Goal: Task Accomplishment & Management: Manage account settings

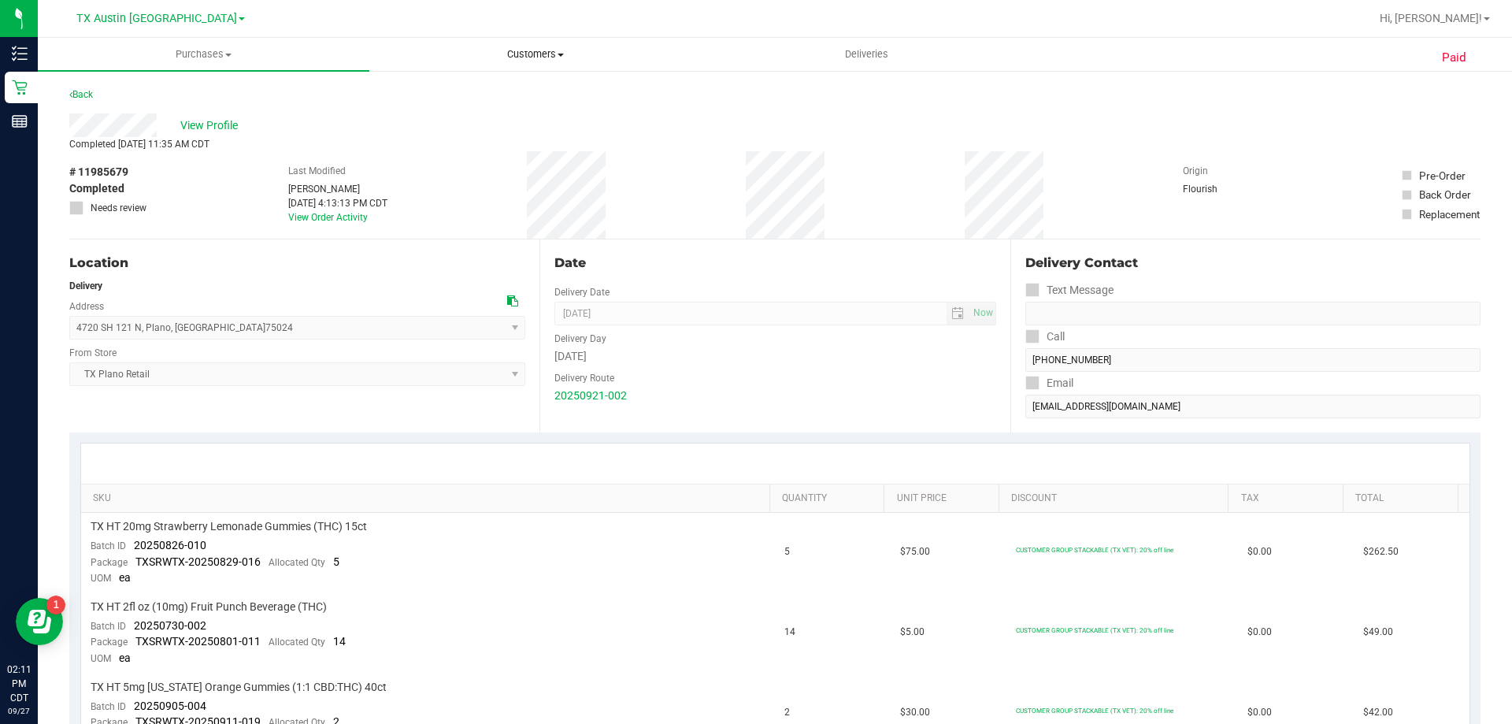
click at [510, 50] on span "Customers" at bounding box center [535, 54] width 330 height 14
click at [527, 100] on li "All customers" at bounding box center [535, 95] width 332 height 19
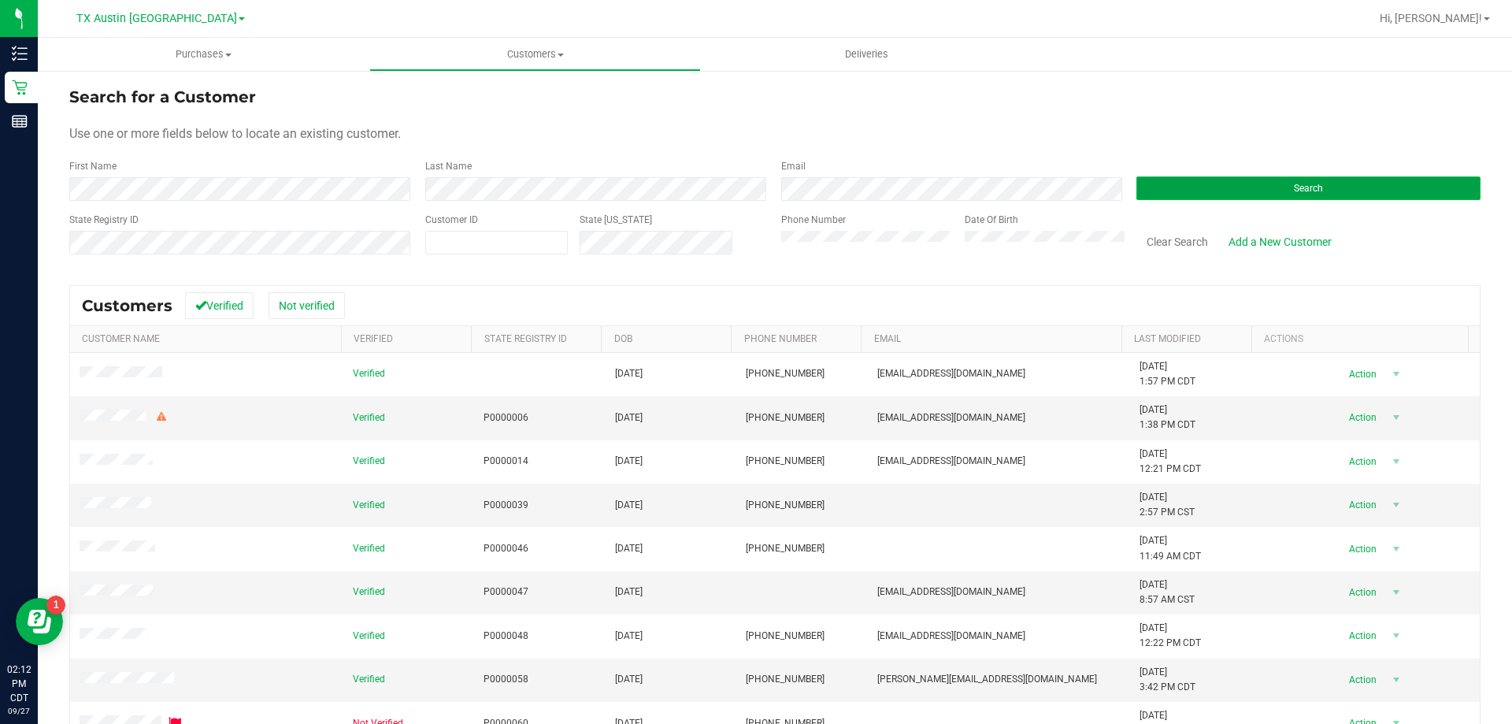
click at [1331, 192] on button "Search" at bounding box center [1308, 188] width 344 height 24
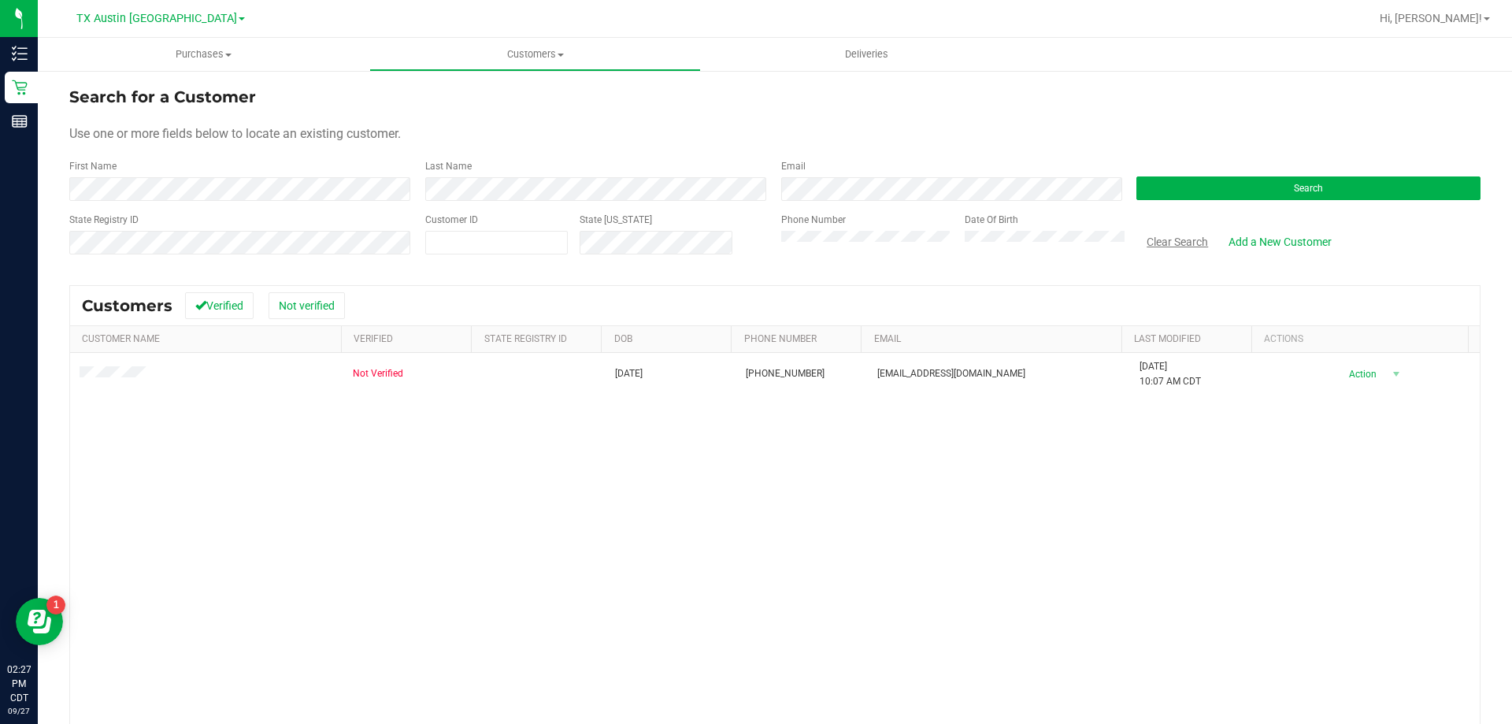
click at [1181, 245] on button "Clear Search" at bounding box center [1177, 241] width 82 height 27
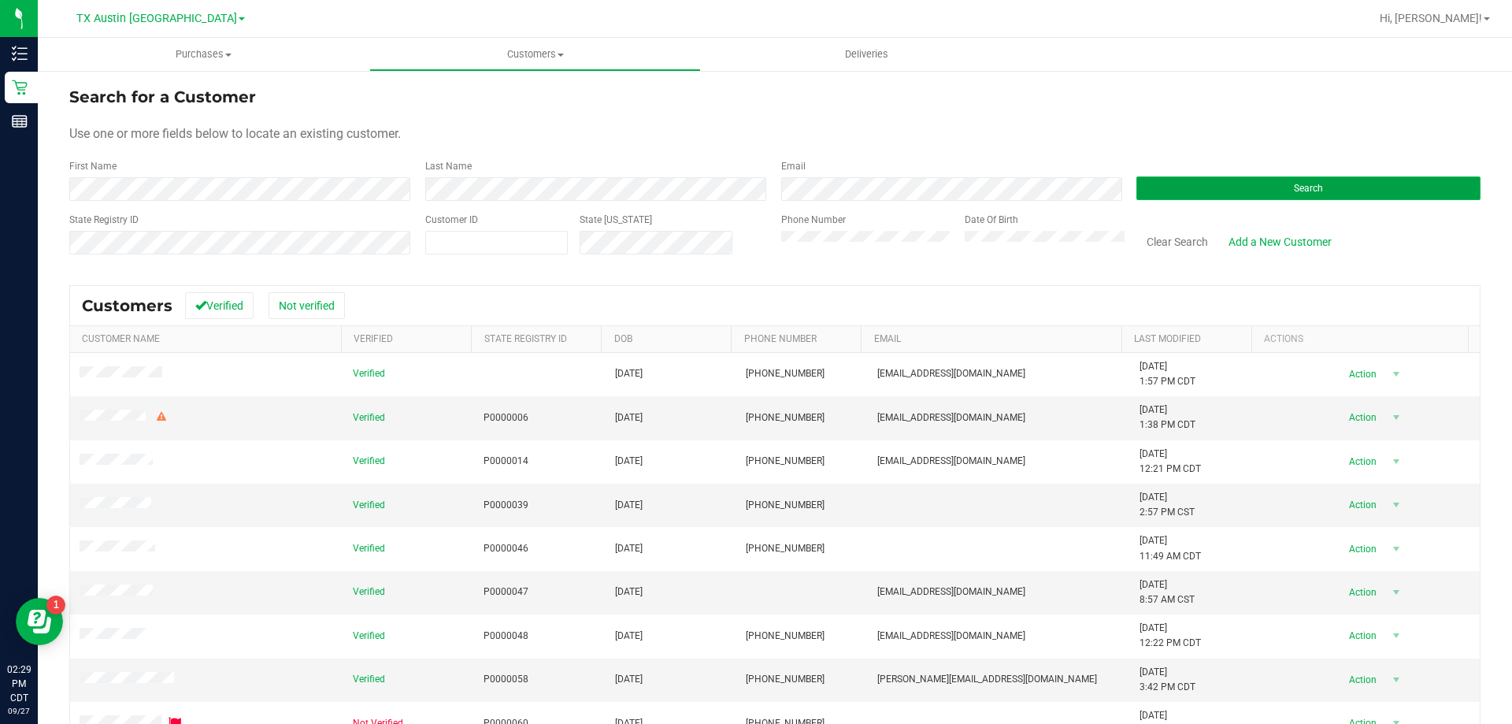
click at [1260, 185] on button "Search" at bounding box center [1308, 188] width 344 height 24
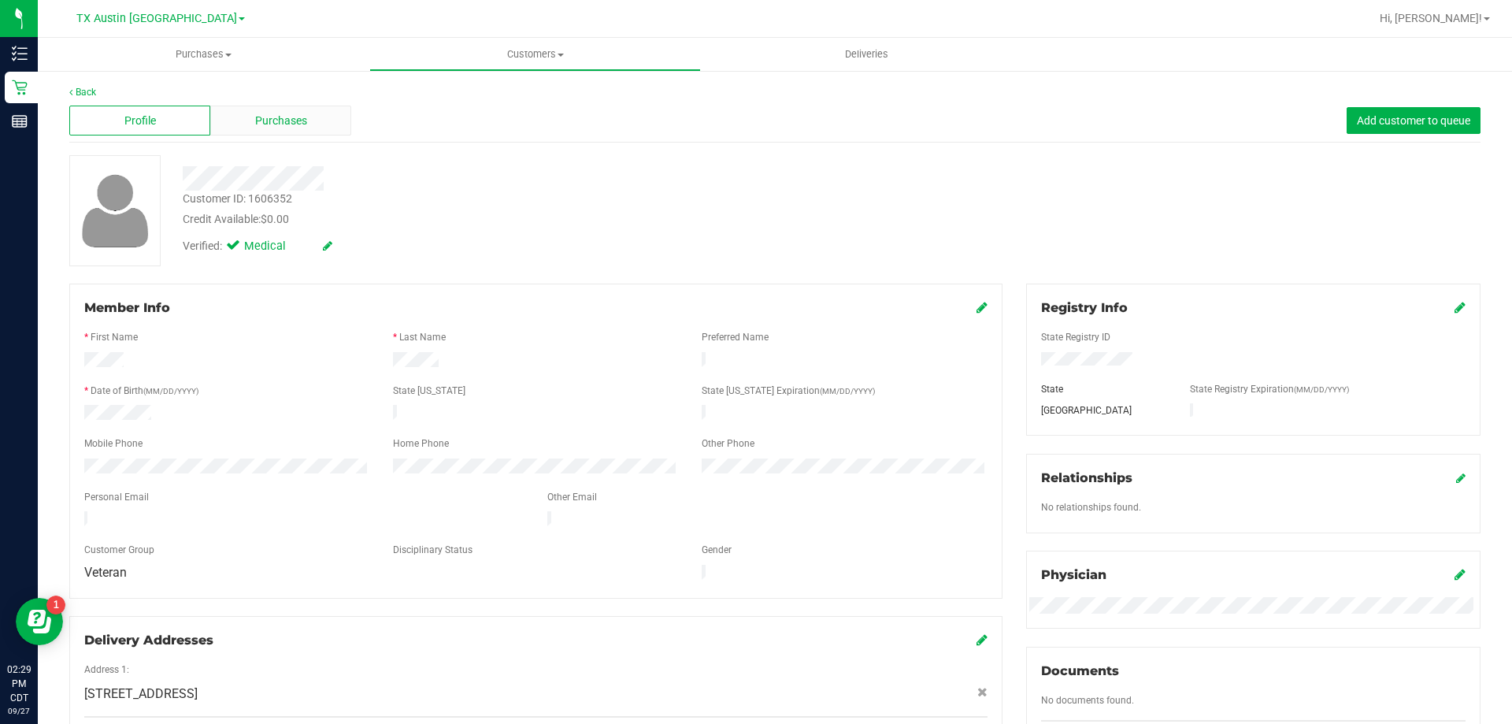
click at [306, 117] on div "Purchases" at bounding box center [280, 121] width 141 height 30
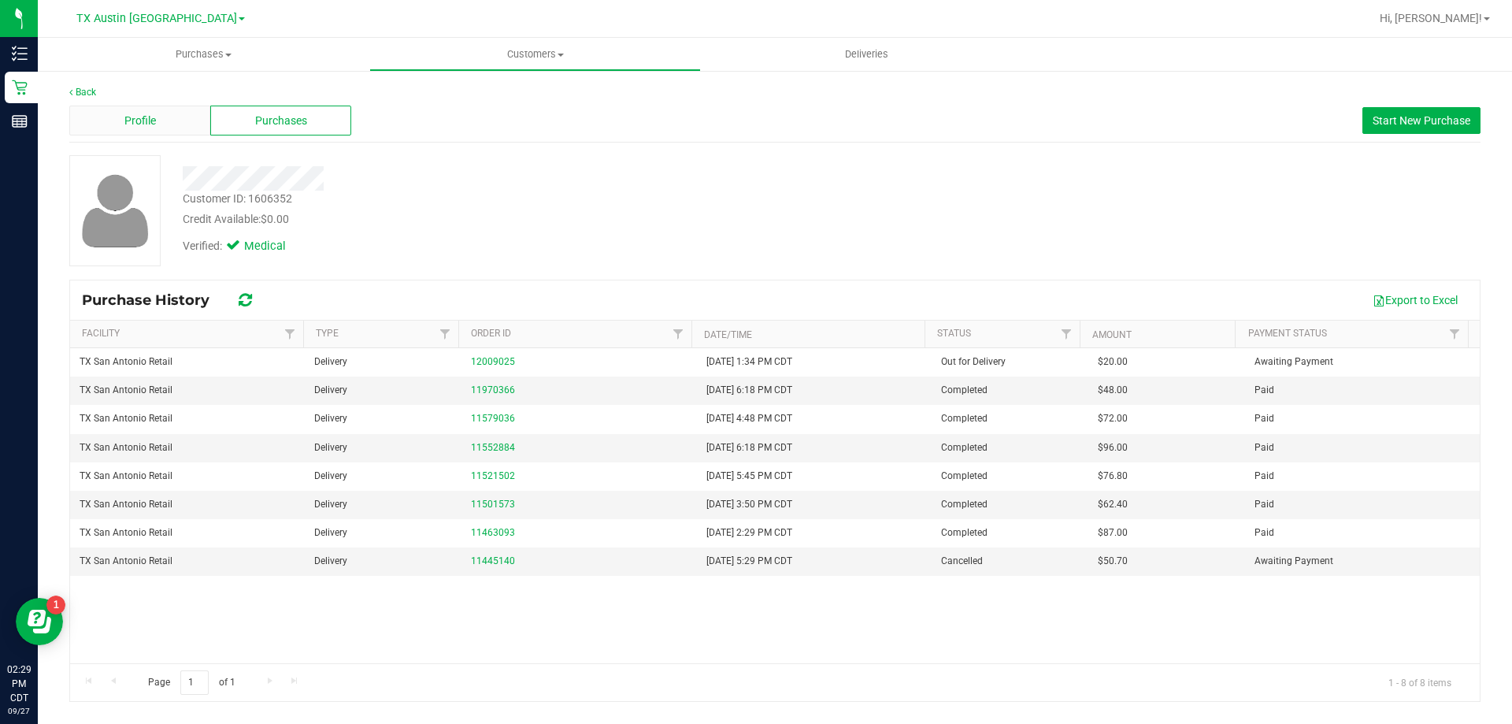
click at [168, 124] on div "Profile" at bounding box center [139, 121] width 141 height 30
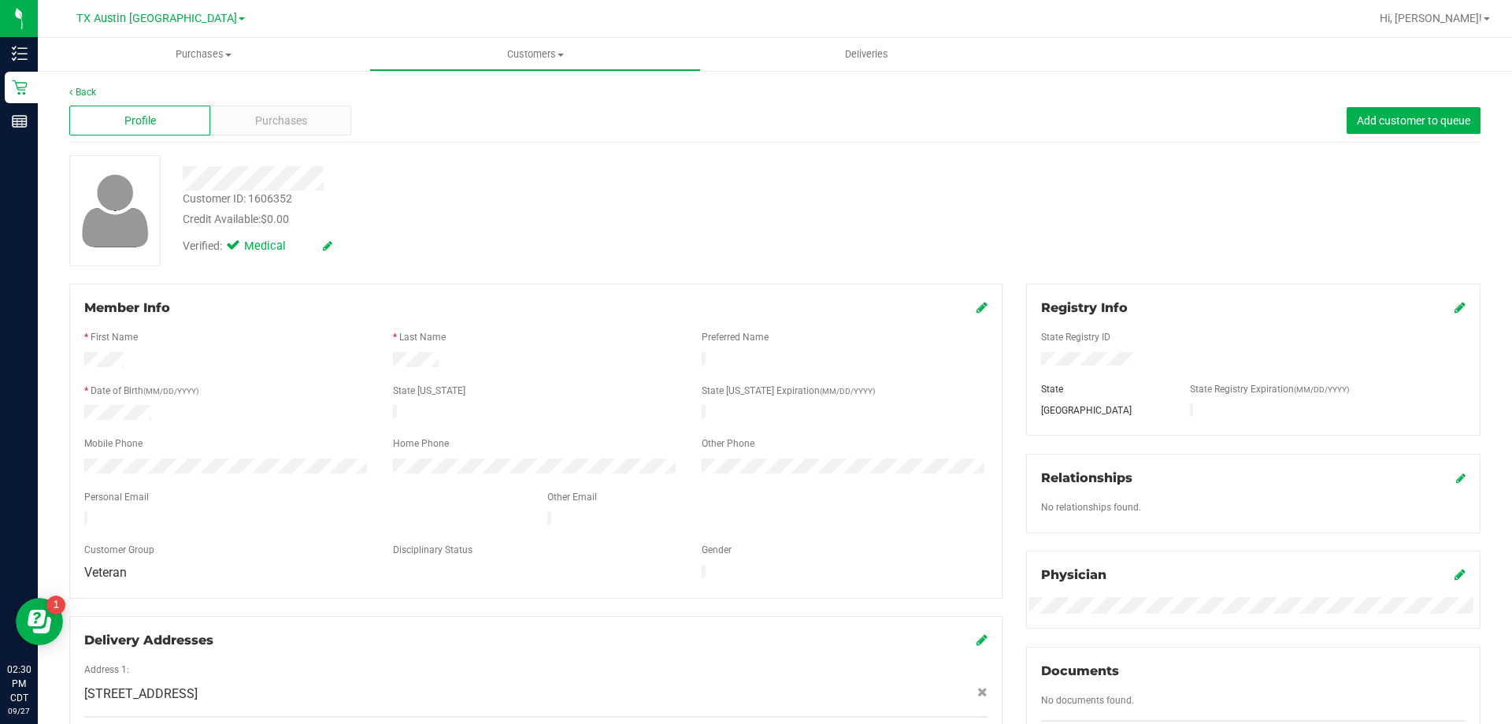
click at [195, 517] on div at bounding box center [303, 520] width 463 height 19
click at [546, 54] on span "Customers" at bounding box center [535, 54] width 330 height 14
click at [532, 98] on li "All customers" at bounding box center [535, 95] width 332 height 19
click at [306, 120] on div "Purchases" at bounding box center [280, 121] width 141 height 30
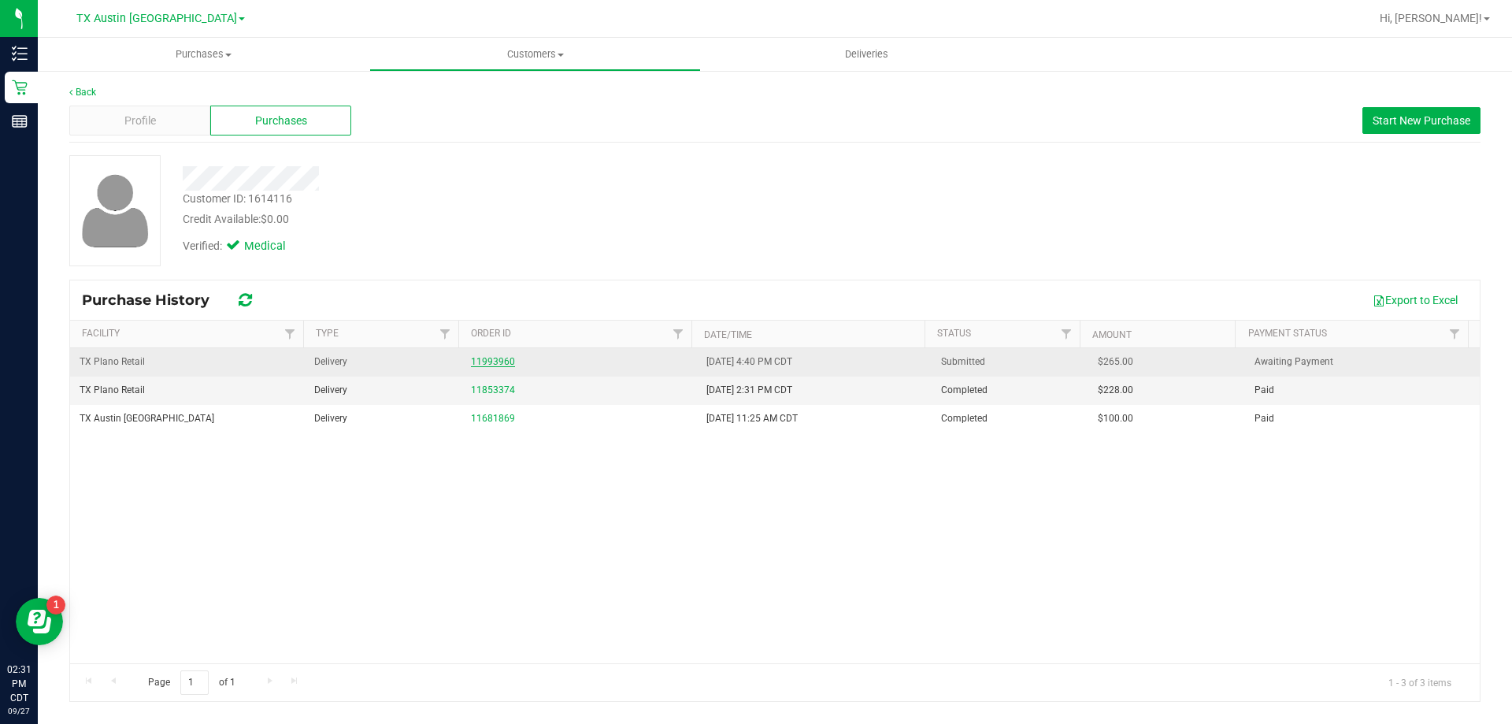
click at [496, 365] on link "11993960" at bounding box center [493, 361] width 44 height 11
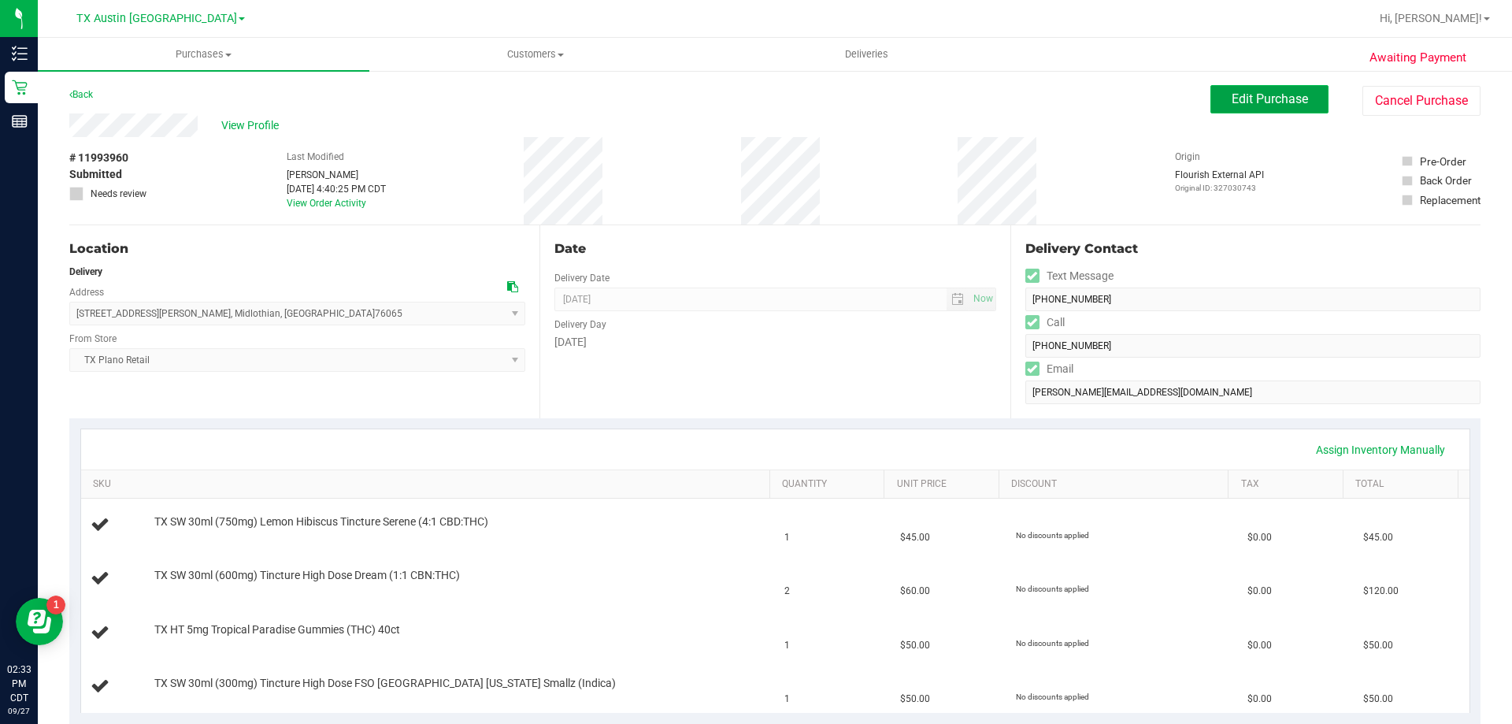
click at [1291, 92] on span "Edit Purchase" at bounding box center [1270, 98] width 76 height 15
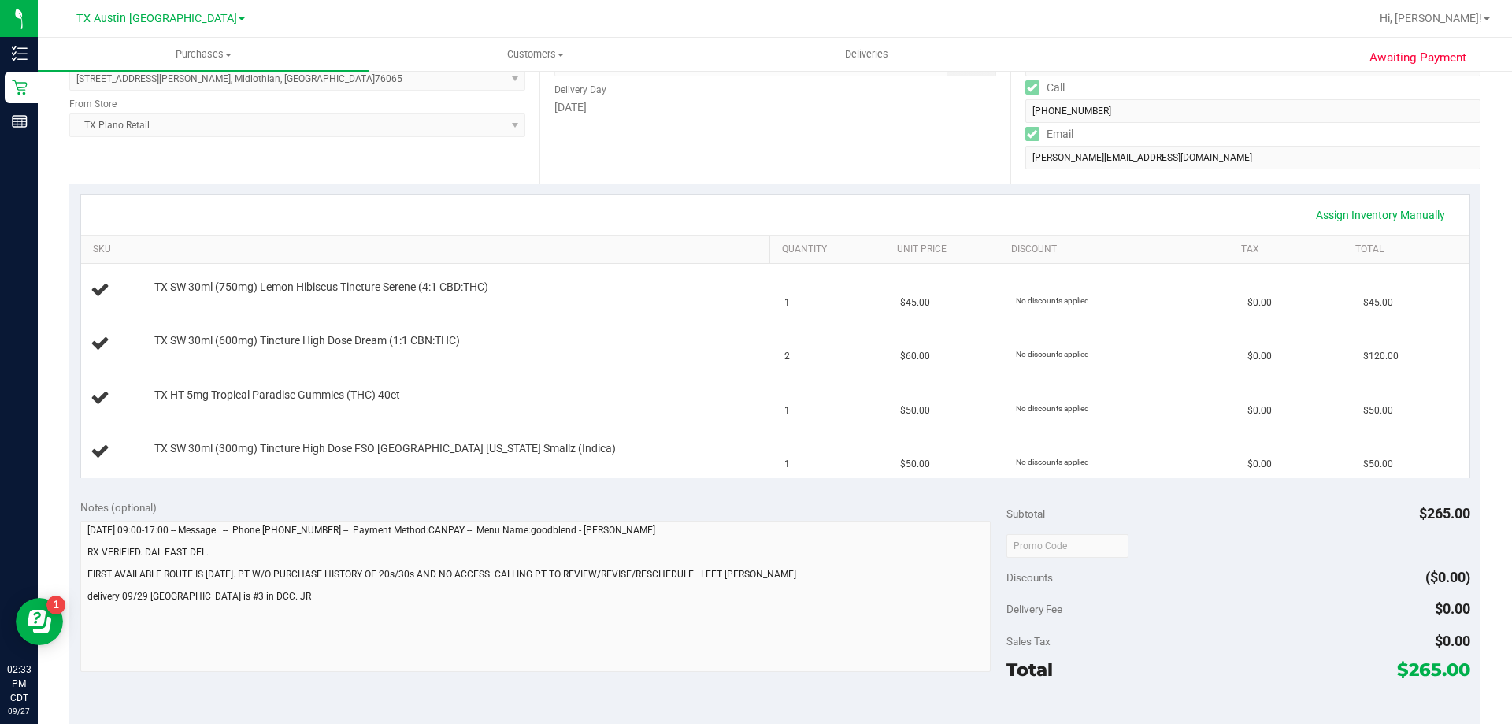
scroll to position [236, 0]
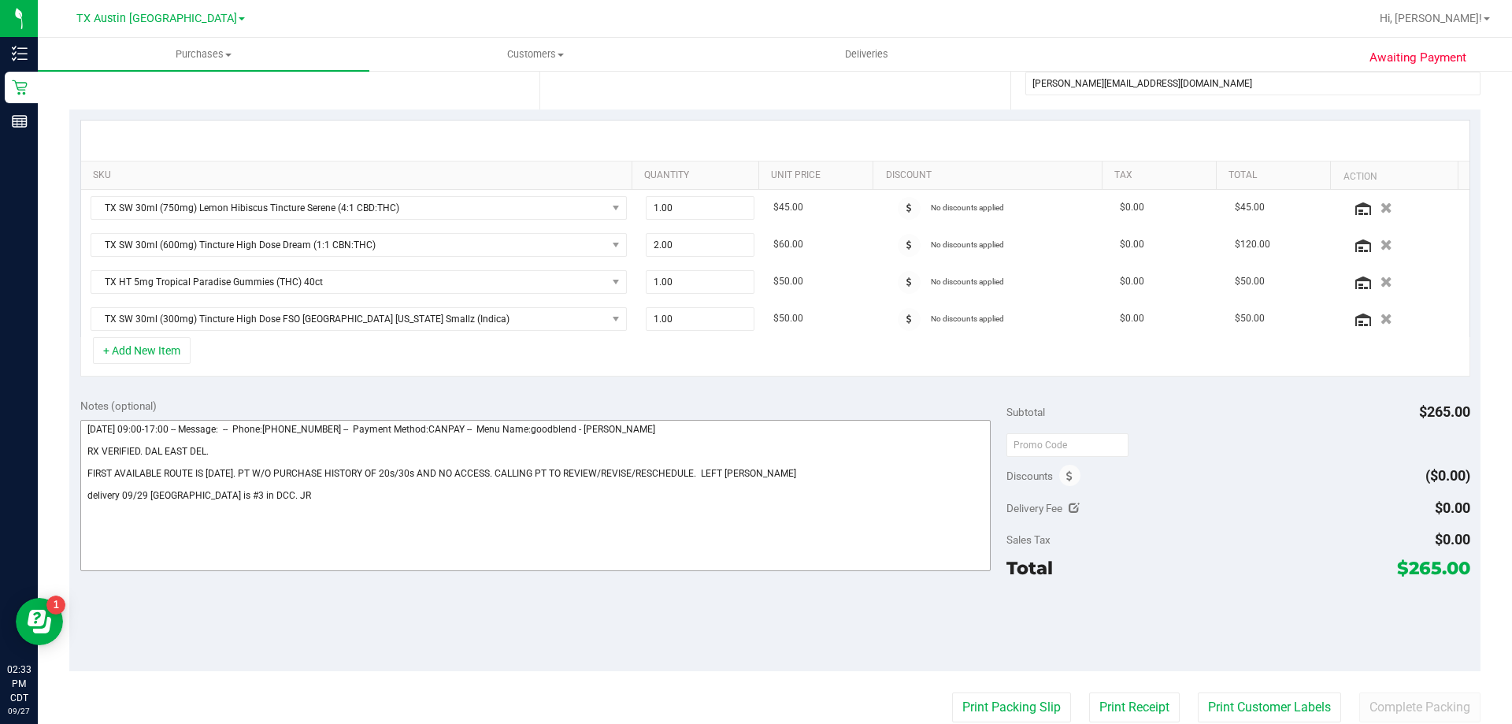
scroll to position [315, 0]
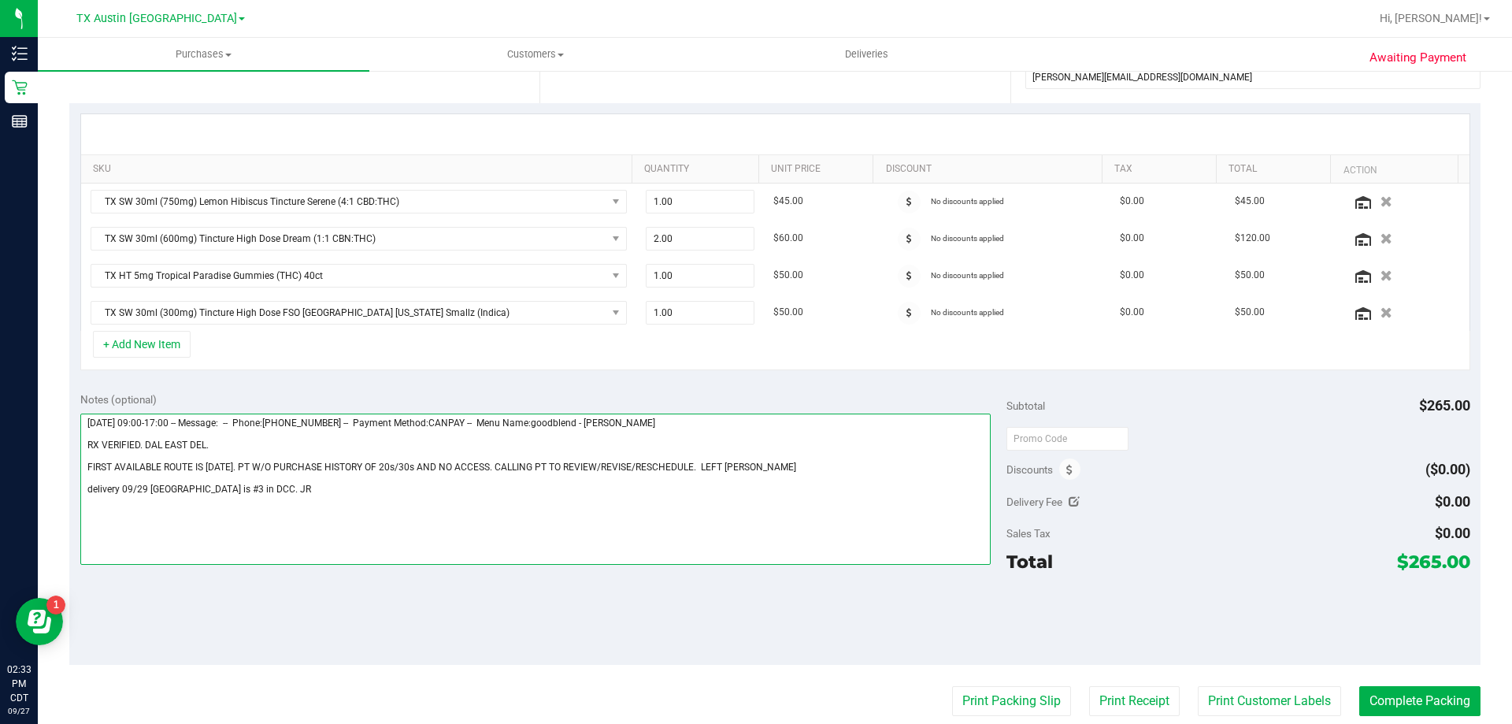
click at [328, 481] on textarea at bounding box center [535, 488] width 911 height 151
click at [330, 491] on textarea at bounding box center [535, 488] width 911 height 151
paste textarea "OOS of Dream tincture. Unable to lvm pt answered then hung up. Sending email as…"
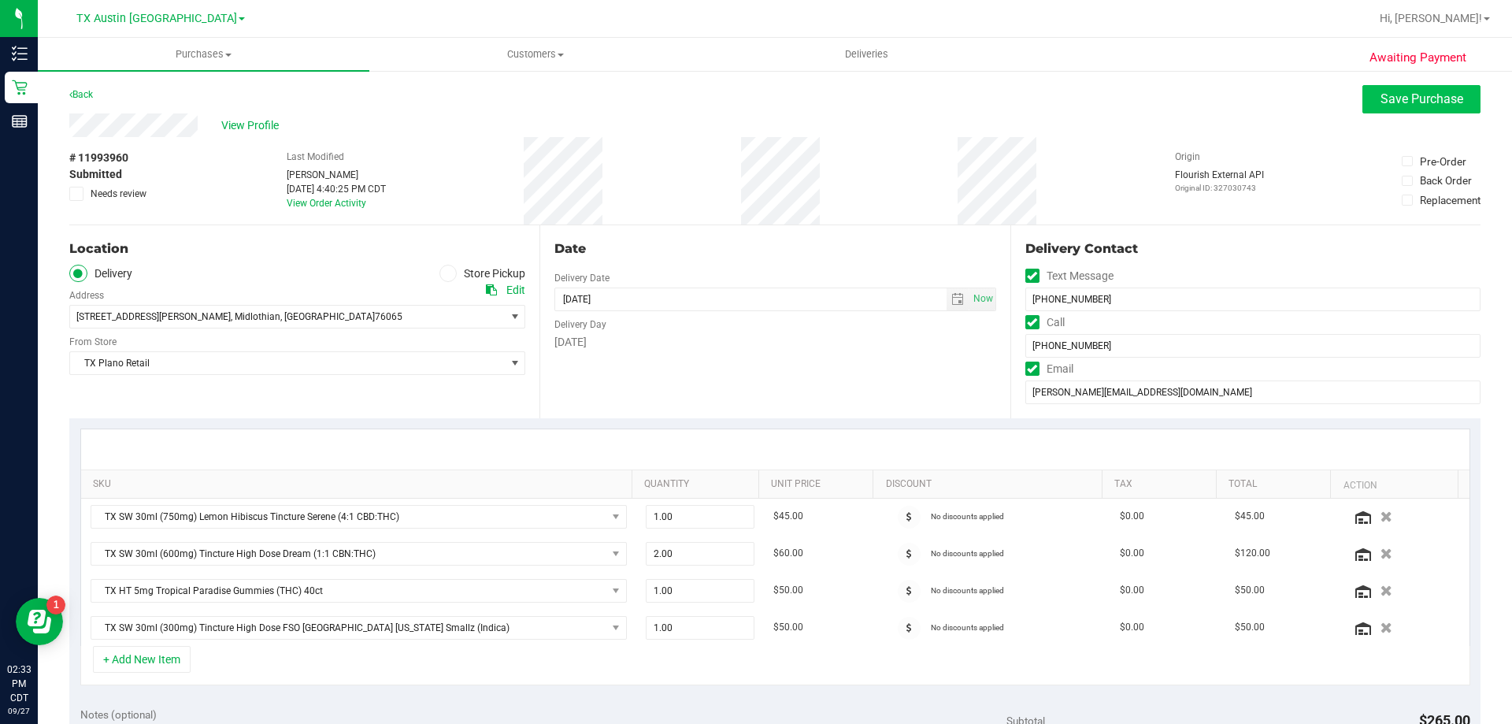
type textarea "[DATE] 09:00-17:00 -- Message: -- Phone:[PHONE_NUMBER] -- Payment Method:CANPAY…"
click at [1386, 93] on span "Save Purchase" at bounding box center [1422, 98] width 83 height 15
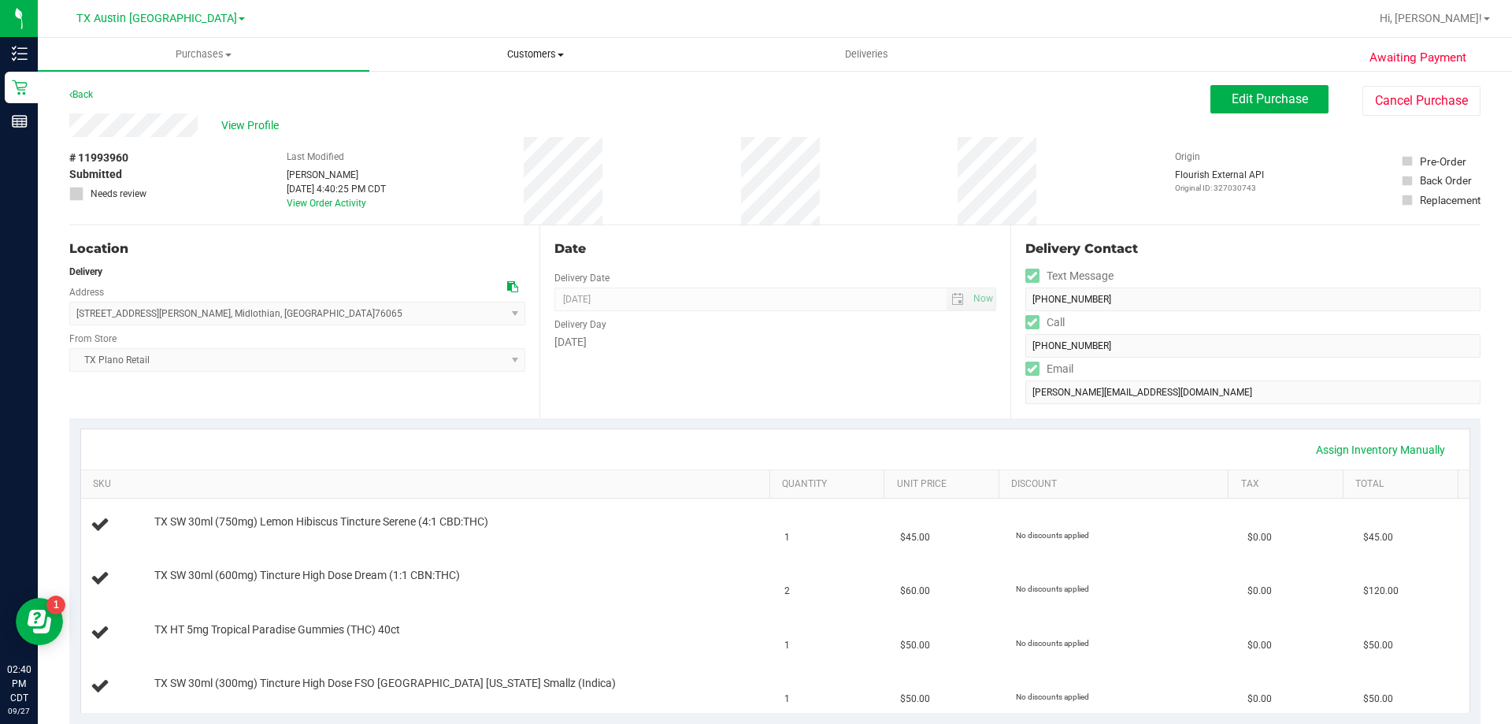
click at [522, 46] on uib-tab-heading "Customers All customers Add a new customer All physicians" at bounding box center [535, 55] width 330 height 32
click at [517, 93] on li "All customers" at bounding box center [535, 95] width 332 height 19
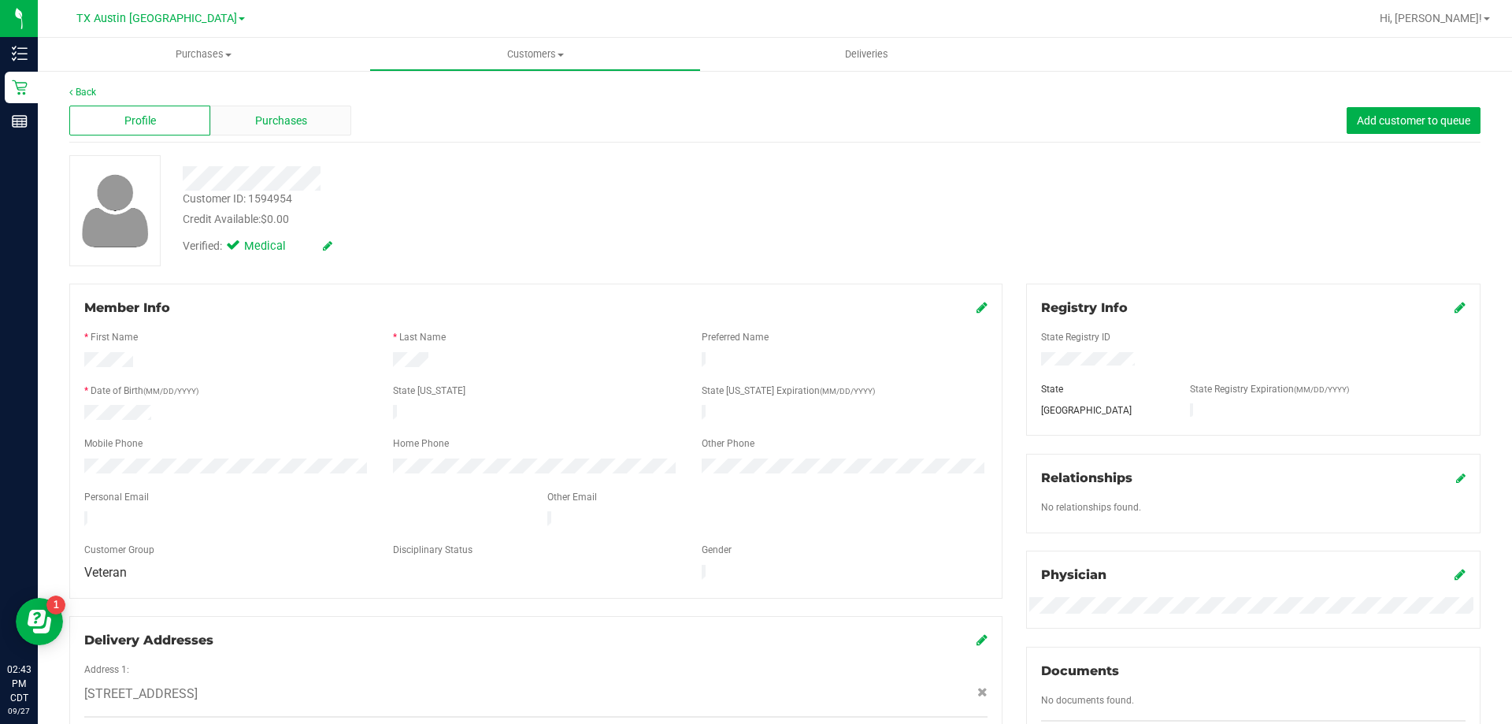
click at [275, 107] on div "Purchases" at bounding box center [280, 121] width 141 height 30
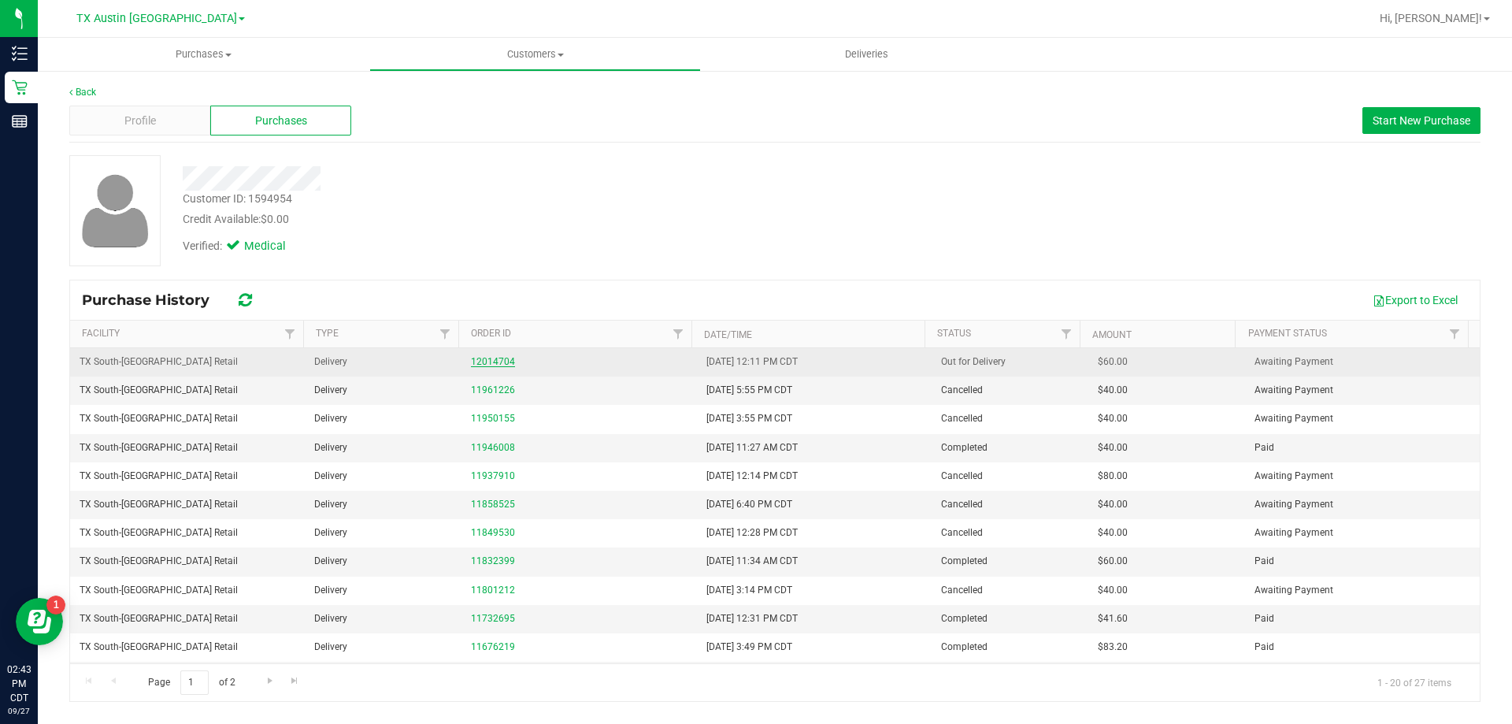
click at [499, 363] on link "12014704" at bounding box center [493, 361] width 44 height 11
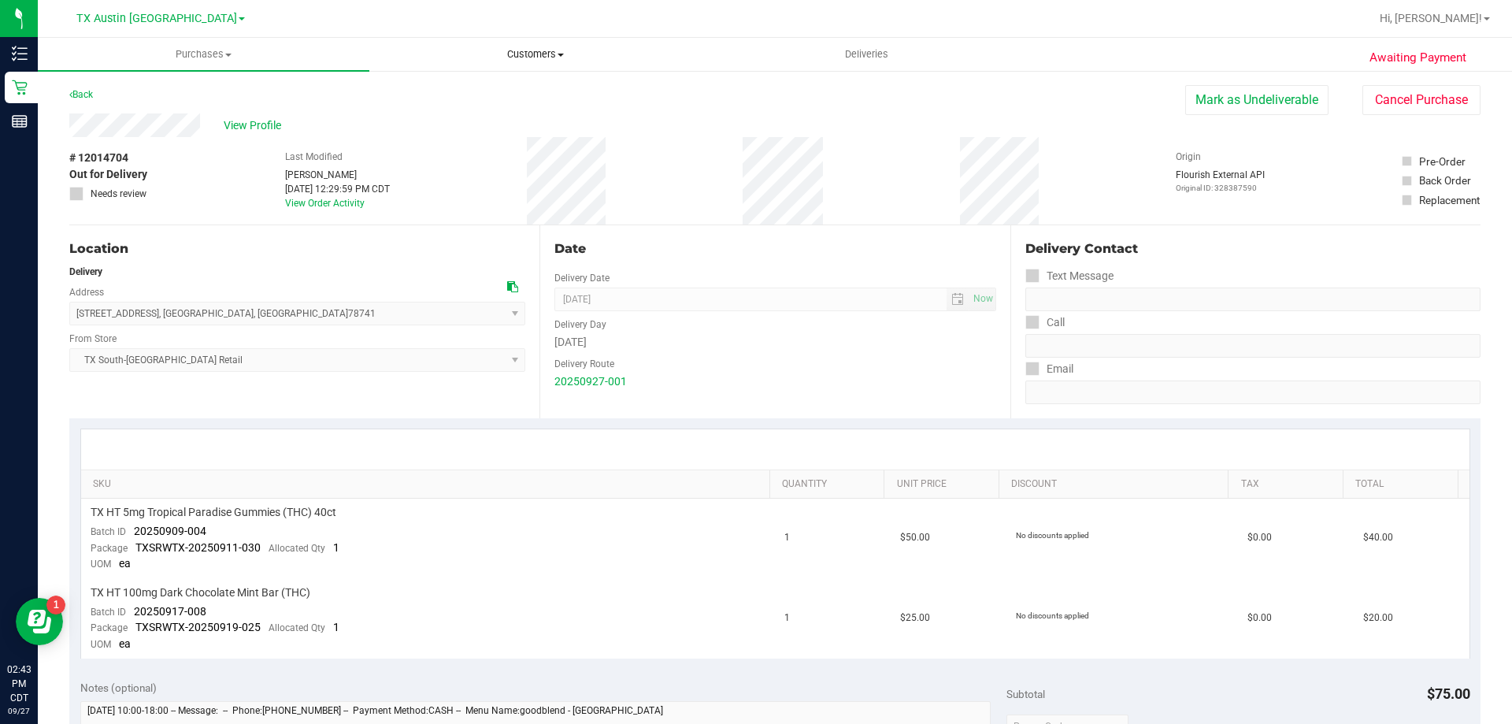
click at [539, 47] on span "Customers" at bounding box center [535, 54] width 330 height 14
click at [528, 86] on li "All customers" at bounding box center [535, 95] width 332 height 19
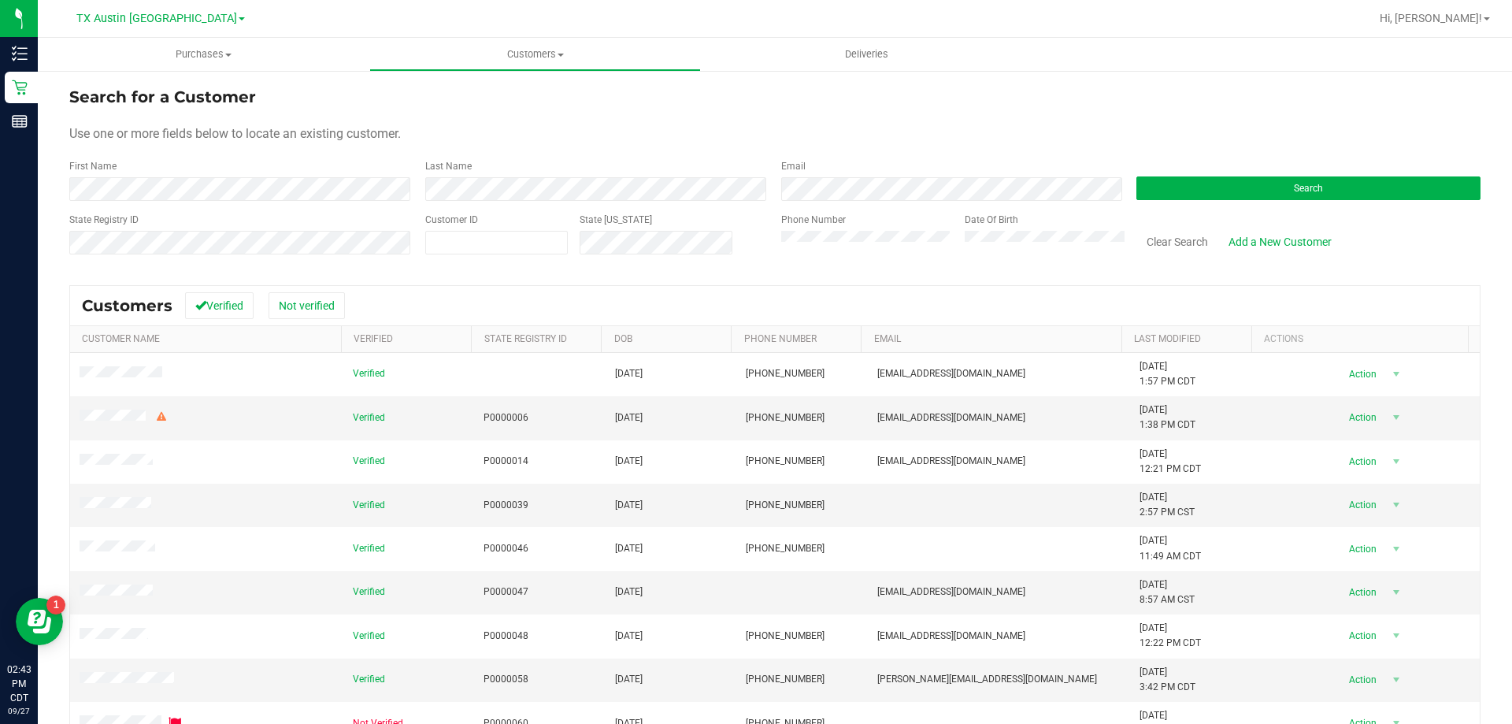
click at [1217, 161] on div "Search" at bounding box center [1303, 180] width 356 height 42
click at [1210, 190] on button "Search" at bounding box center [1308, 188] width 344 height 24
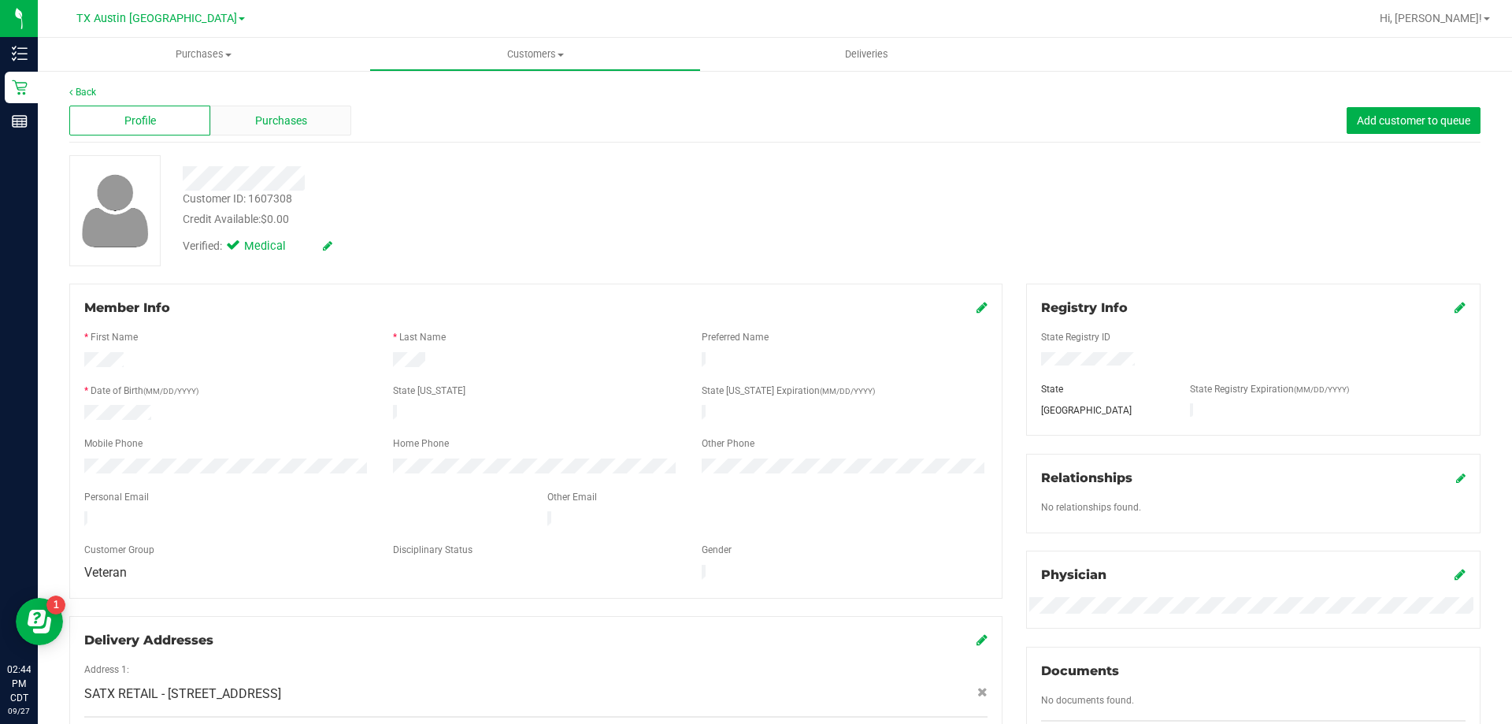
click at [271, 121] on span "Purchases" at bounding box center [281, 121] width 52 height 17
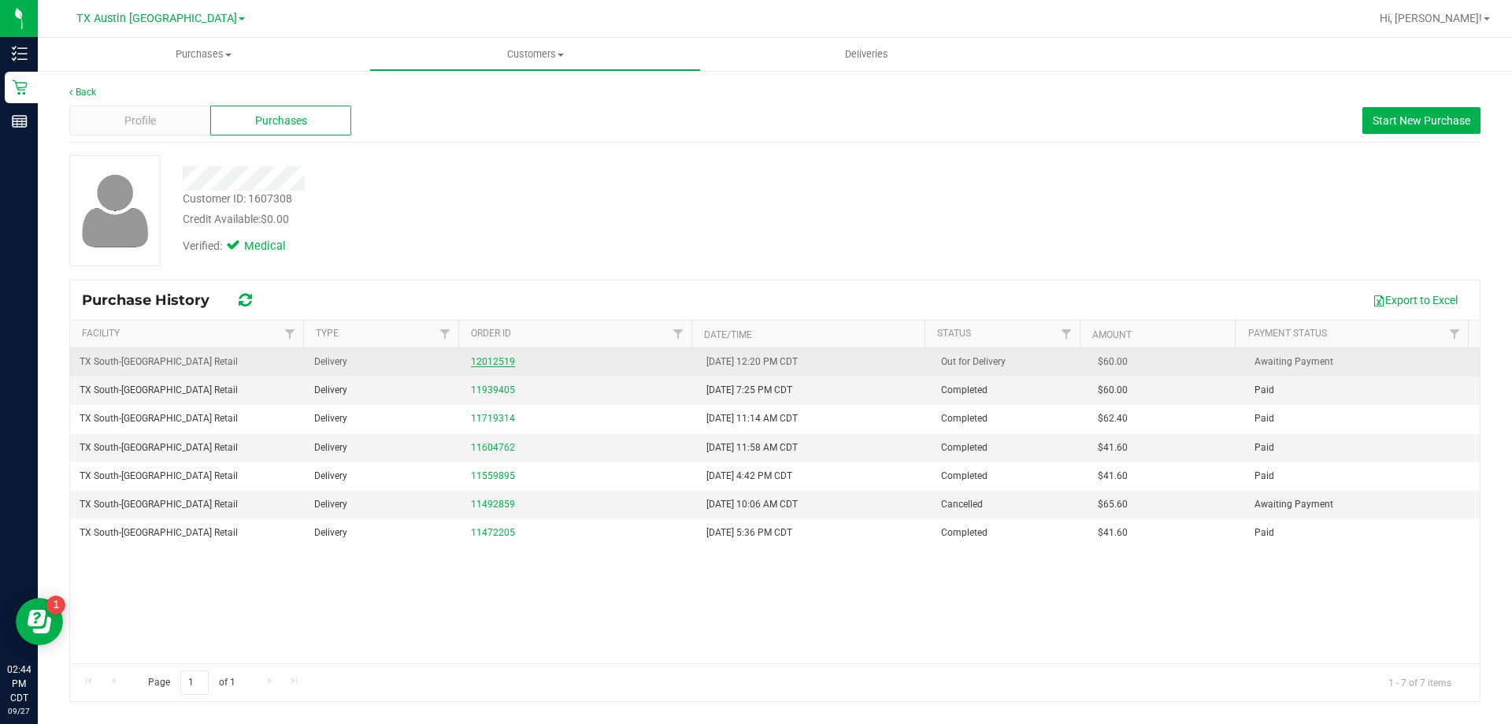
click at [477, 365] on link "12012519" at bounding box center [493, 361] width 44 height 11
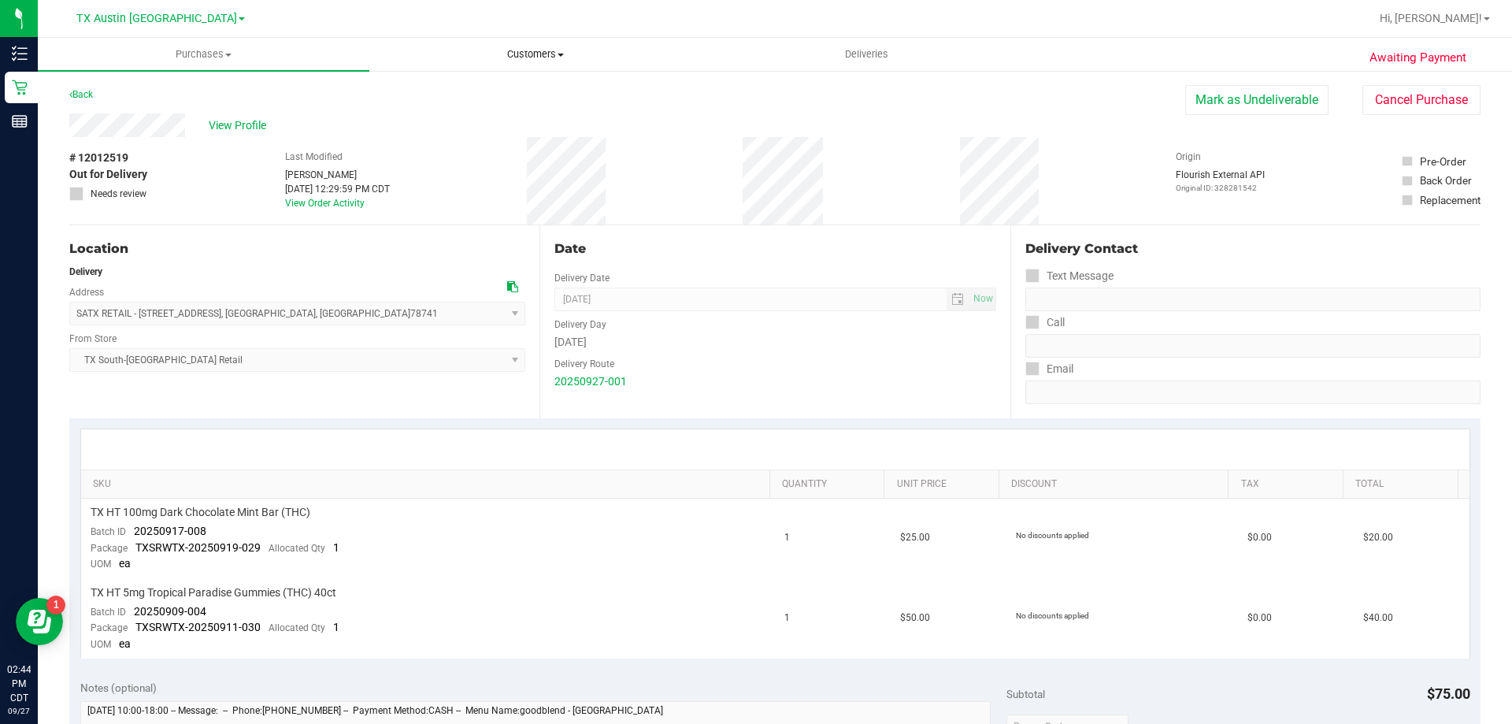
click at [540, 53] on span "Customers" at bounding box center [535, 54] width 330 height 14
click at [531, 93] on li "All customers" at bounding box center [535, 95] width 332 height 19
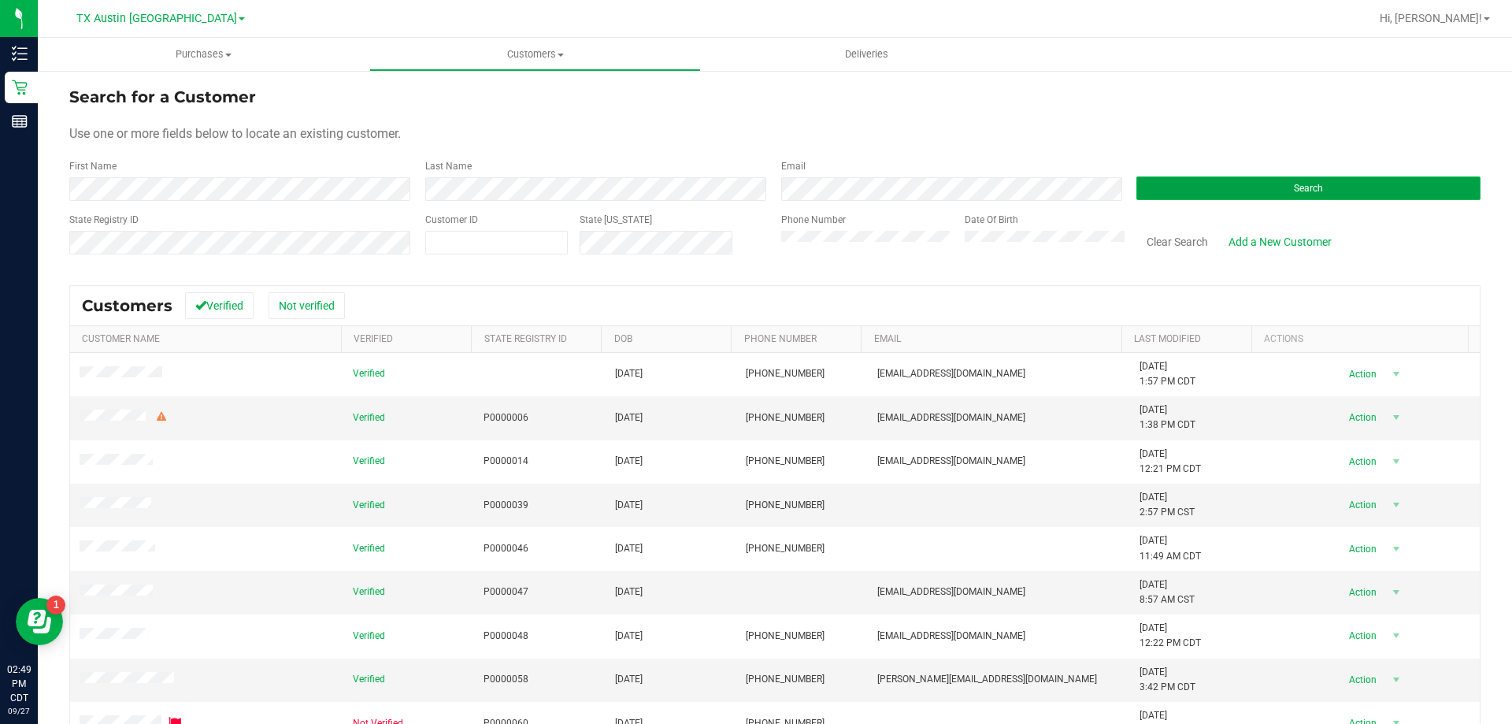
click at [1174, 178] on button "Search" at bounding box center [1308, 188] width 344 height 24
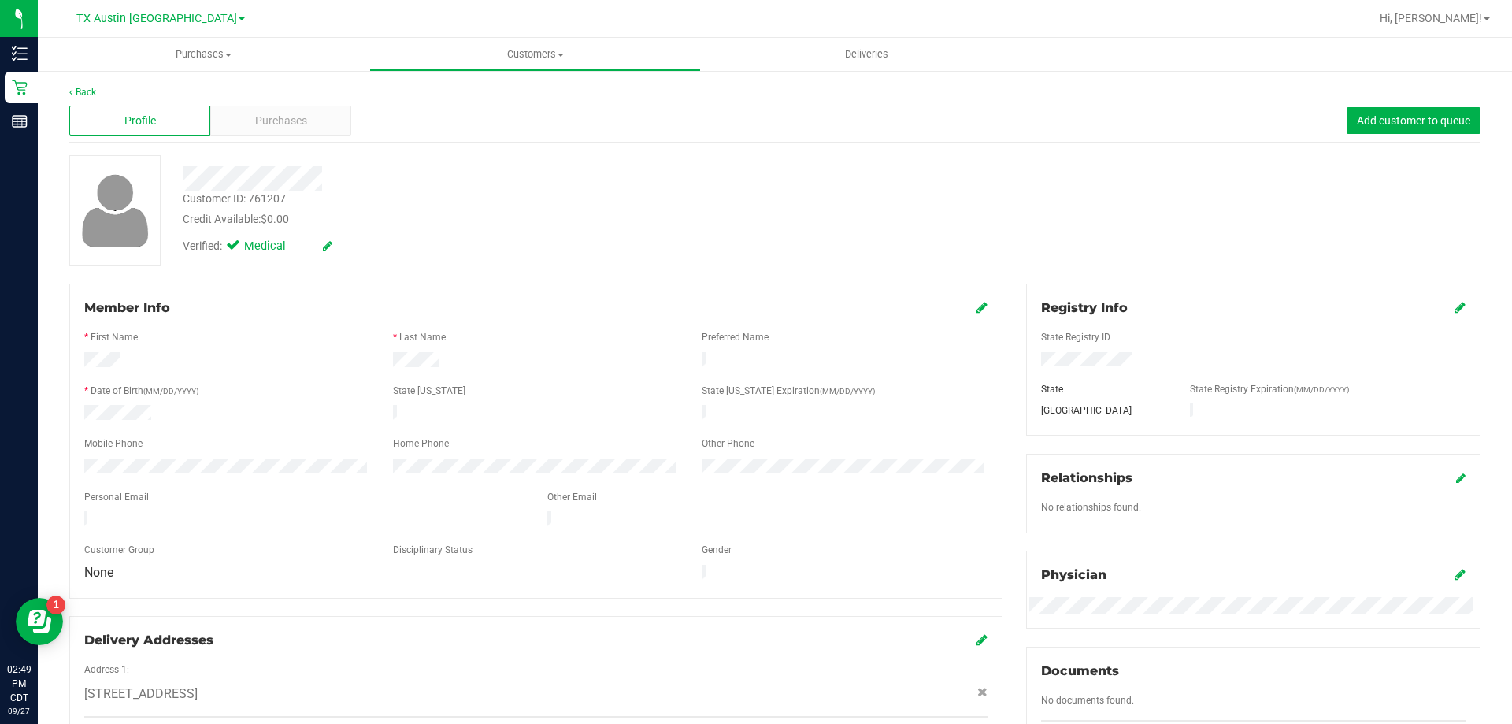
scroll to position [158, 0]
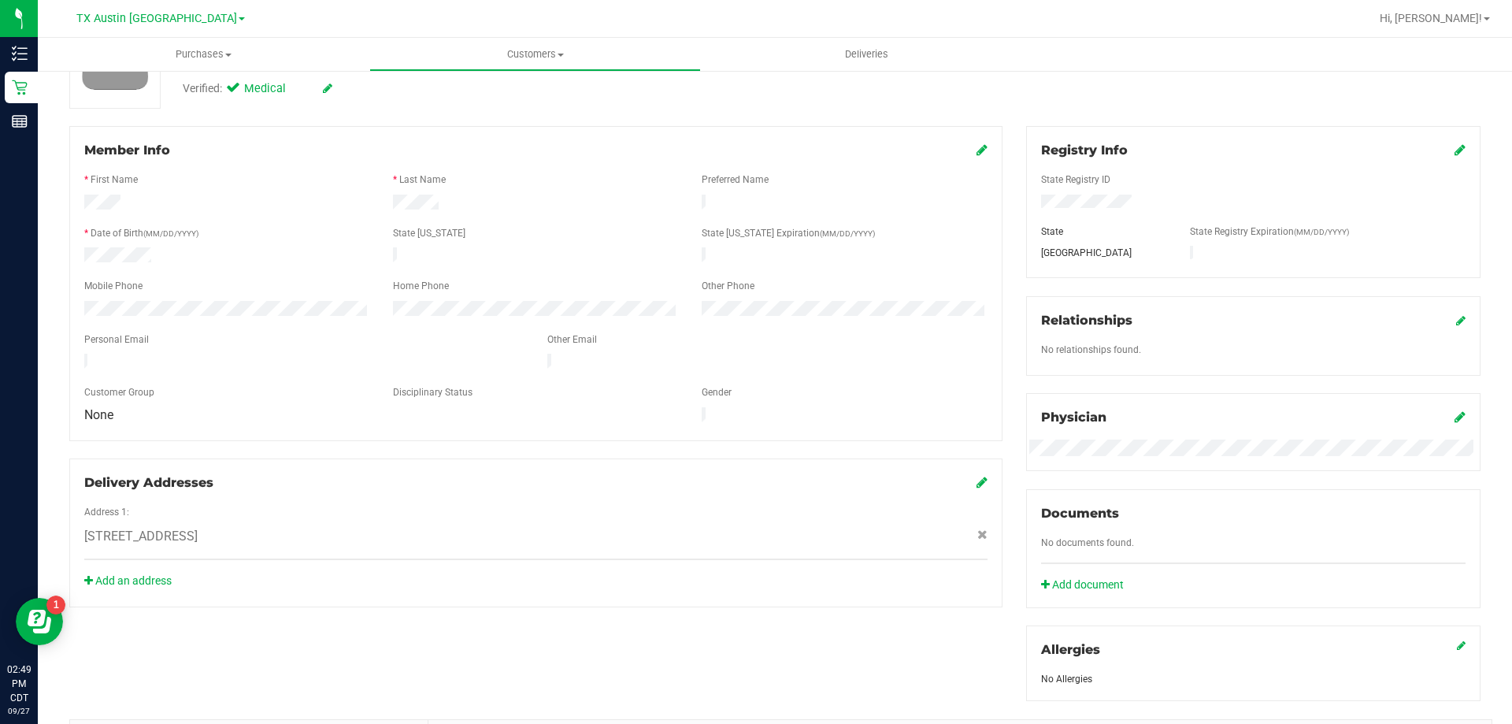
click at [198, 527] on span "[STREET_ADDRESS]" at bounding box center [140, 536] width 113 height 19
copy div "[STREET_ADDRESS]"
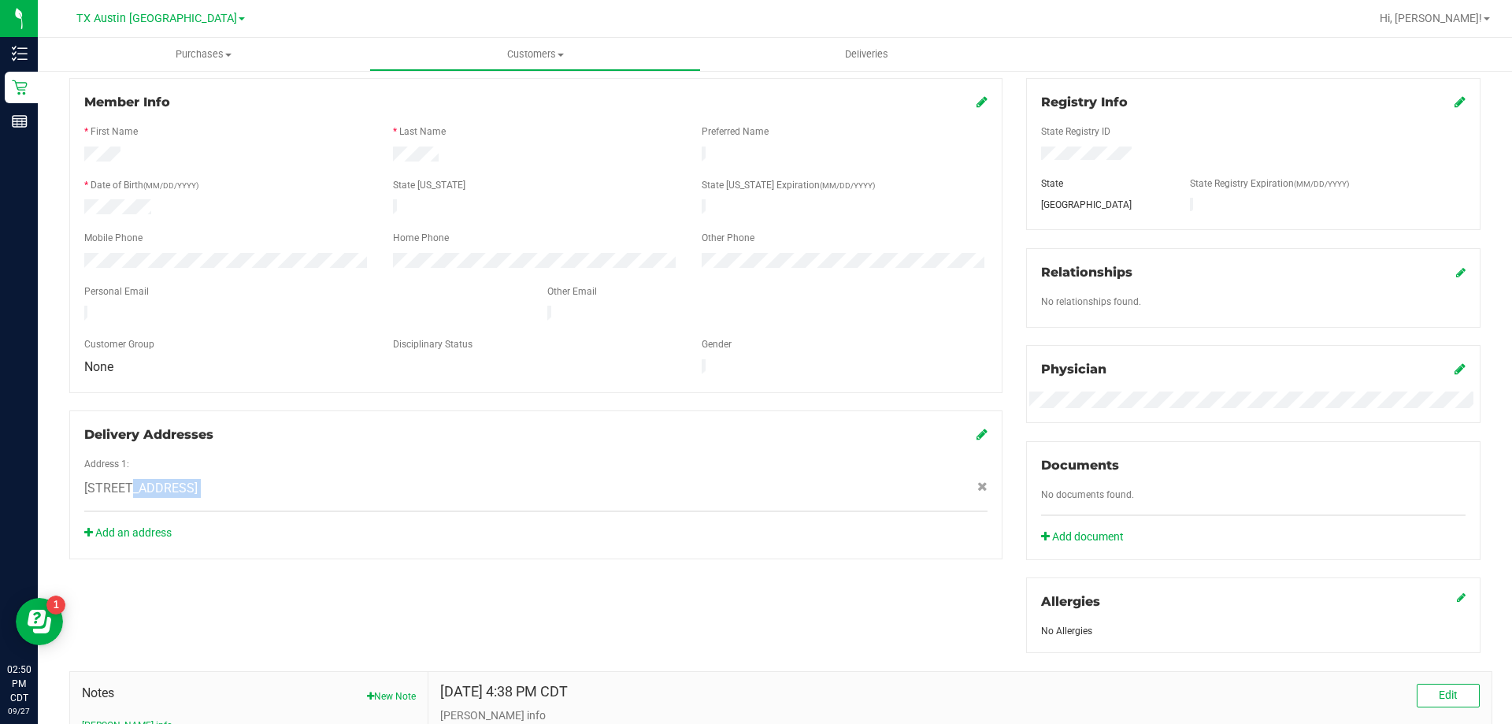
scroll to position [0, 0]
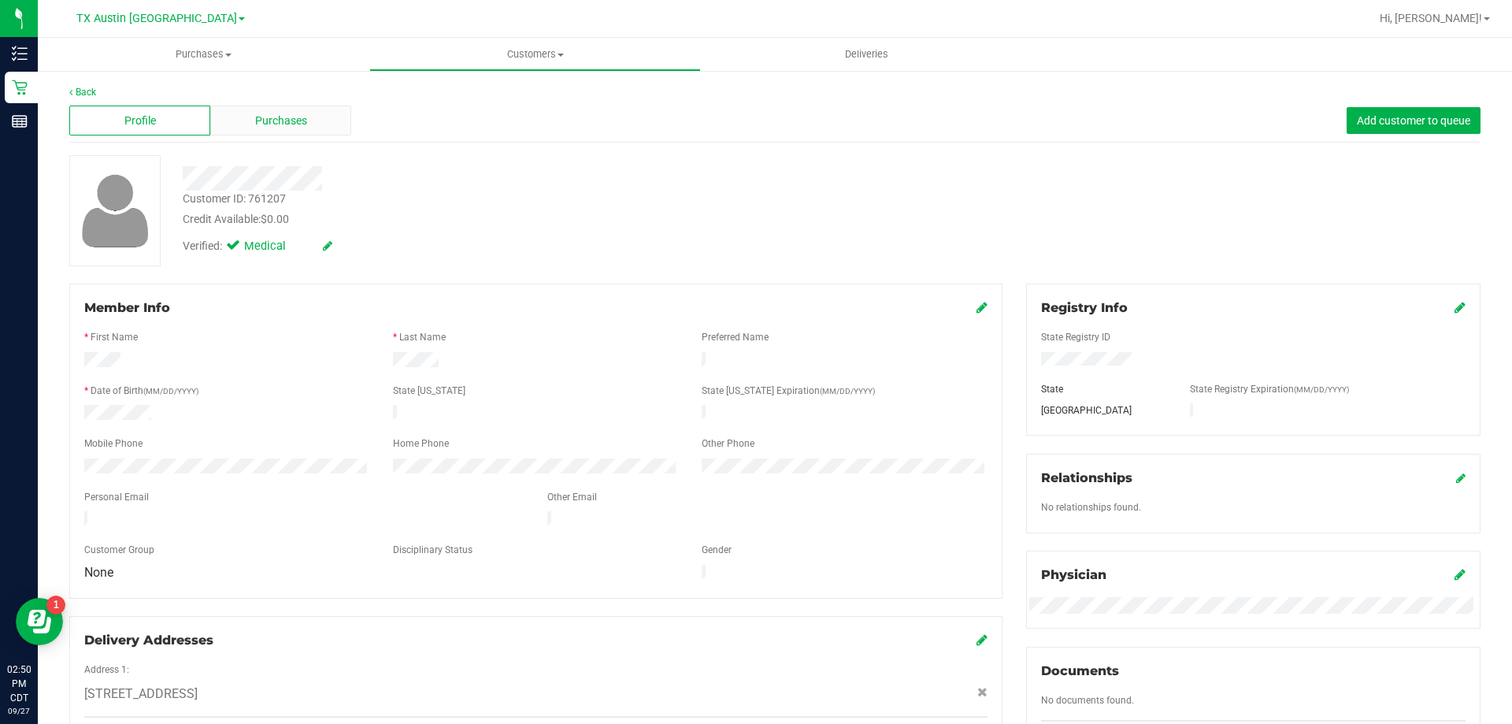
click at [300, 122] on span "Purchases" at bounding box center [281, 121] width 52 height 17
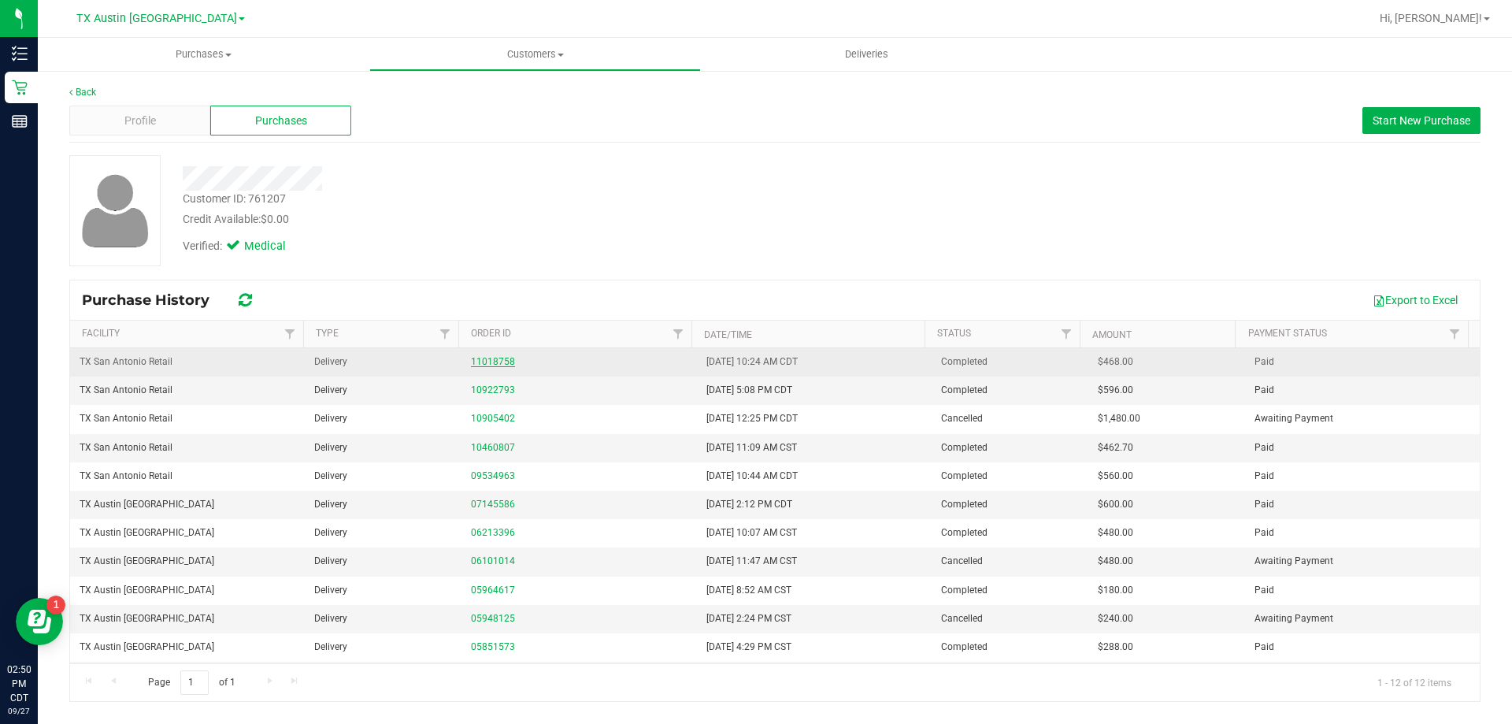
click at [499, 361] on link "11018758" at bounding box center [493, 361] width 44 height 11
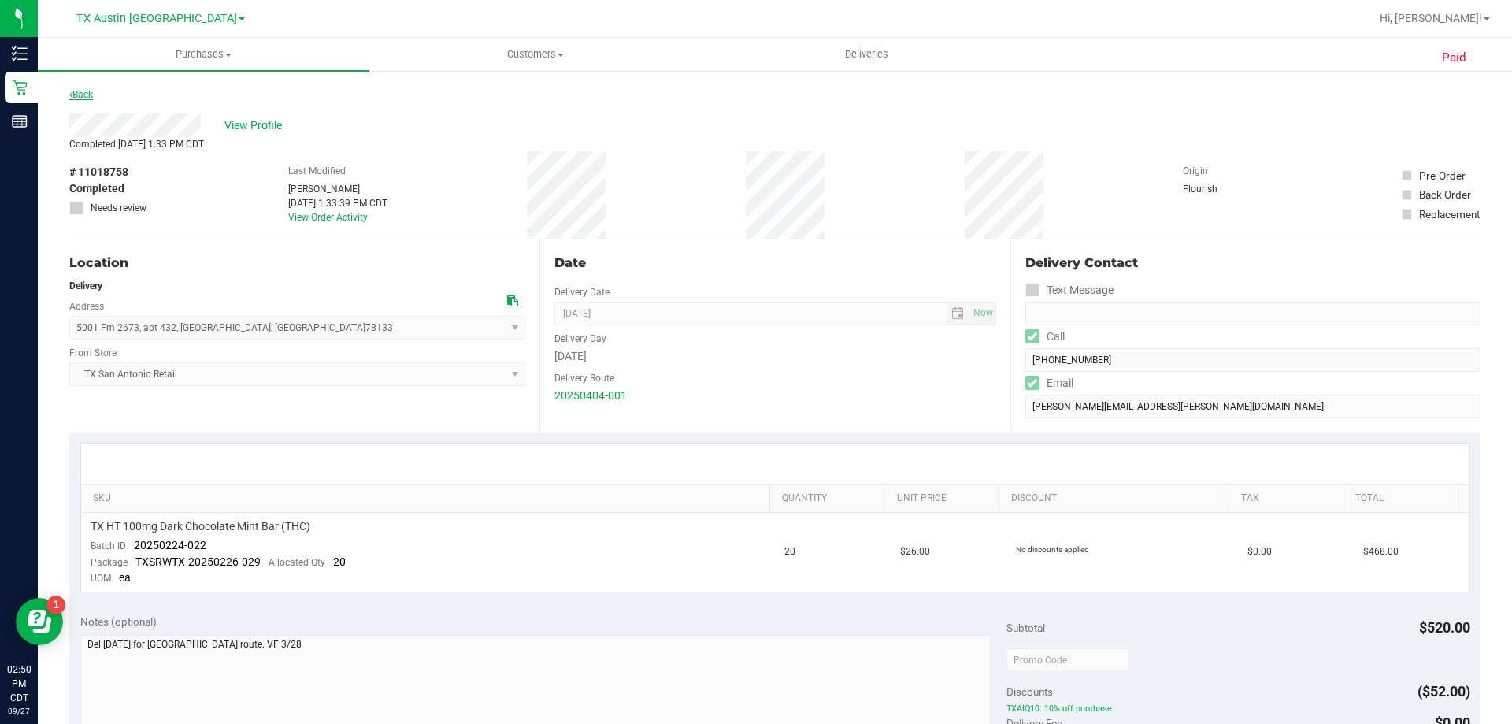
click at [83, 97] on link "Back" at bounding box center [81, 94] width 24 height 11
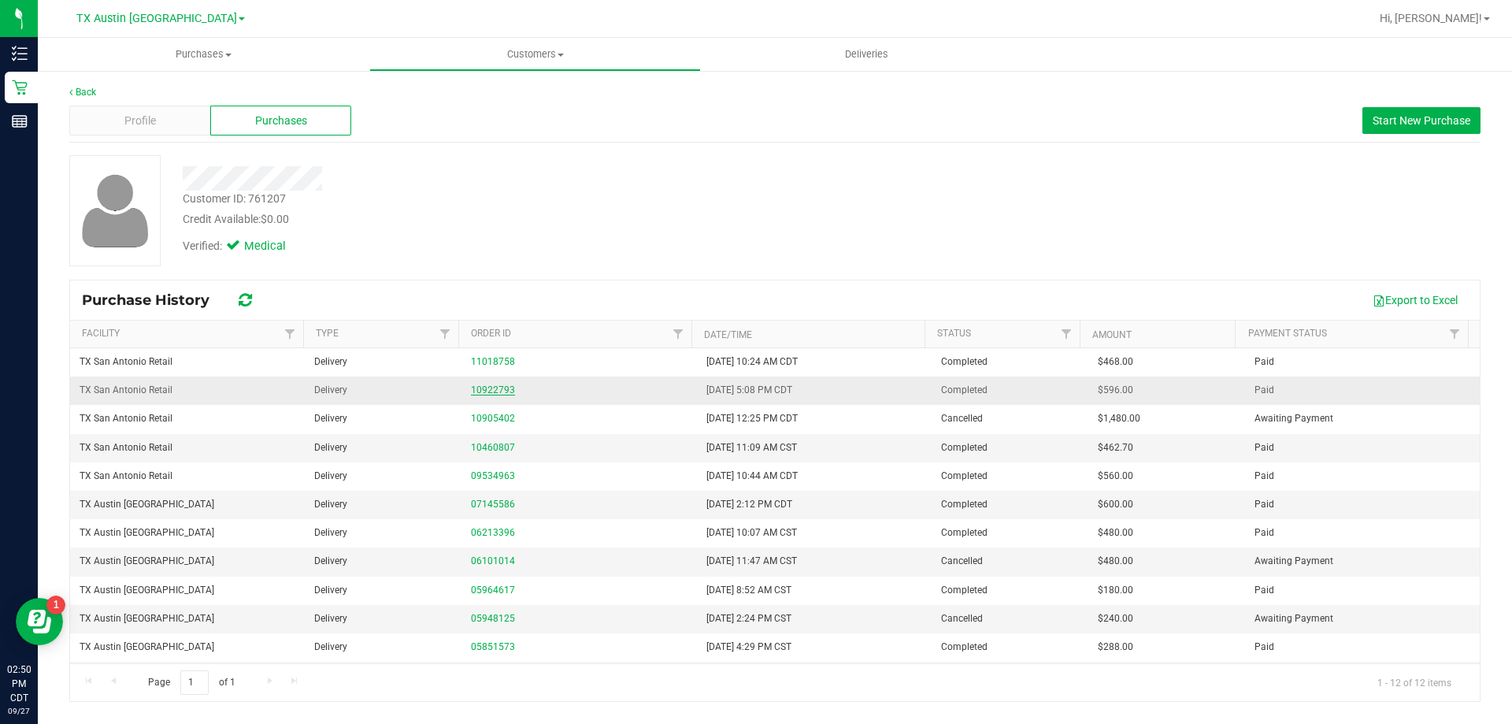
click at [479, 395] on link "10922793" at bounding box center [493, 389] width 44 height 11
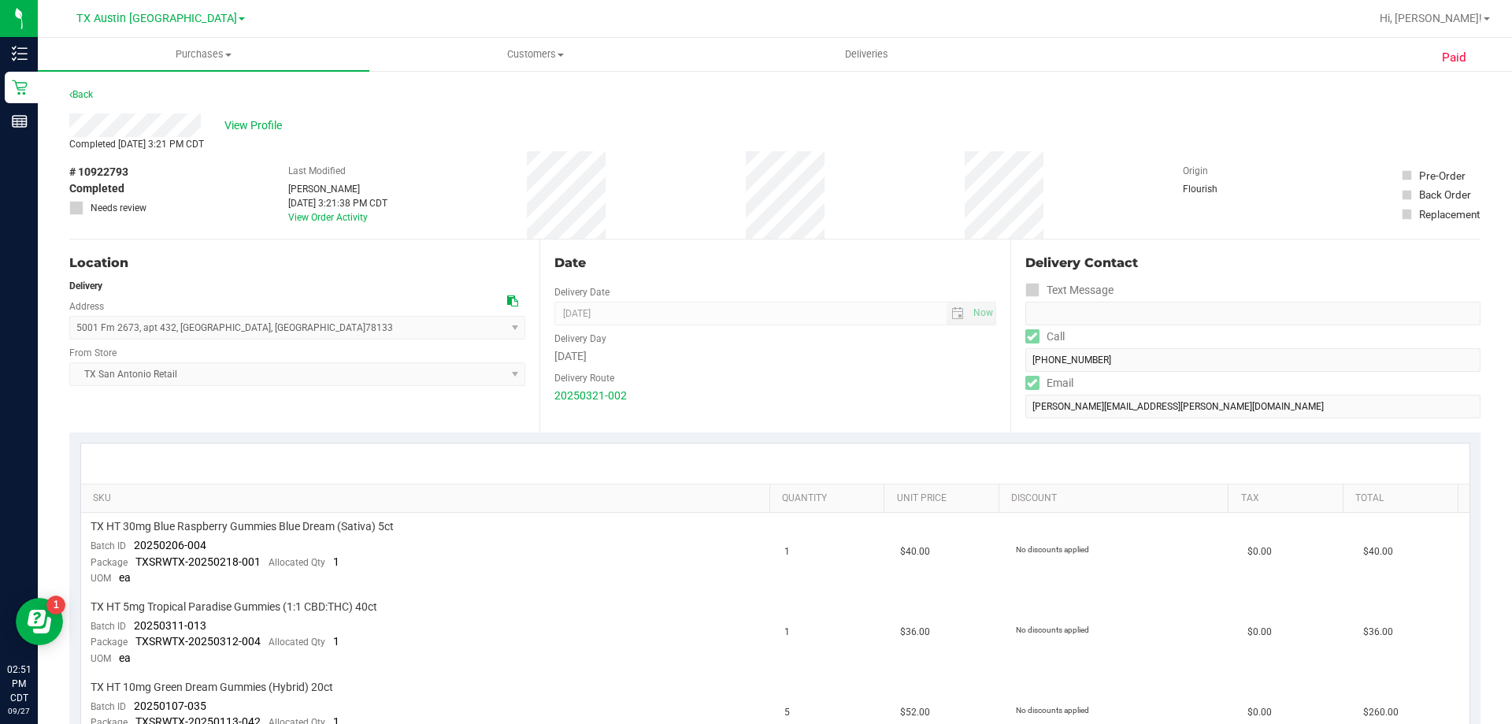
click at [508, 303] on icon at bounding box center [512, 300] width 11 height 11
click at [91, 88] on div "Back" at bounding box center [81, 94] width 24 height 19
click at [86, 93] on link "Back" at bounding box center [81, 94] width 24 height 11
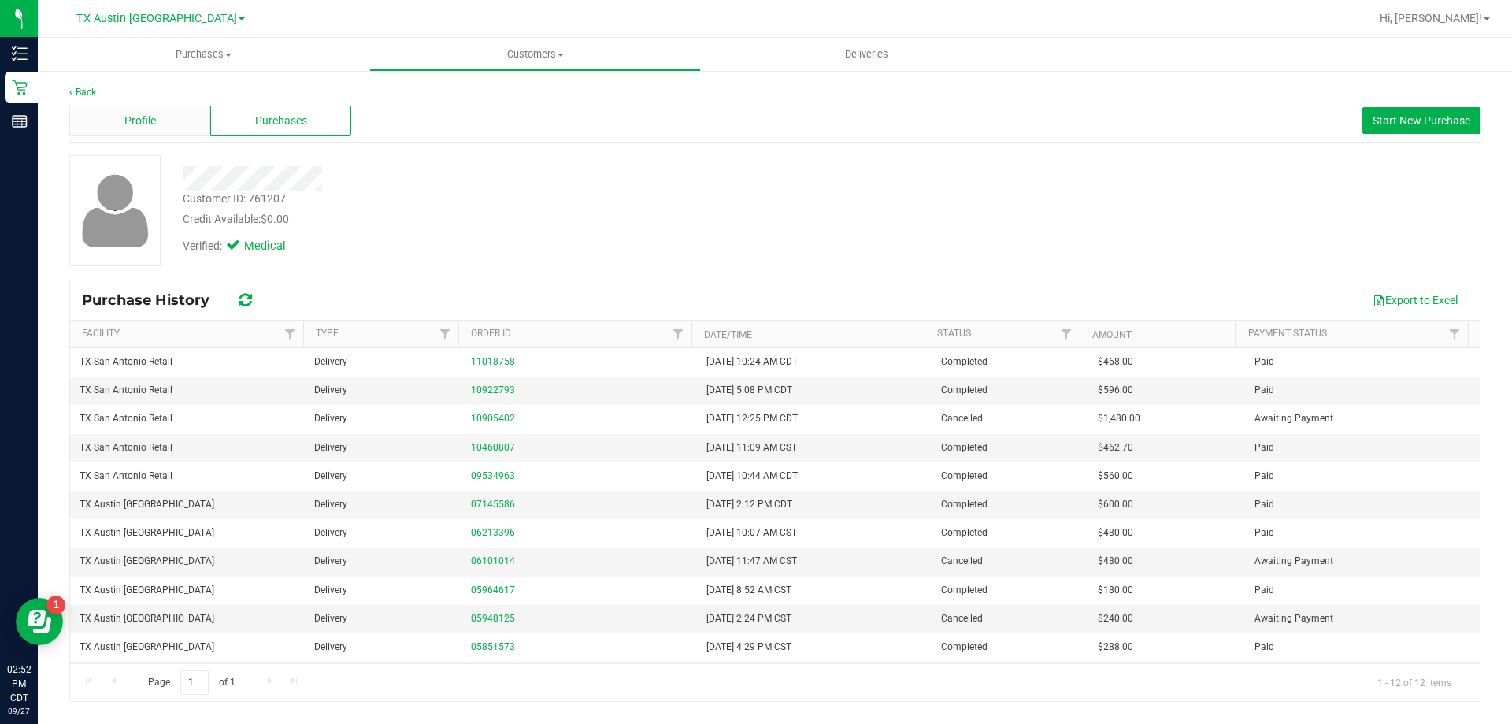
click at [144, 106] on div "Profile" at bounding box center [139, 121] width 141 height 30
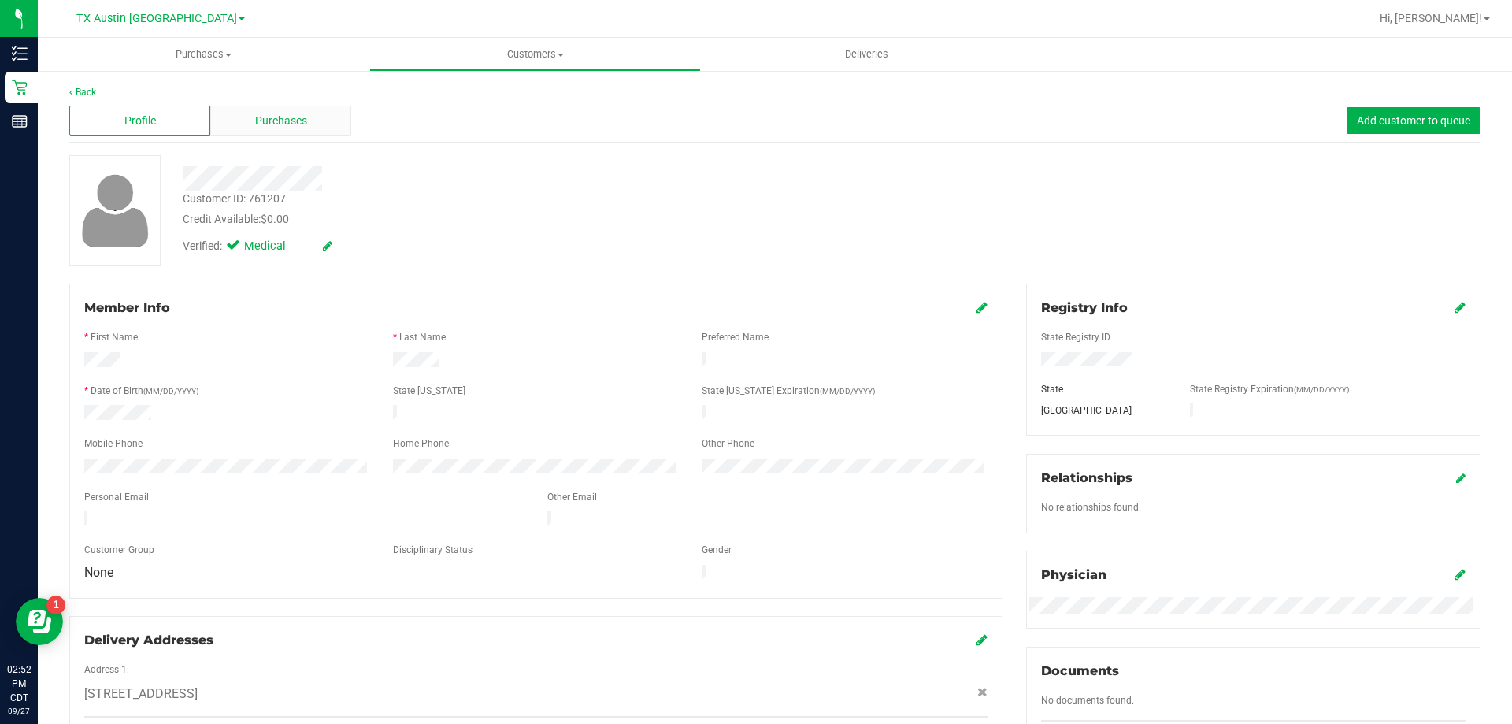
click at [326, 113] on div "Purchases" at bounding box center [280, 121] width 141 height 30
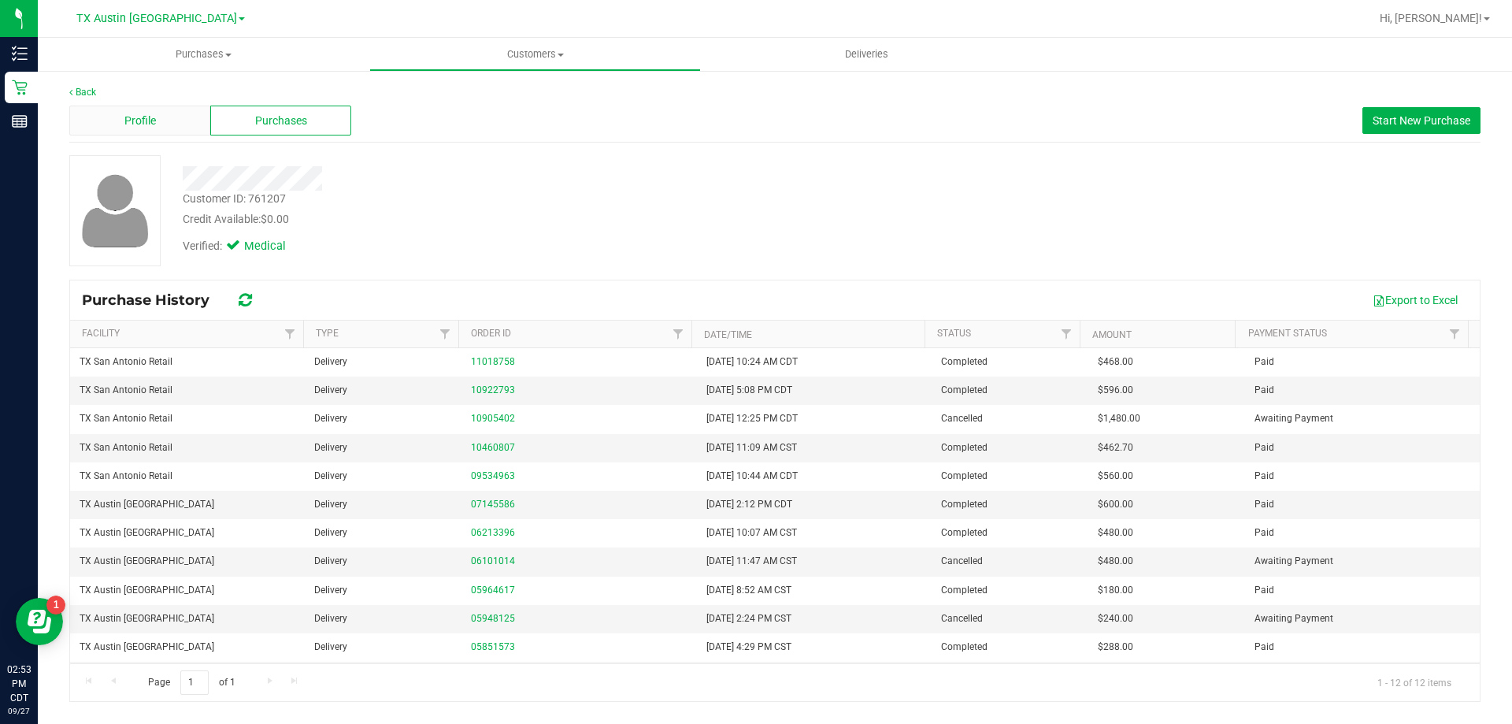
click at [177, 123] on div "Profile" at bounding box center [139, 121] width 141 height 30
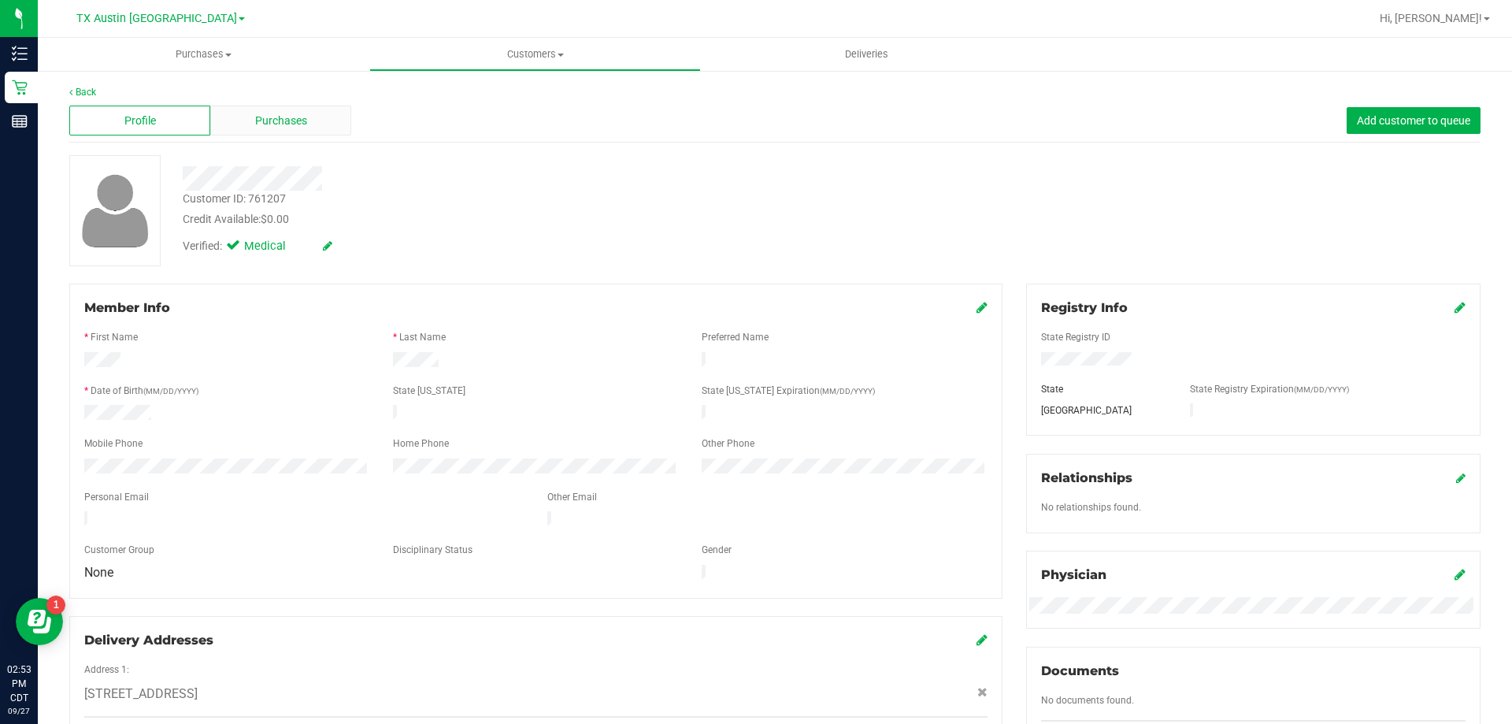
click at [317, 129] on div "Purchases" at bounding box center [280, 121] width 141 height 30
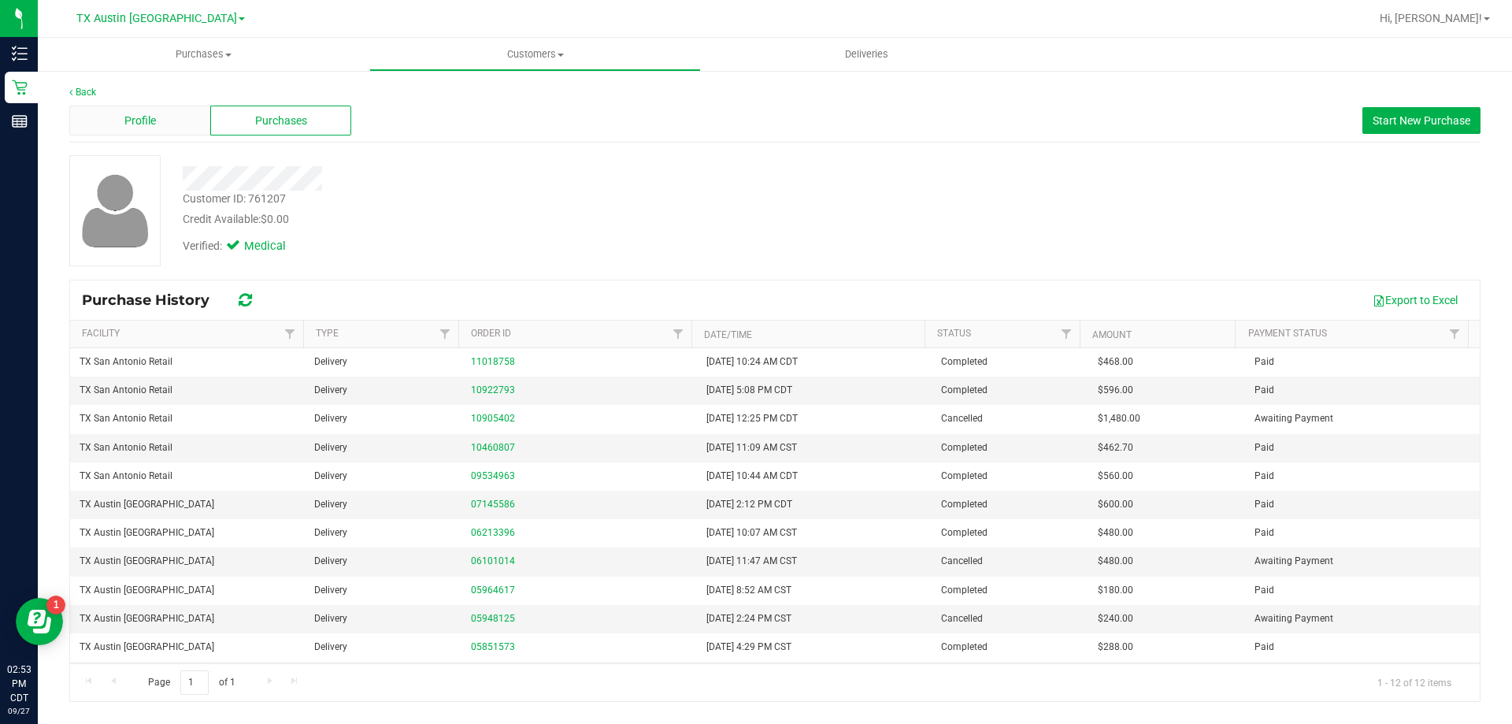
click at [190, 118] on div "Profile" at bounding box center [139, 121] width 141 height 30
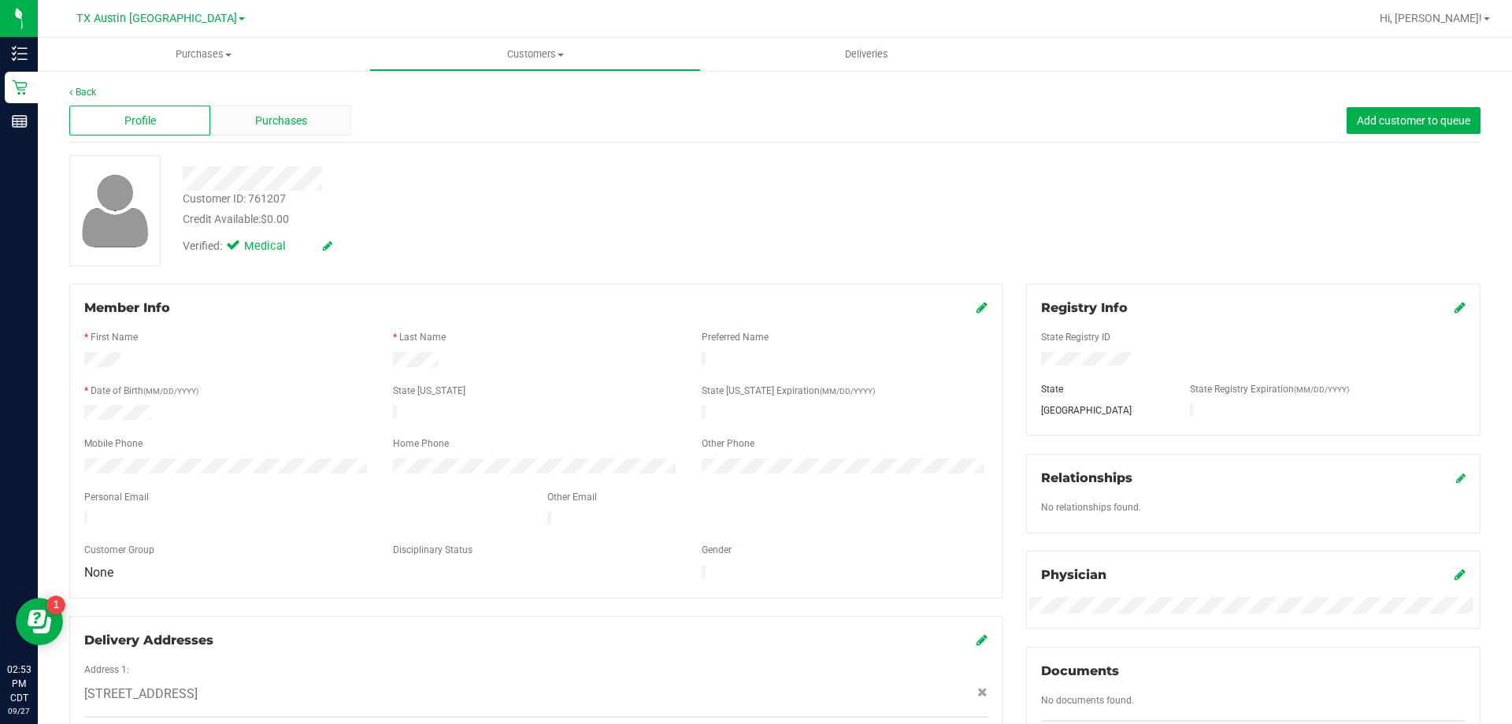
click at [282, 120] on span "Purchases" at bounding box center [281, 121] width 52 height 17
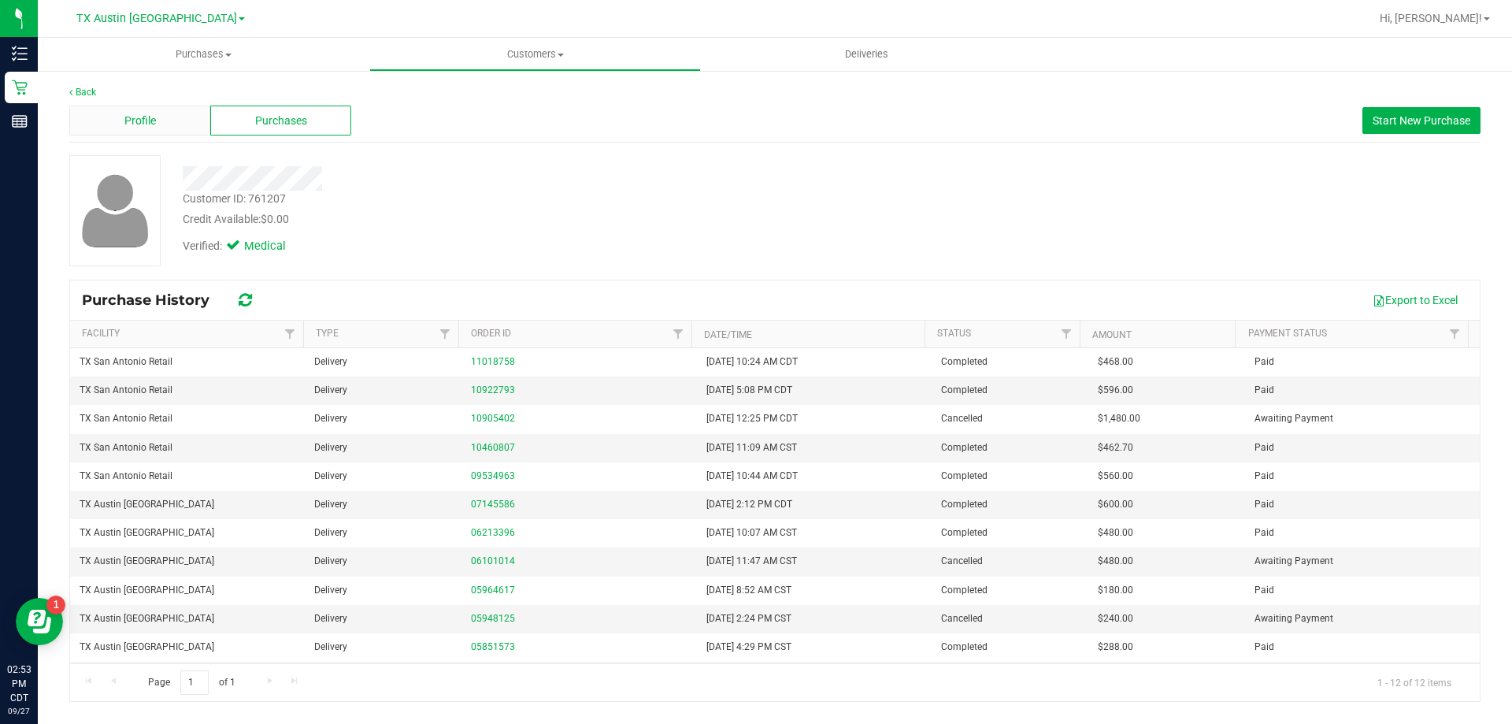
click at [169, 120] on div "Profile" at bounding box center [139, 121] width 141 height 30
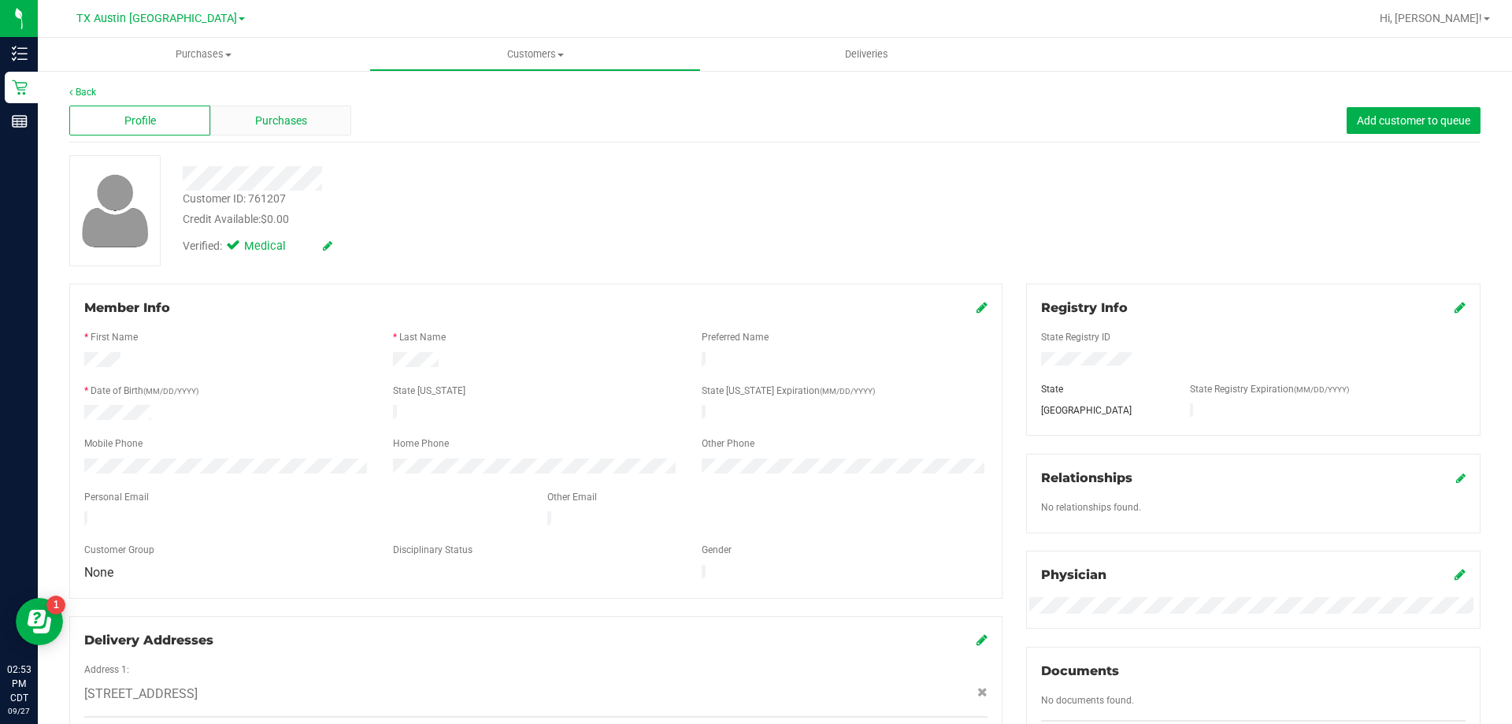
click at [338, 131] on div "Purchases" at bounding box center [280, 121] width 141 height 30
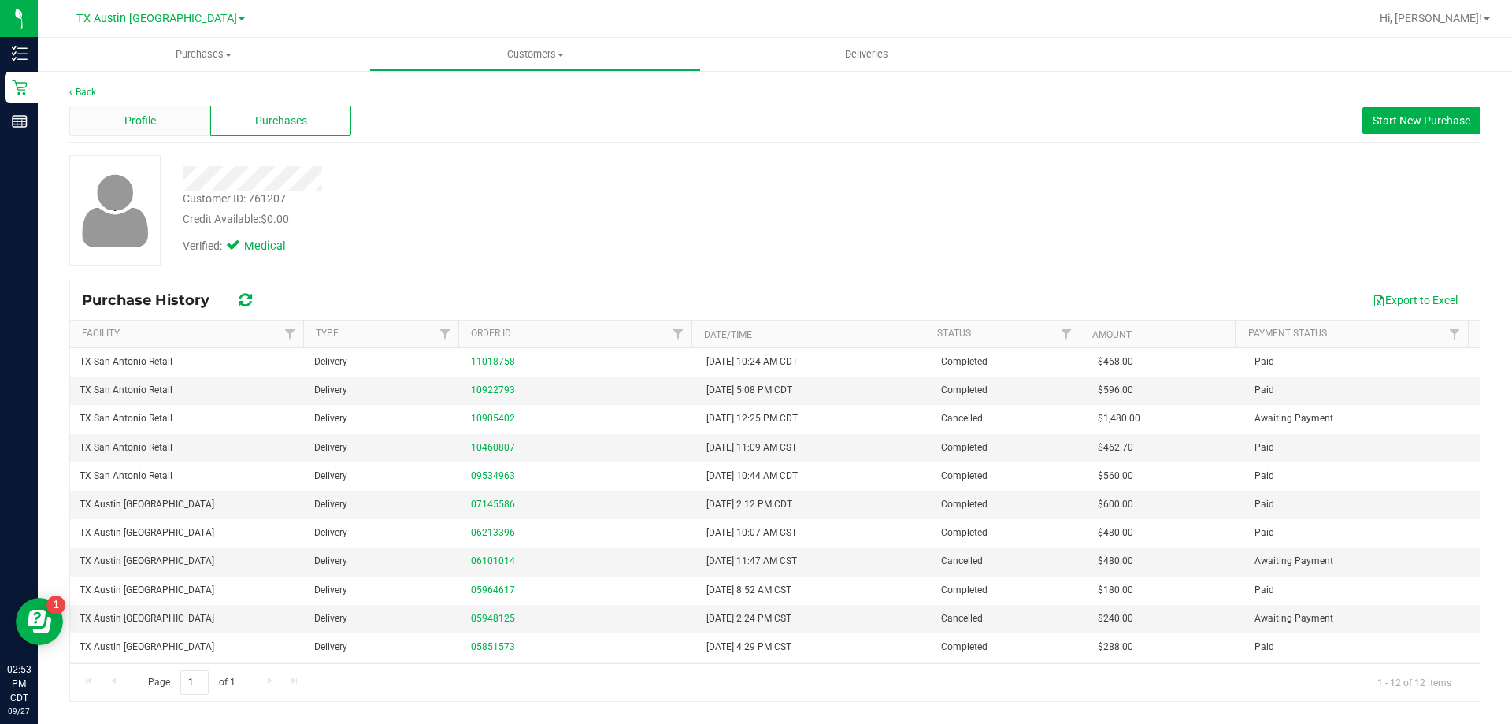
click at [117, 120] on div "Profile" at bounding box center [139, 121] width 141 height 30
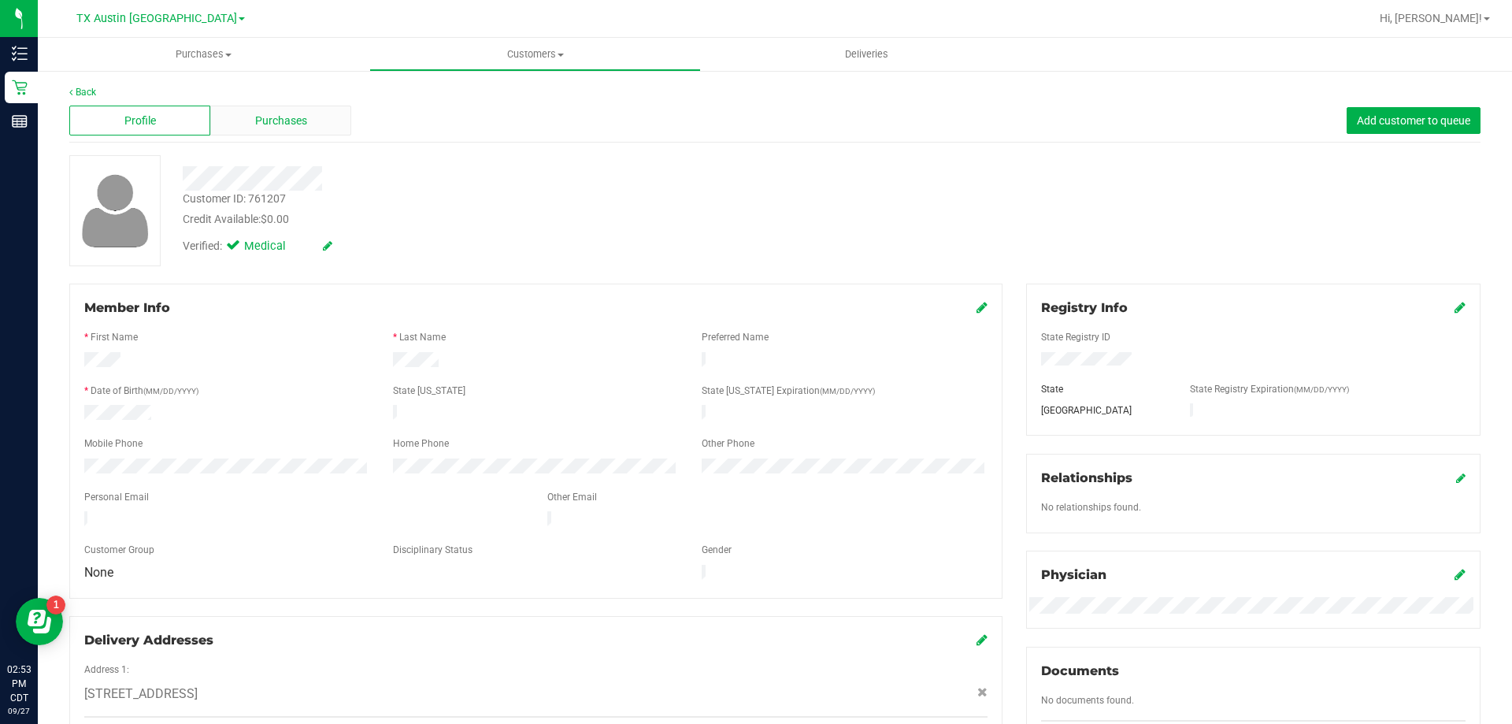
click at [306, 120] on div "Purchases" at bounding box center [280, 121] width 141 height 30
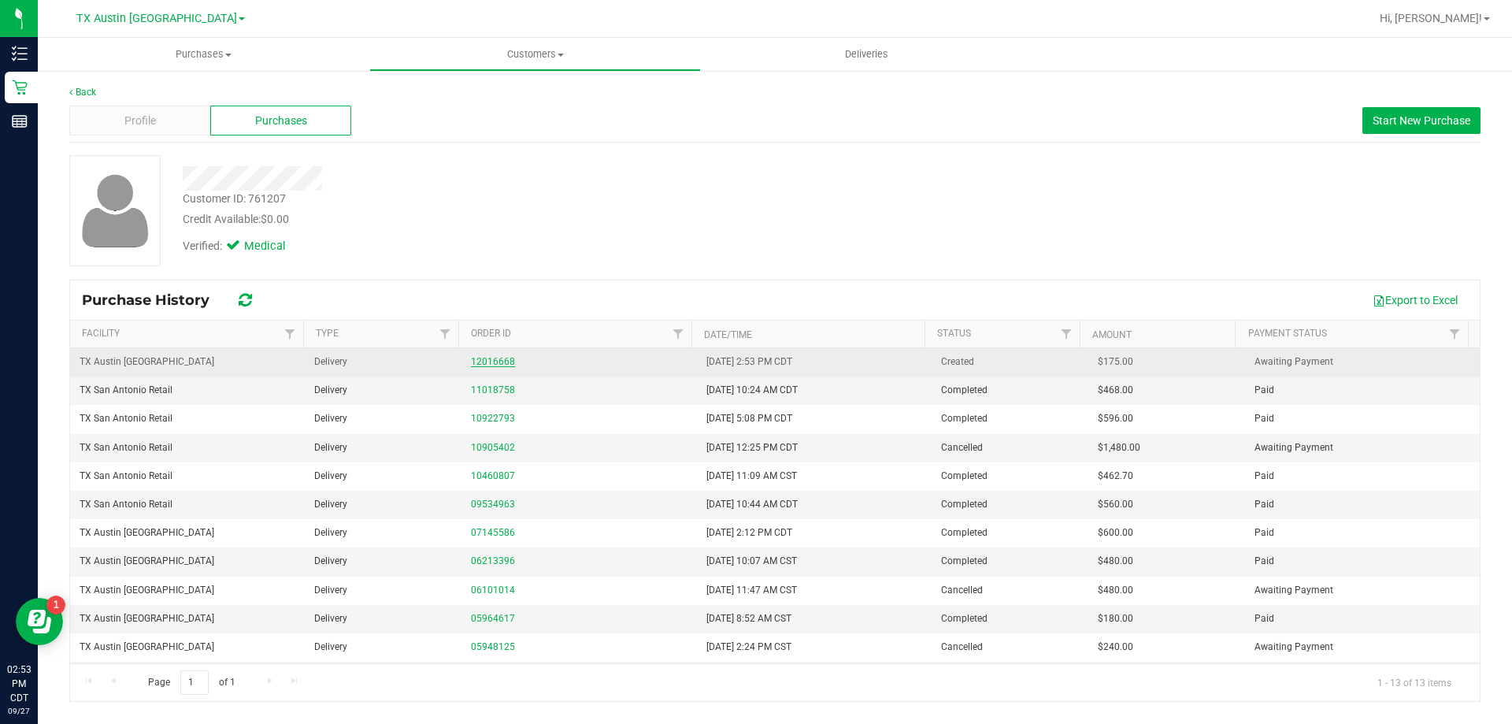
click at [475, 364] on link "12016668" at bounding box center [493, 361] width 44 height 11
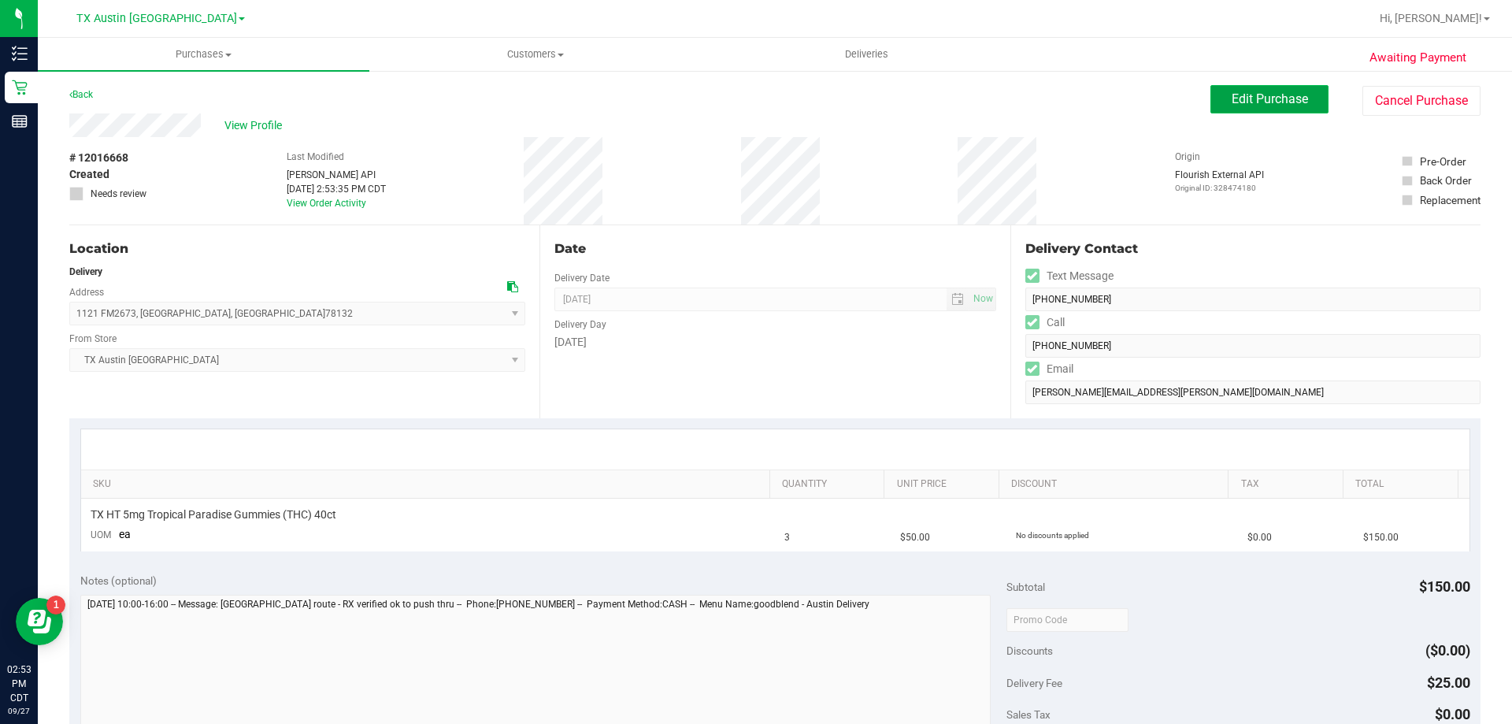
click at [1277, 89] on button "Edit Purchase" at bounding box center [1269, 99] width 118 height 28
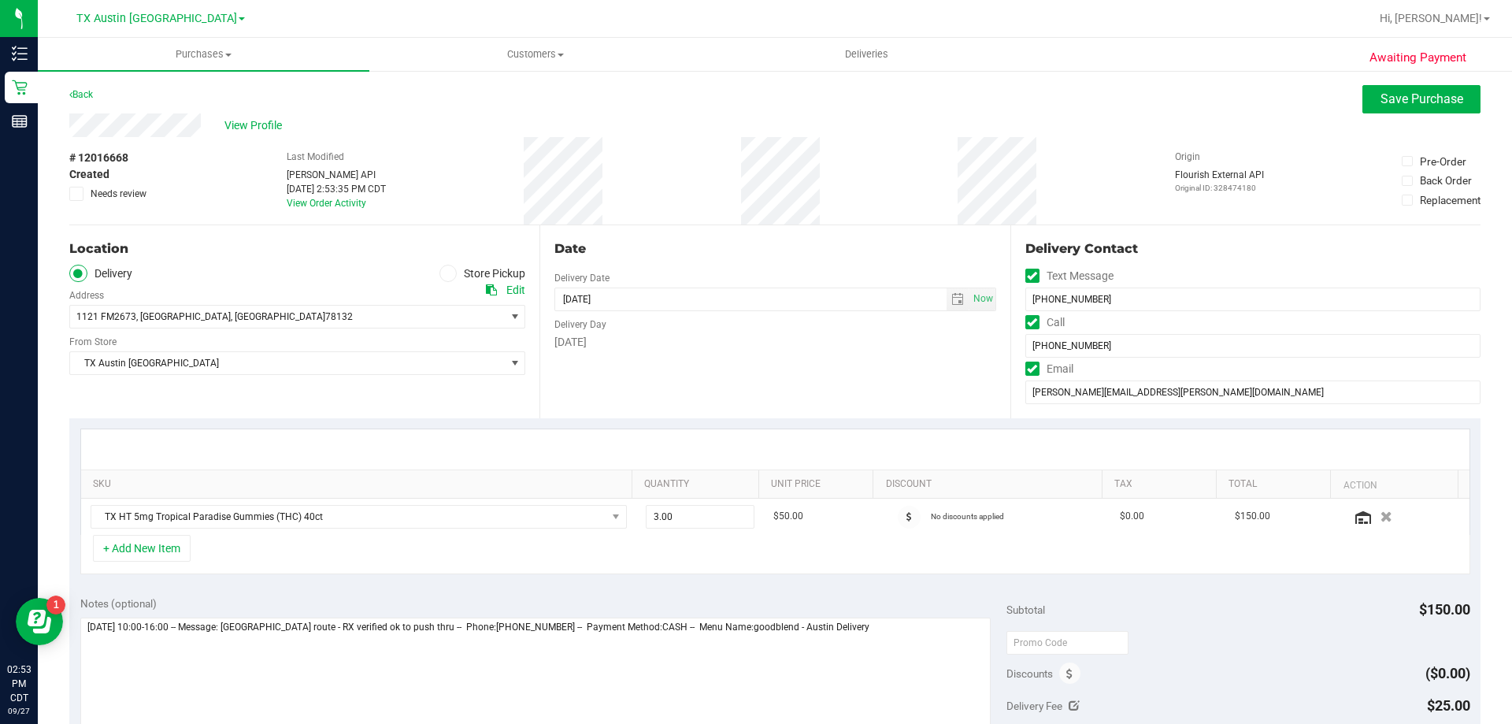
scroll to position [79, 0]
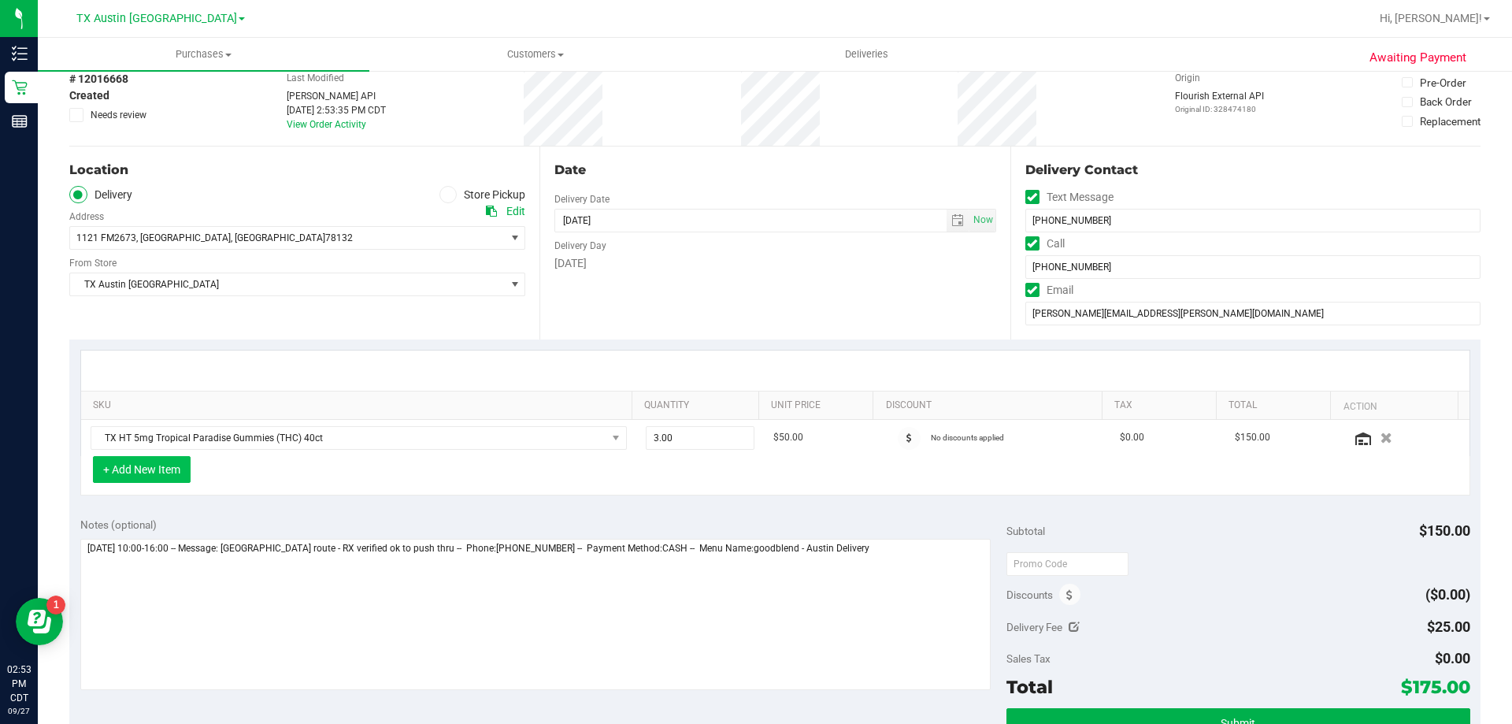
click at [148, 473] on button "+ Add New Item" at bounding box center [142, 469] width 98 height 27
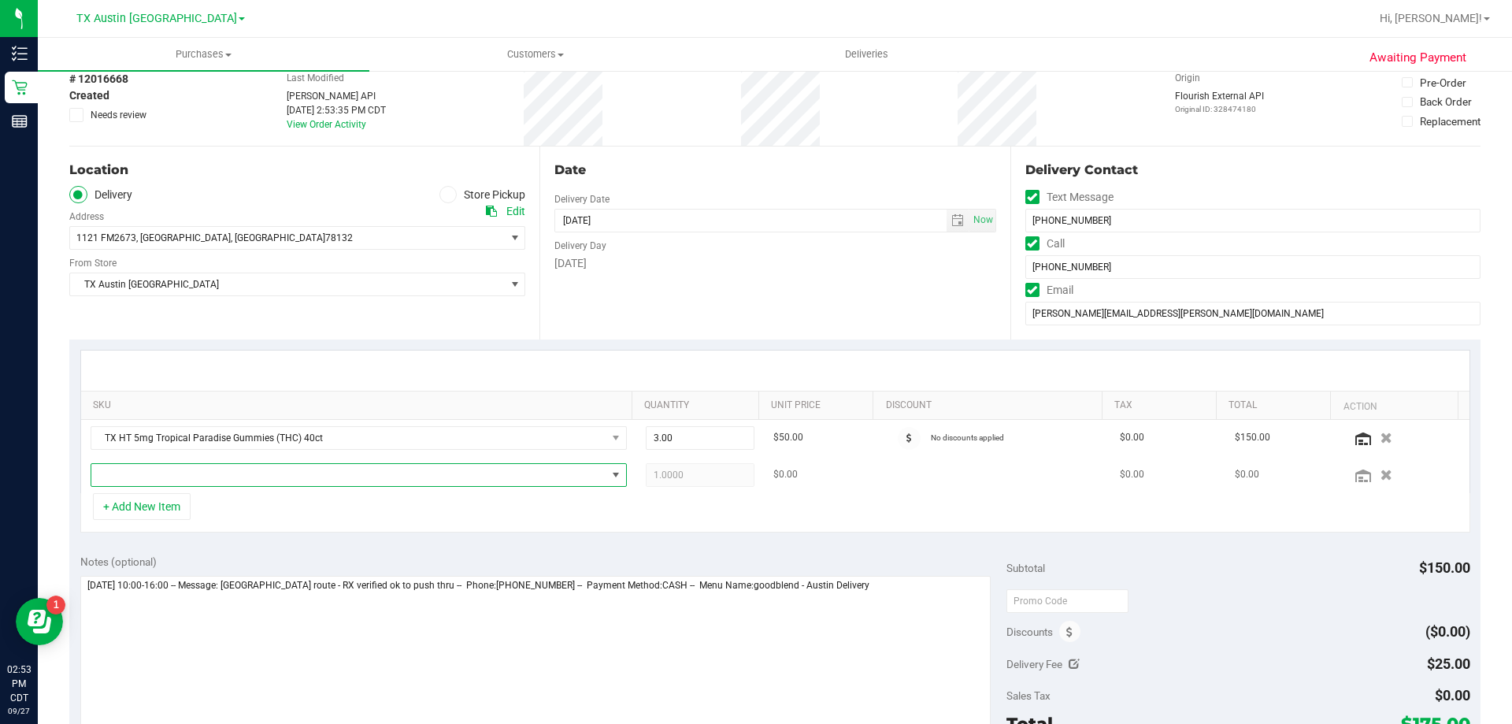
click at [190, 484] on span "NO DATA FOUND" at bounding box center [348, 475] width 515 height 22
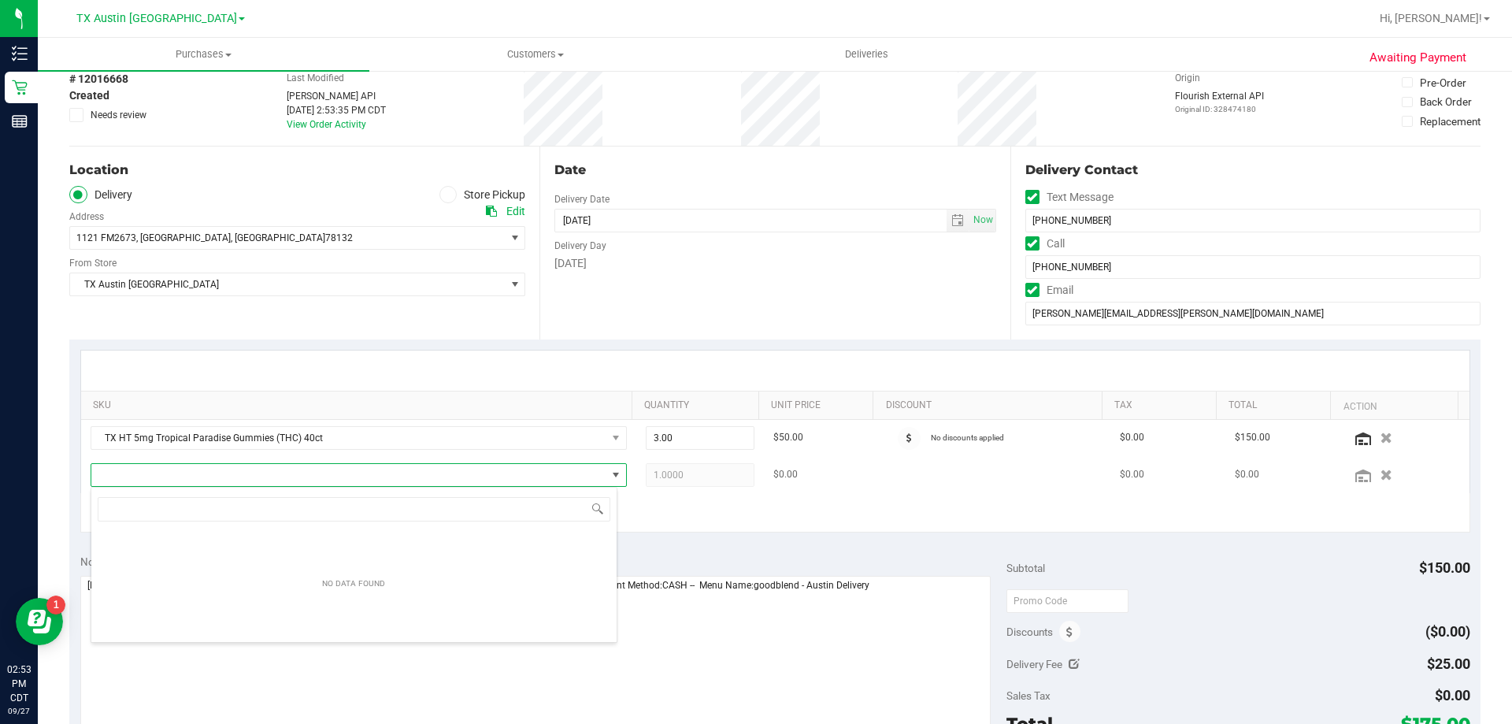
scroll to position [24, 522]
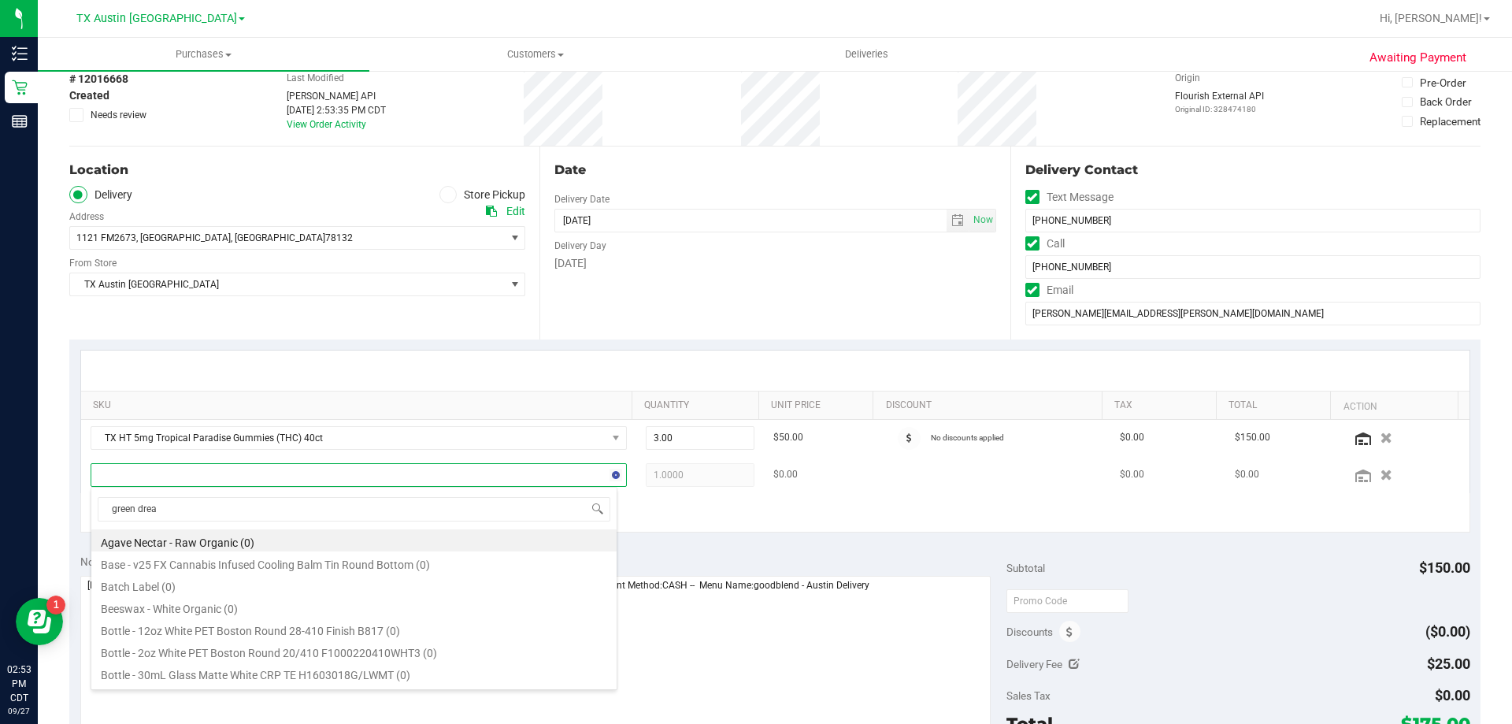
type input "green dream"
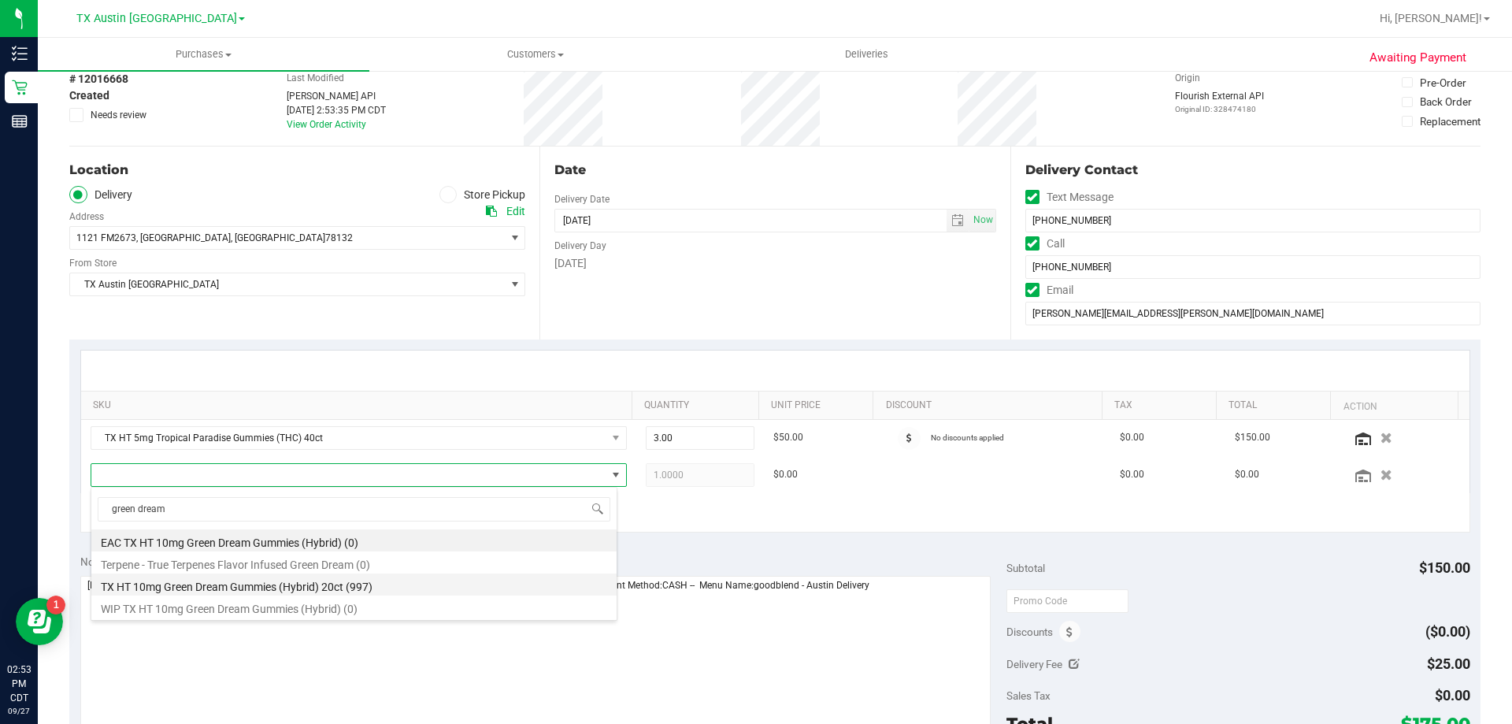
click at [232, 583] on li "TX HT 10mg Green Dream Gummies (Hybrid) 20ct (997)" at bounding box center [353, 584] width 525 height 22
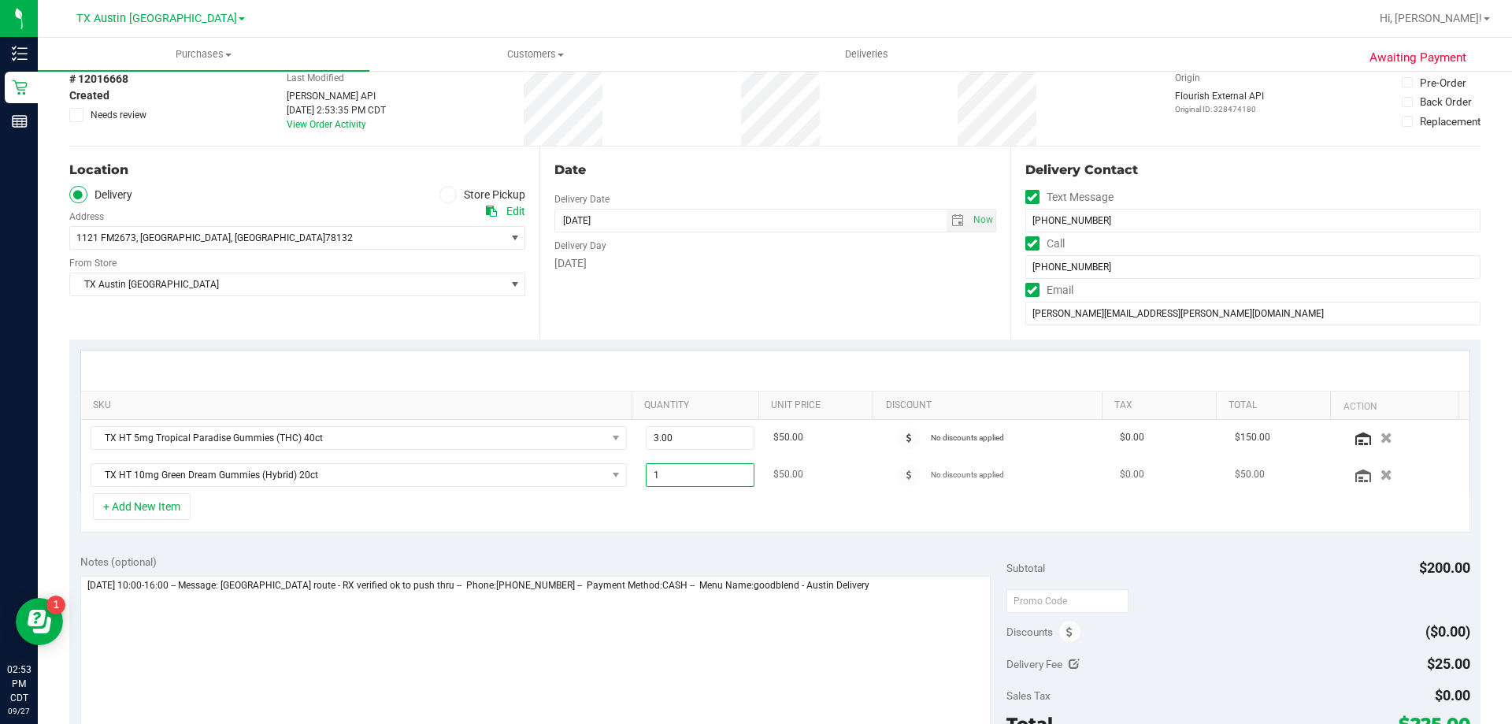
click at [674, 481] on span "1.00 1" at bounding box center [700, 475] width 109 height 24
type input "4"
type input "4.00"
click at [713, 324] on div "Date Delivery Date [DATE] Now [DATE] 08:00 AM Now Delivery Day [DATE]" at bounding box center [774, 242] width 470 height 193
click at [158, 508] on button "+ Add New Item" at bounding box center [142, 506] width 98 height 27
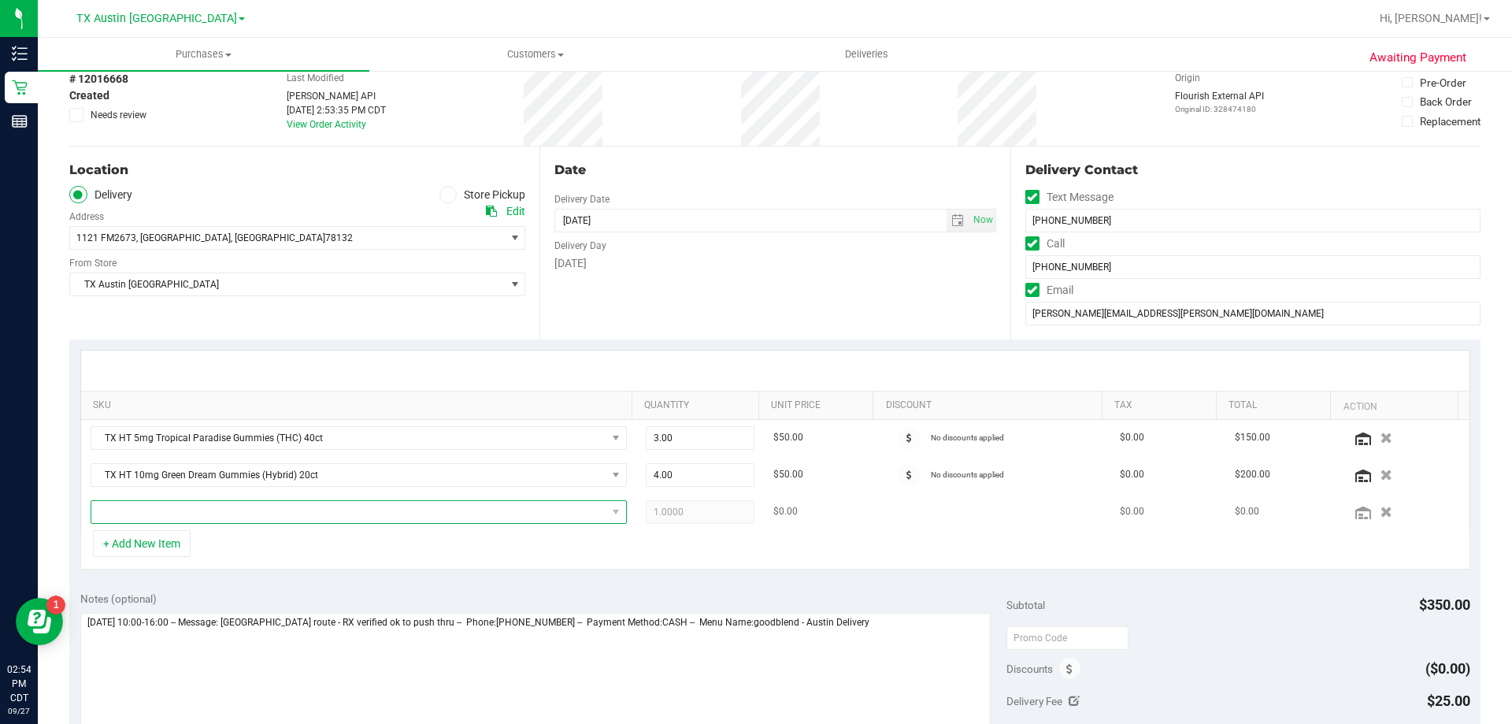
click at [185, 510] on span "NO DATA FOUND" at bounding box center [348, 512] width 515 height 22
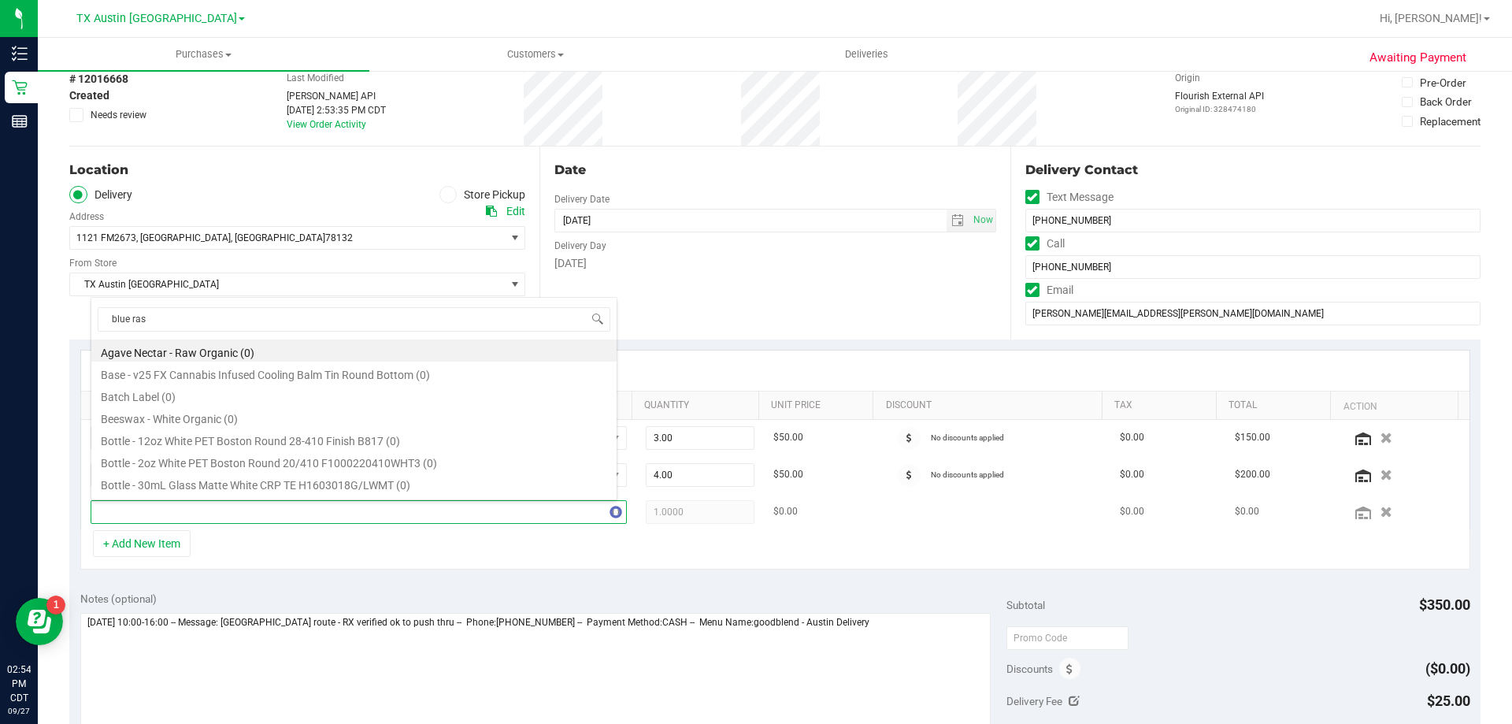
type input "blue rasp"
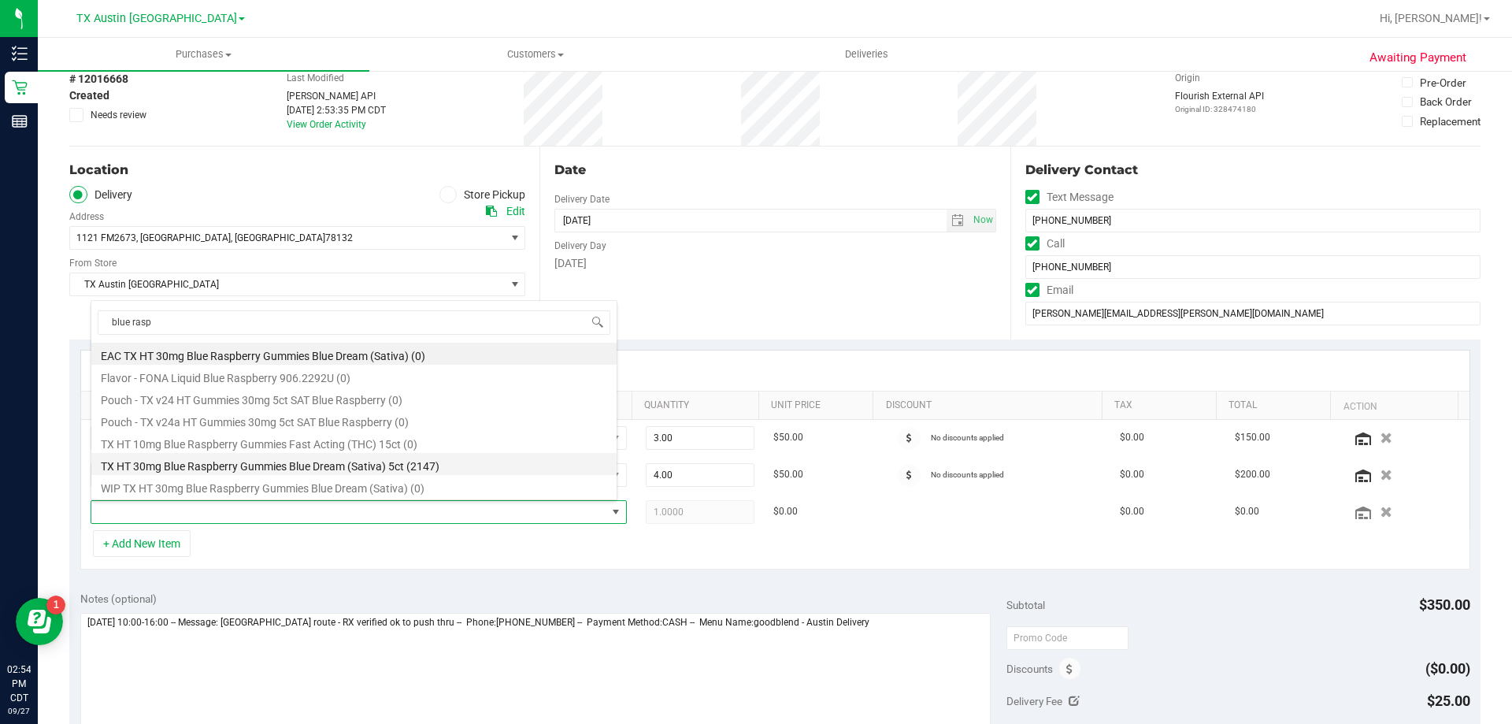
click at [223, 466] on li "TX HT 30mg Blue Raspberry Gummies Blue Dream (Sativa) 5ct (2147)" at bounding box center [353, 464] width 525 height 22
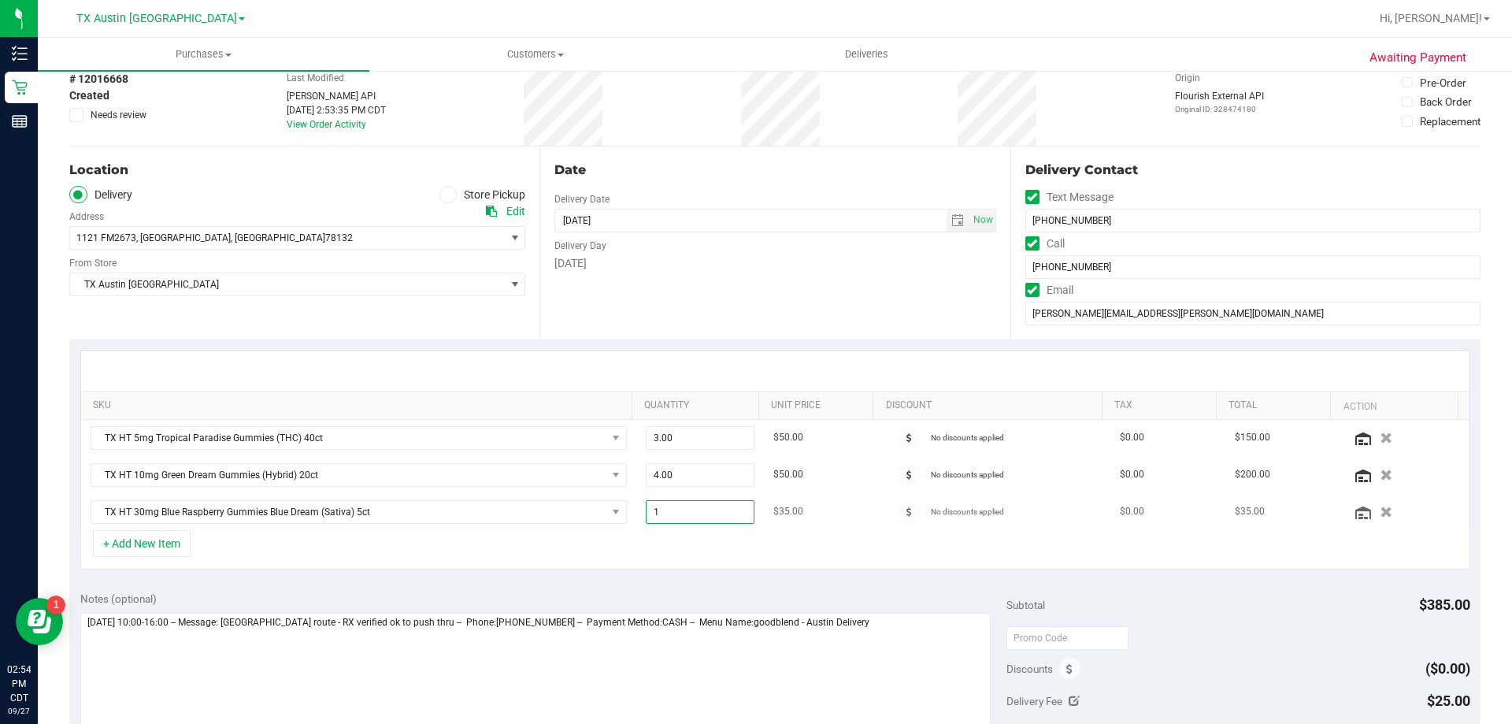
click at [689, 519] on span "1.00 1" at bounding box center [700, 512] width 109 height 24
type input "2"
type input "2.00"
click at [753, 324] on div "Date Delivery Date [DATE] Now [DATE] 08:00 AM Now Delivery Day [DATE]" at bounding box center [774, 242] width 470 height 193
click at [287, 513] on span "TX HT 30mg Blue Raspberry Gummies Blue Dream (Sativa) 5ct" at bounding box center [348, 512] width 515 height 22
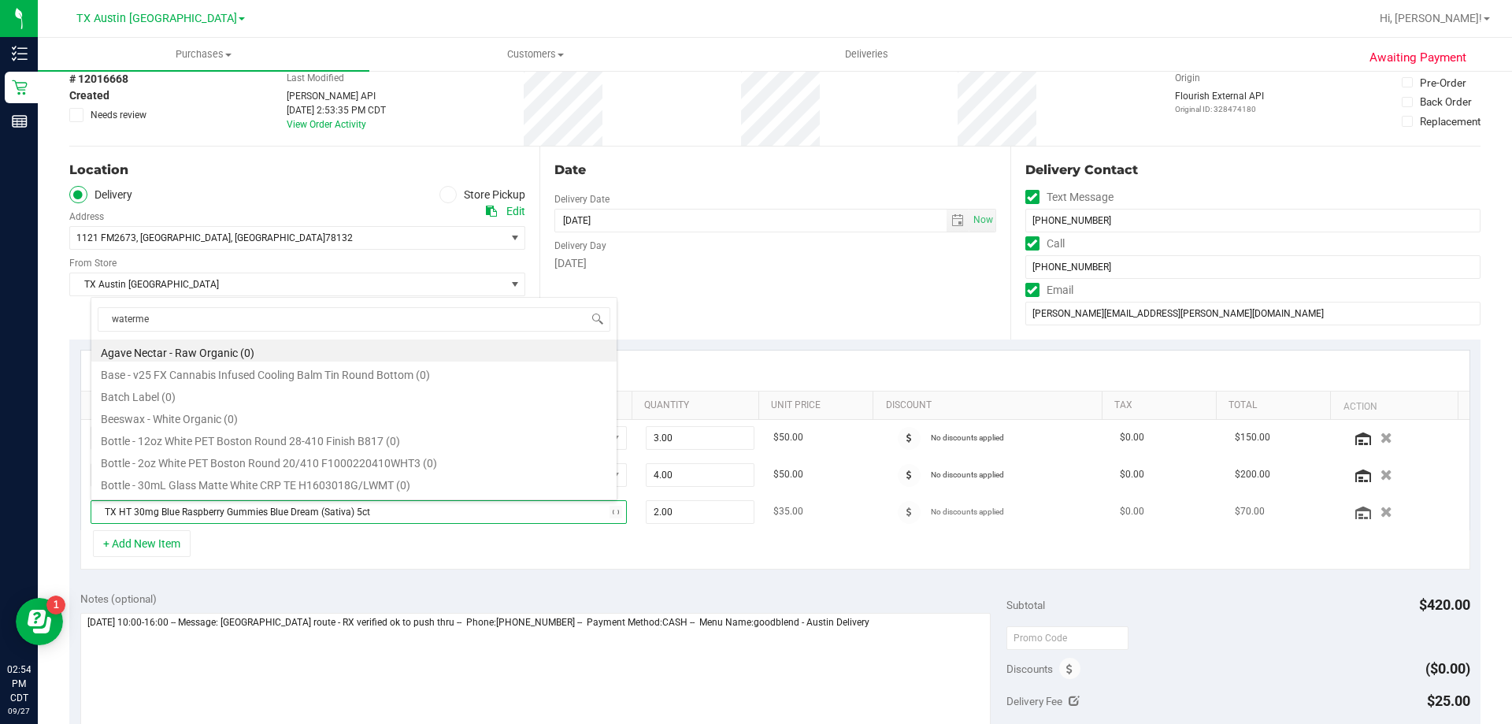
type input "watermel"
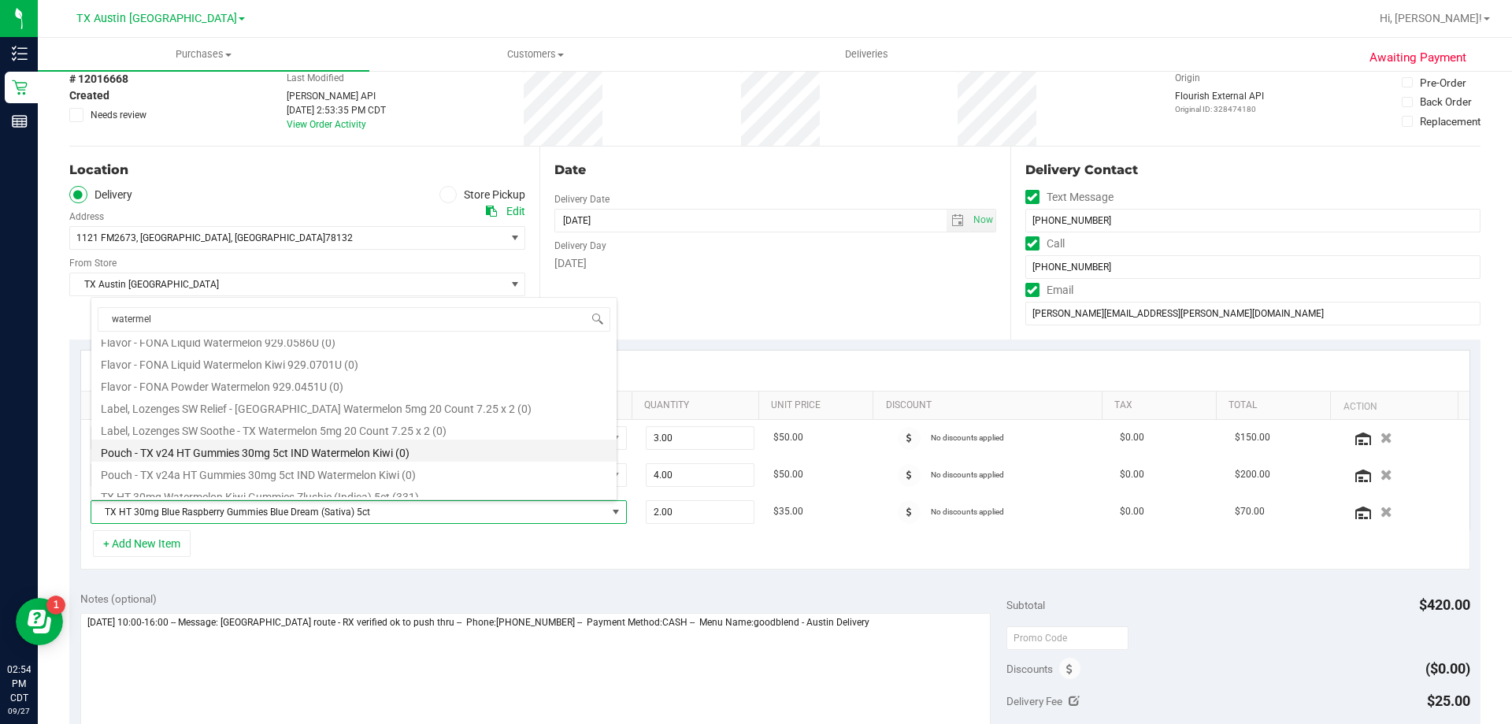
scroll to position [151, 0]
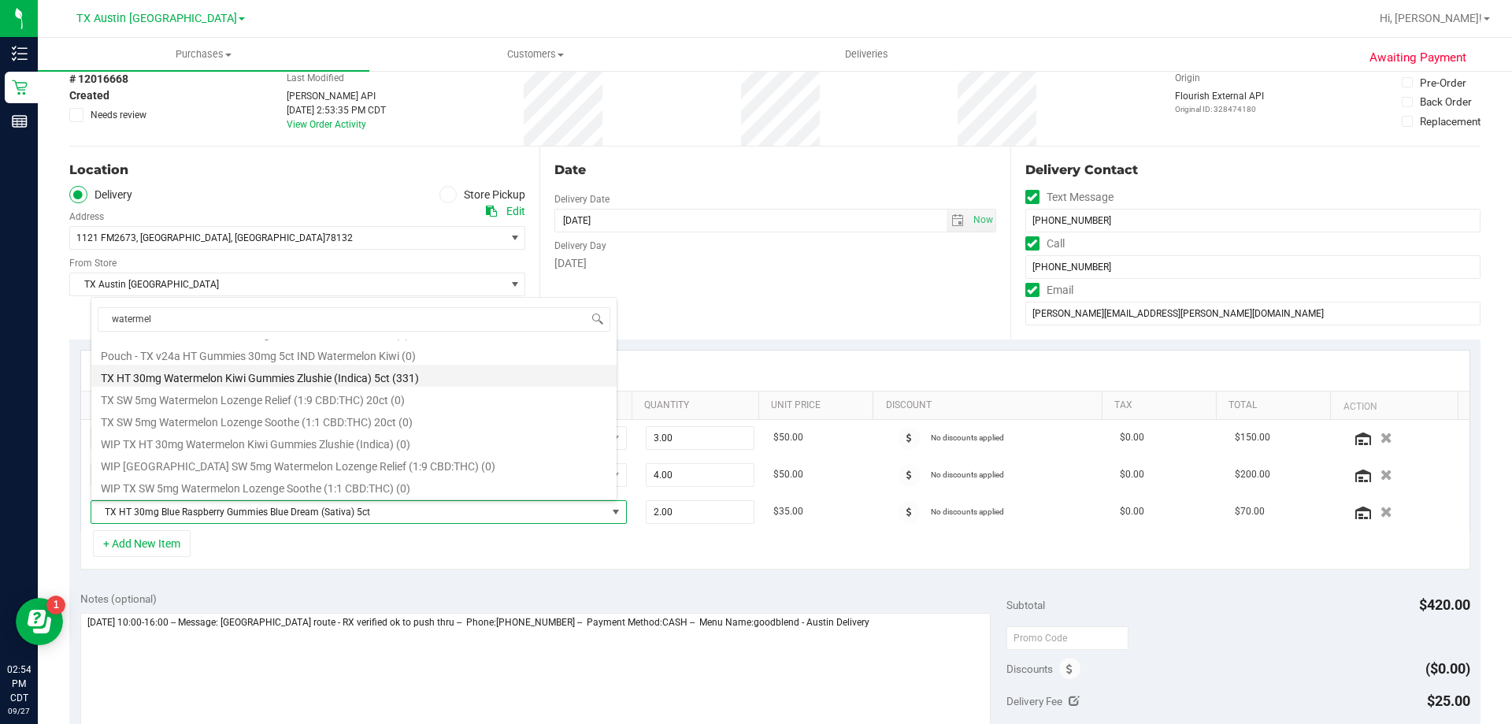
click at [282, 378] on li "TX HT 30mg Watermelon Kiwi Gummies Zlushie (Indica) 5ct (331)" at bounding box center [353, 376] width 525 height 22
type input "1.00"
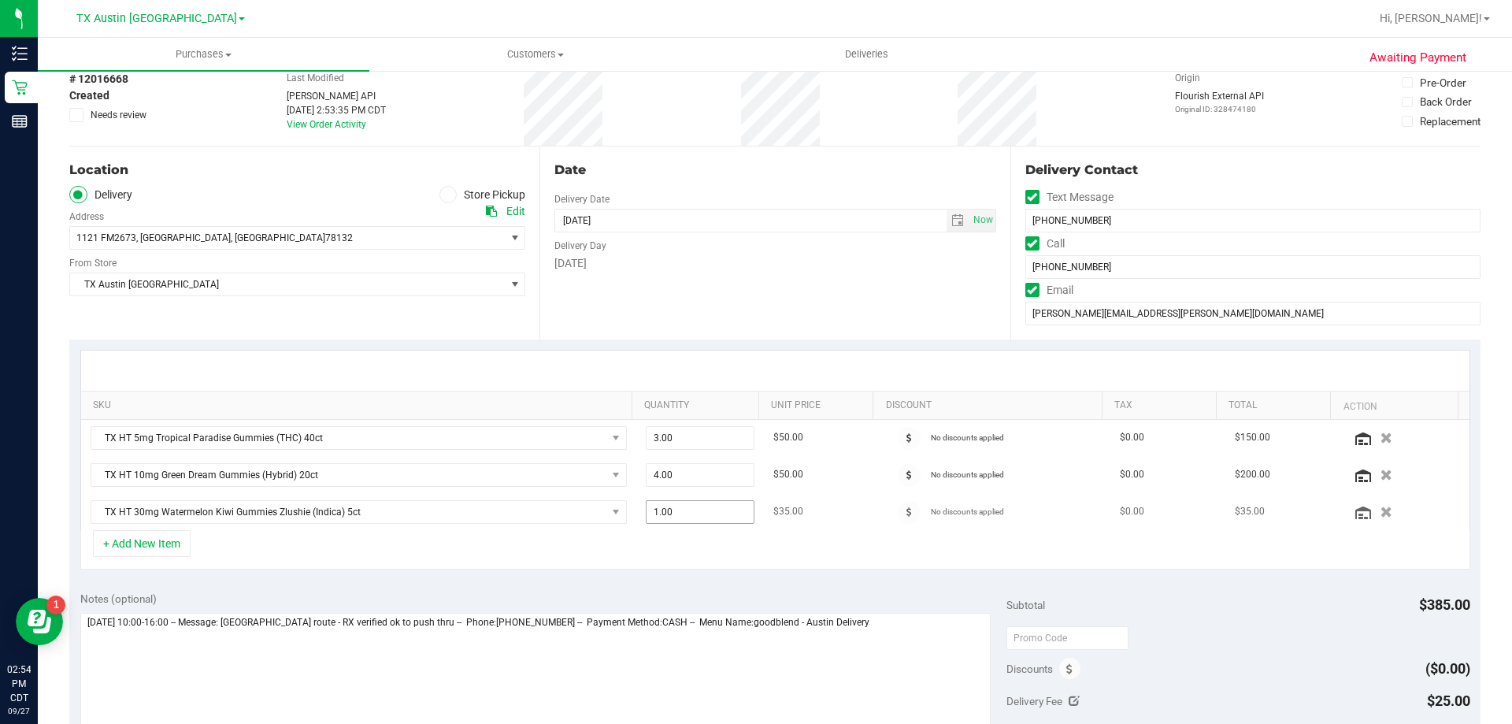
click at [676, 513] on span "1.00 1" at bounding box center [700, 512] width 109 height 24
type input "2"
type input "2.00"
click at [691, 320] on div "Date Delivery Date [DATE] Now [DATE] 08:00 AM Now Delivery Day [DATE]" at bounding box center [774, 242] width 470 height 193
click at [179, 539] on button "+ Add New Item" at bounding box center [142, 543] width 98 height 27
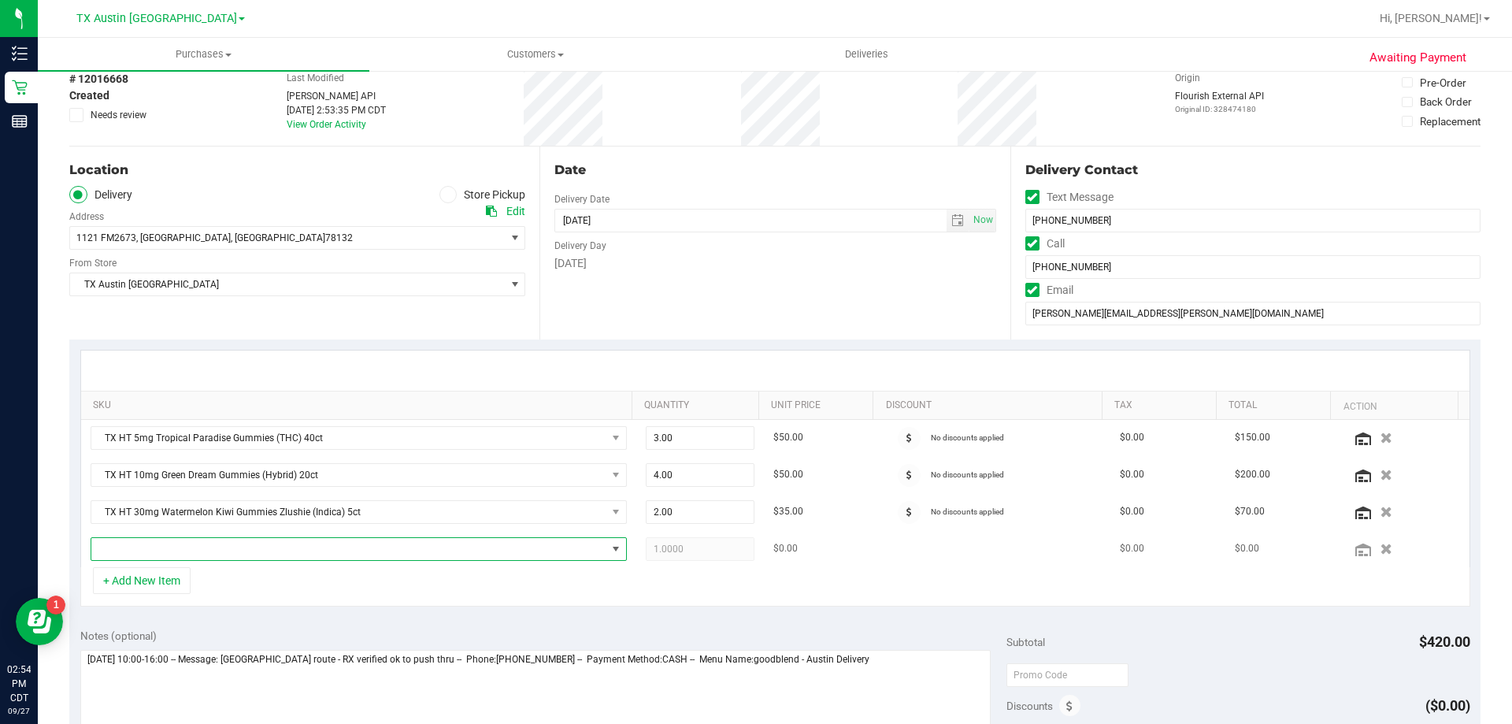
click at [205, 546] on span "NO DATA FOUND" at bounding box center [348, 549] width 515 height 22
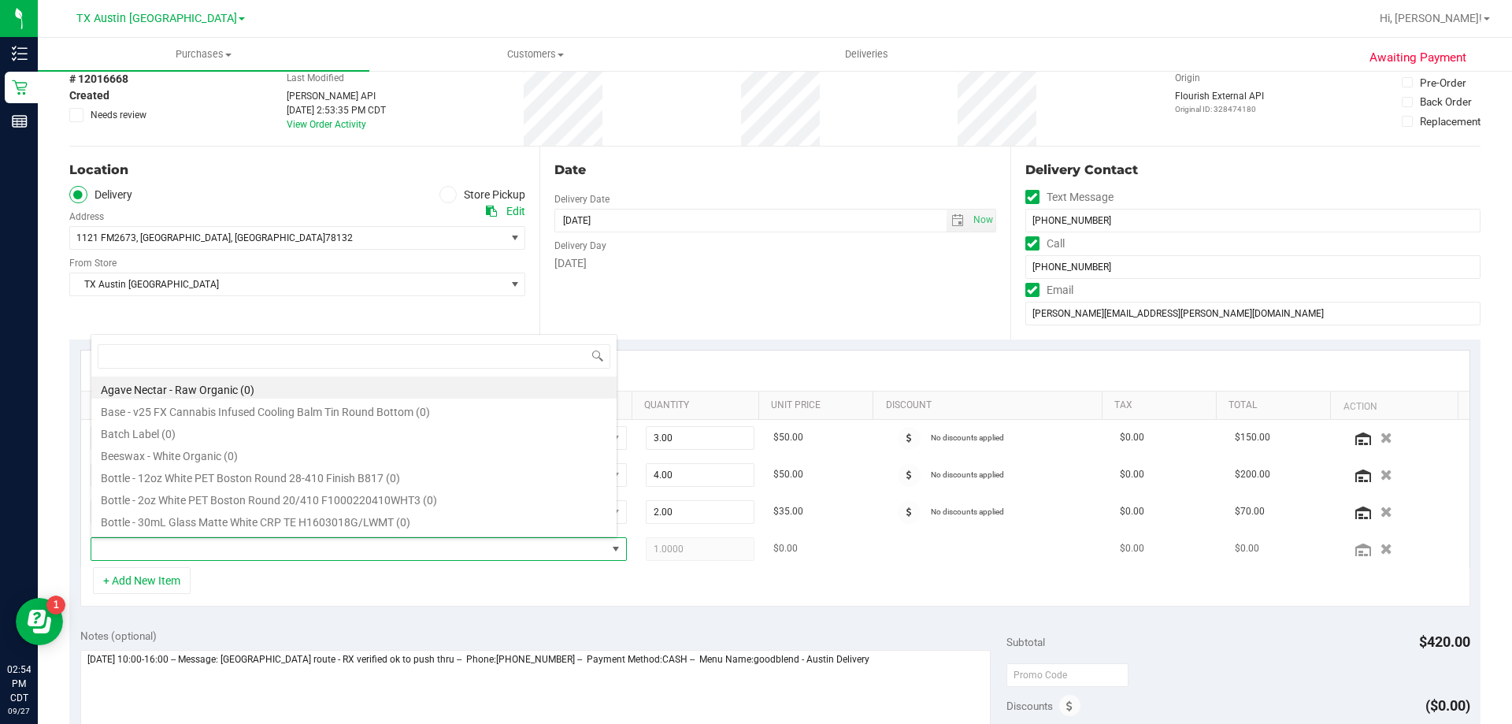
scroll to position [24, 522]
type input "dark choco"
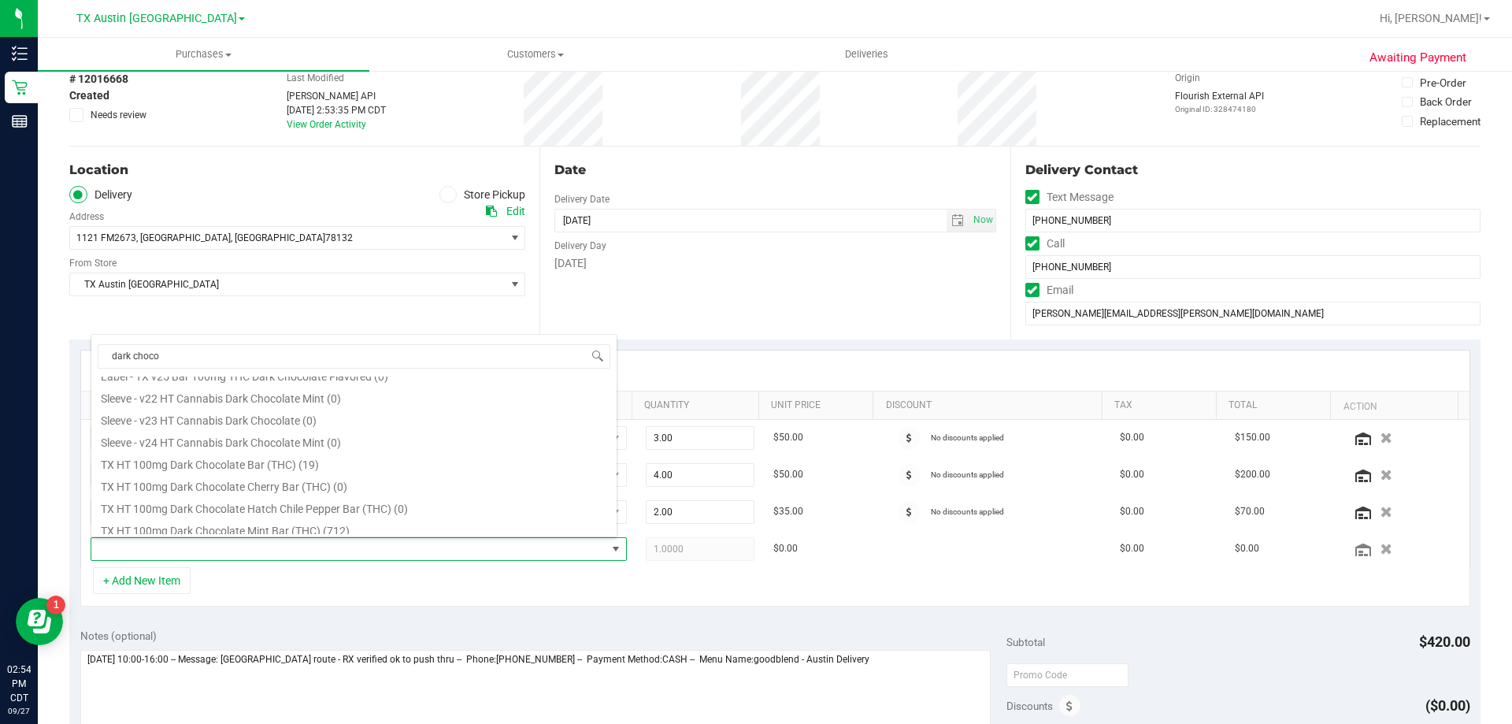
scroll to position [236, 0]
click at [232, 502] on li "TX HT 100mg Dark Chocolate Mint Bar (THC) (712)" at bounding box center [353, 504] width 525 height 22
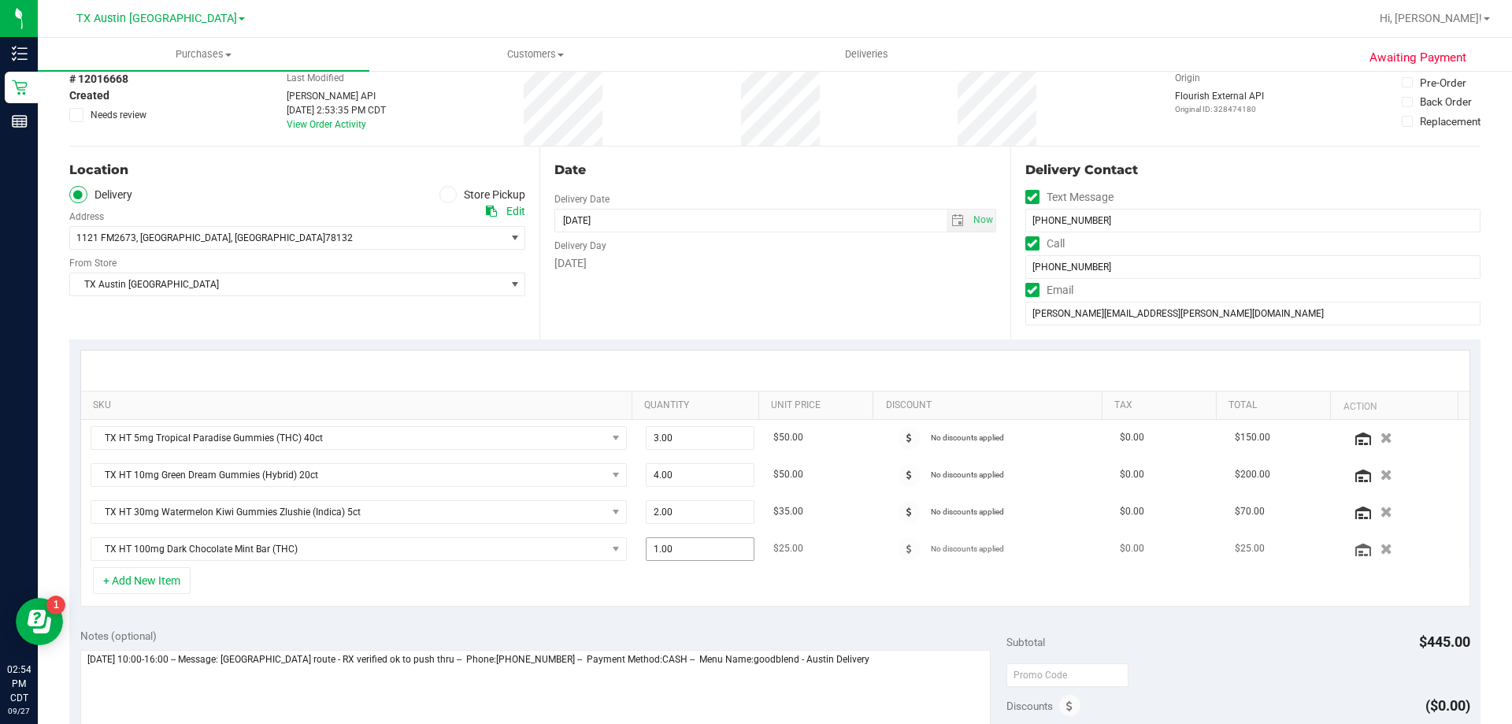
click at [680, 547] on span "1.00 1" at bounding box center [700, 549] width 109 height 24
type input "5"
type input "5.00"
click at [688, 368] on div at bounding box center [775, 370] width 1388 height 40
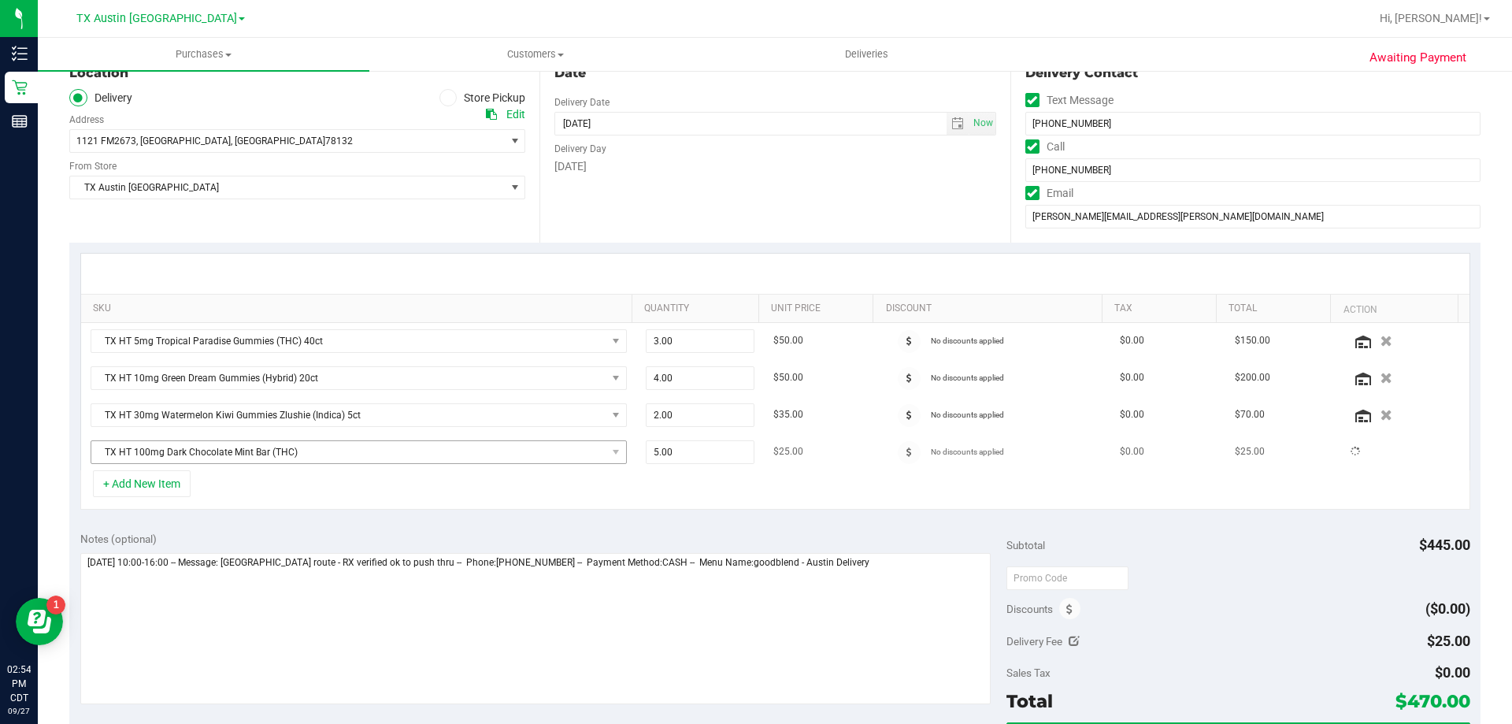
scroll to position [315, 0]
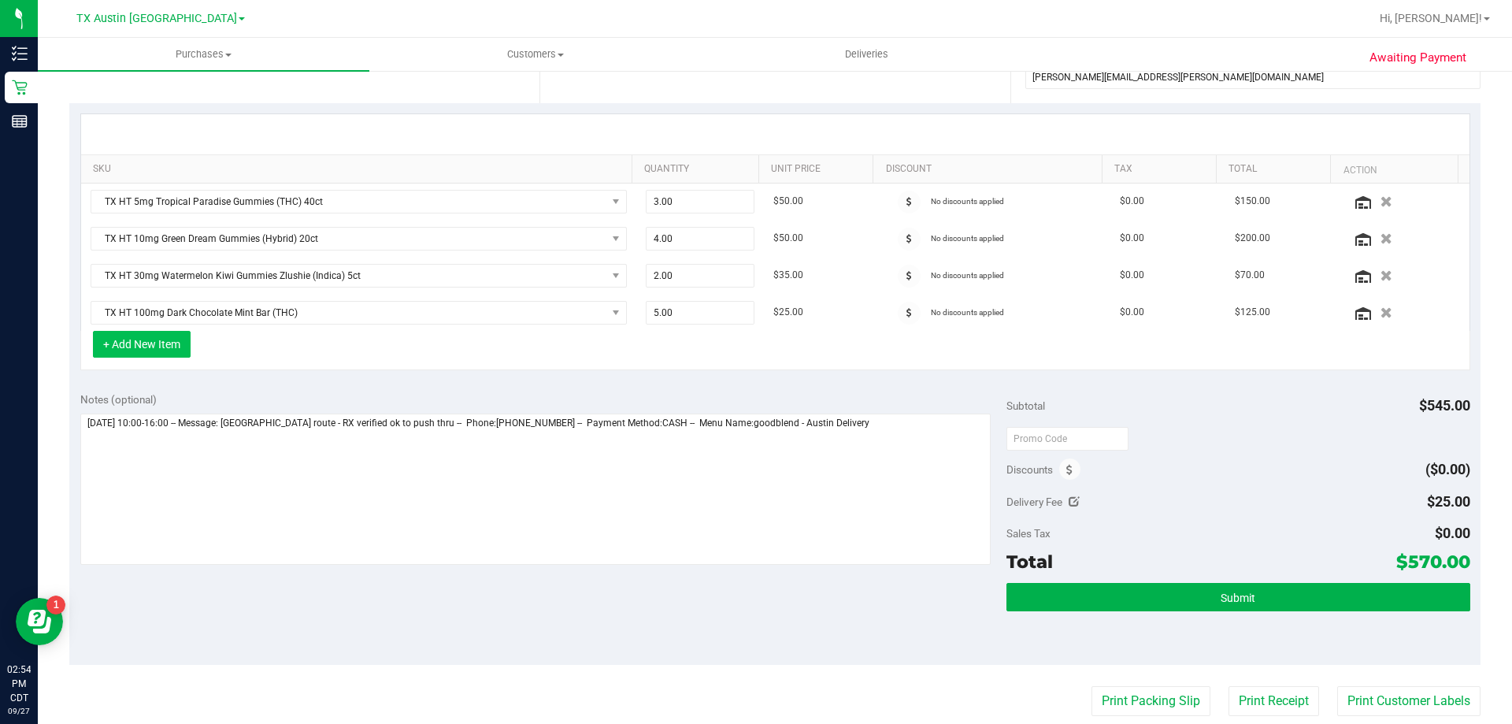
click at [170, 335] on button "+ Add New Item" at bounding box center [142, 344] width 98 height 27
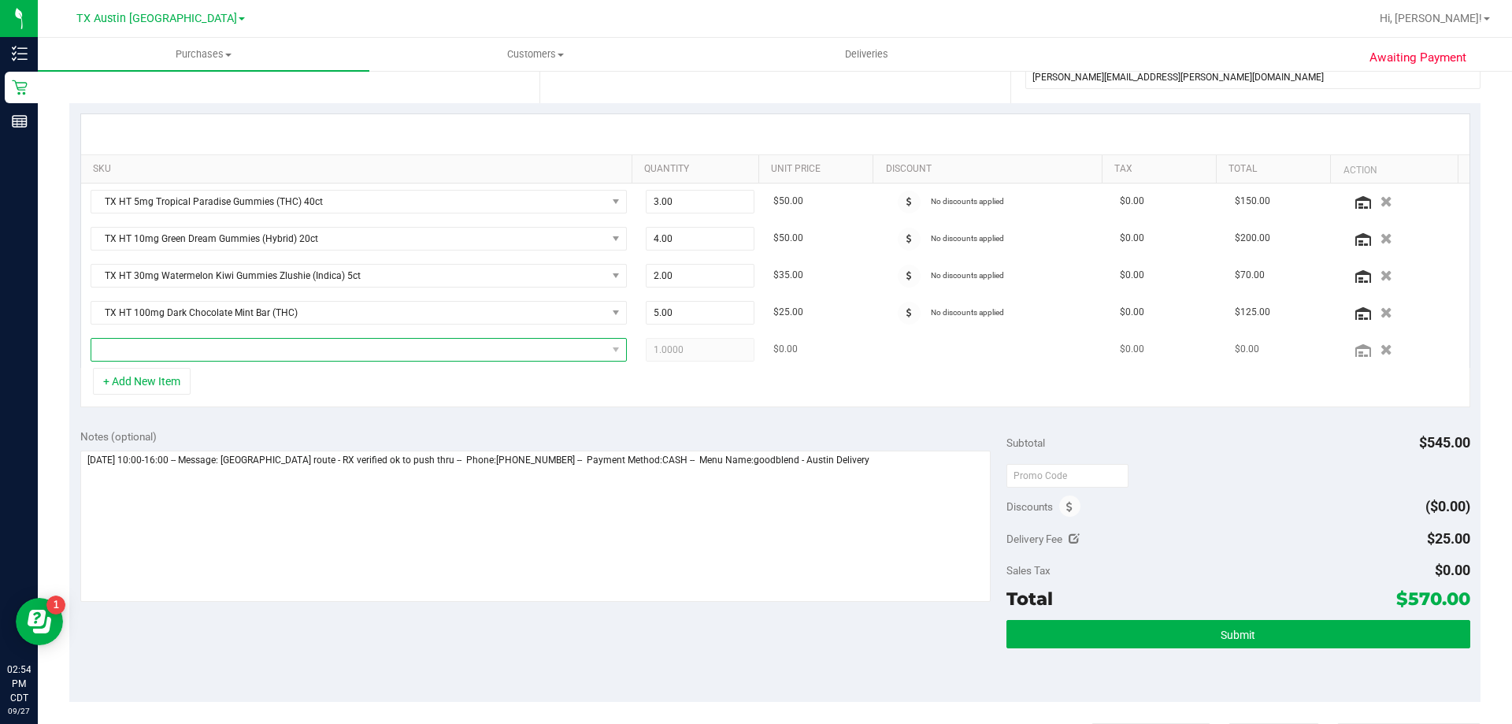
click at [218, 355] on span "NO DATA FOUND" at bounding box center [348, 350] width 515 height 22
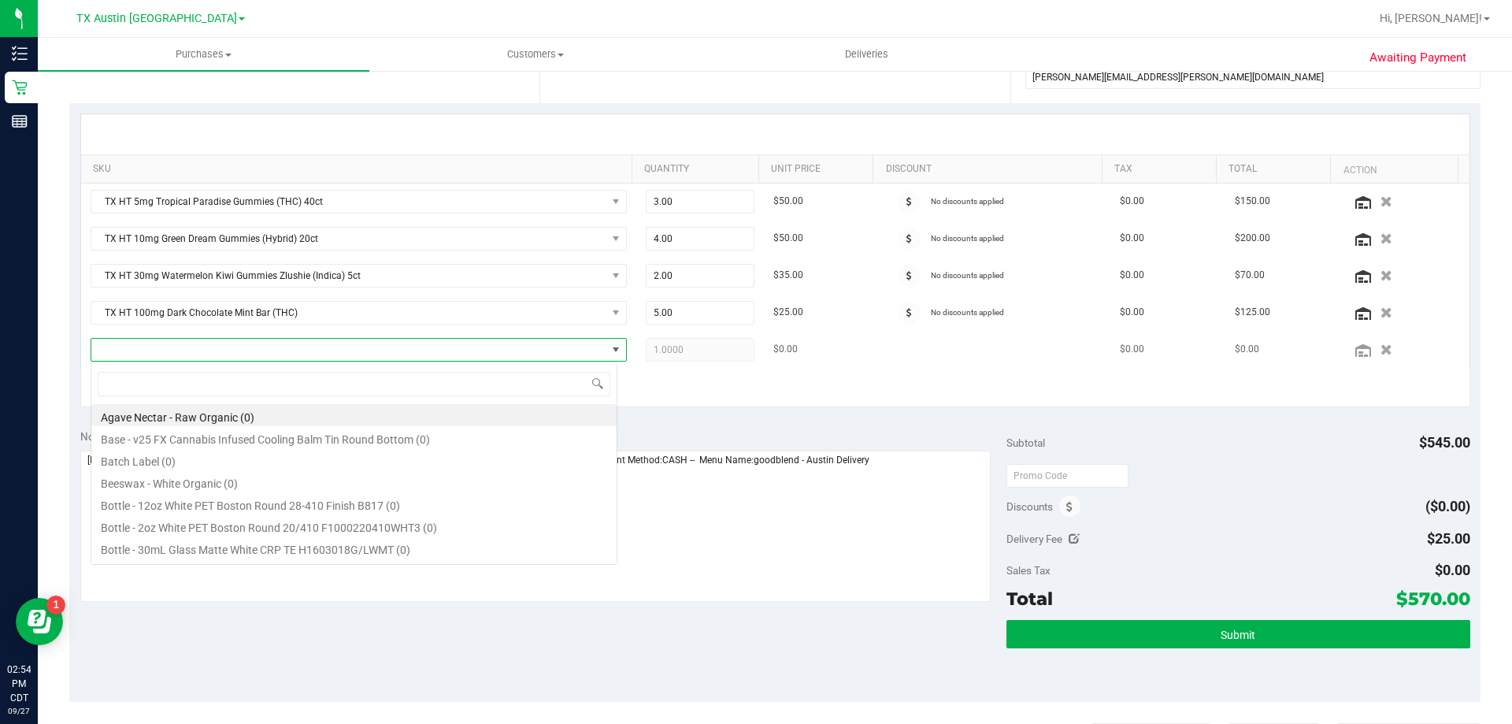
scroll to position [24, 527]
type input "fruit punch"
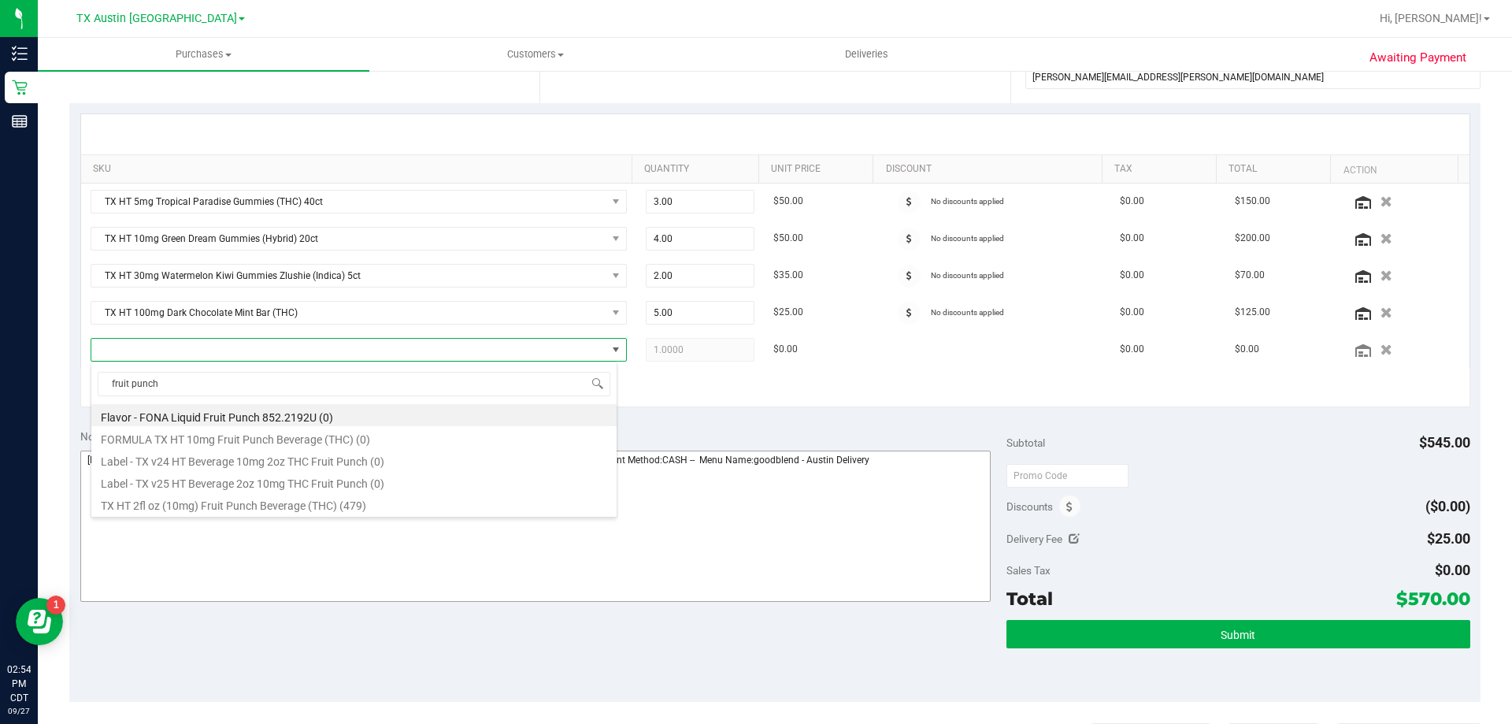
click at [218, 505] on li "TX HT 2fl oz (10mg) Fruit Punch Beverage (THC) (479)" at bounding box center [353, 503] width 525 height 22
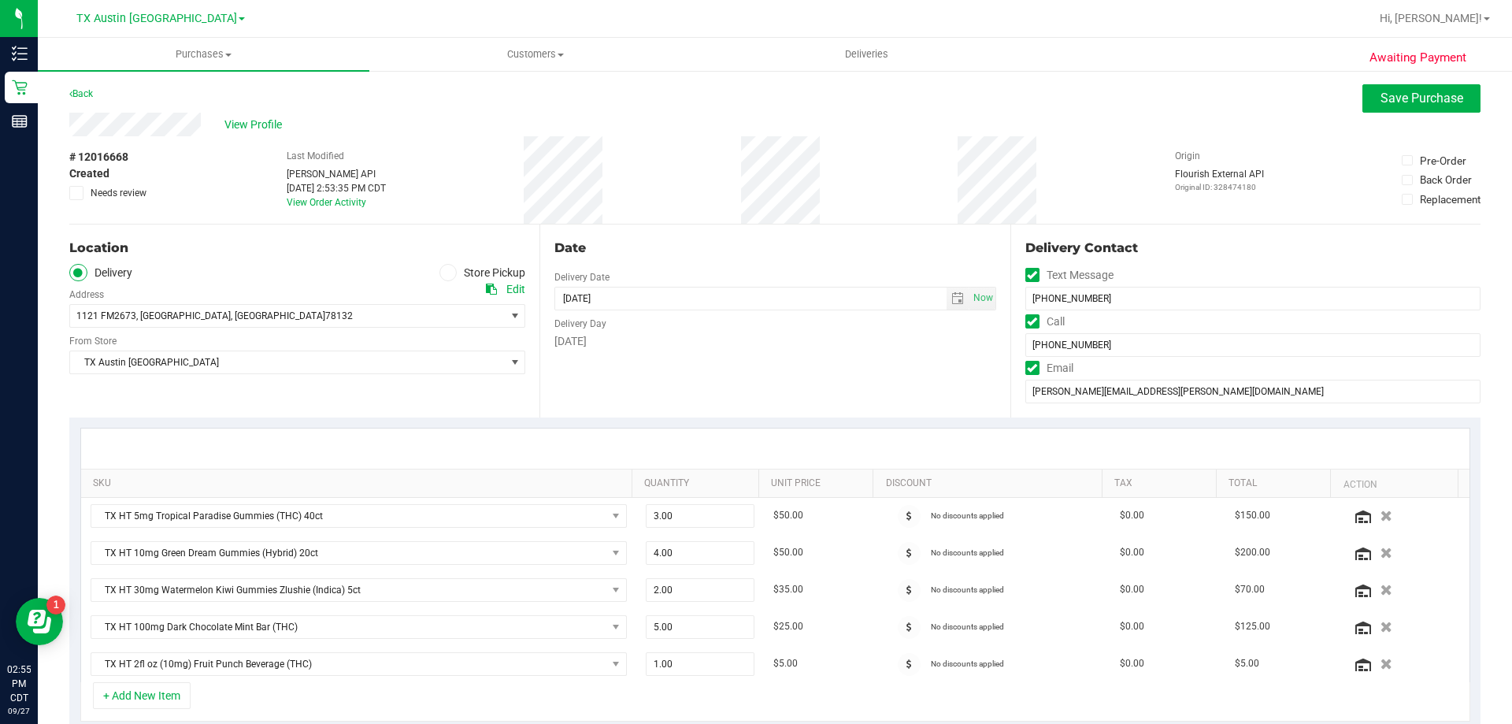
scroll to position [0, 0]
click at [135, 365] on span "TX Austin [GEOGRAPHIC_DATA]" at bounding box center [287, 363] width 435 height 22
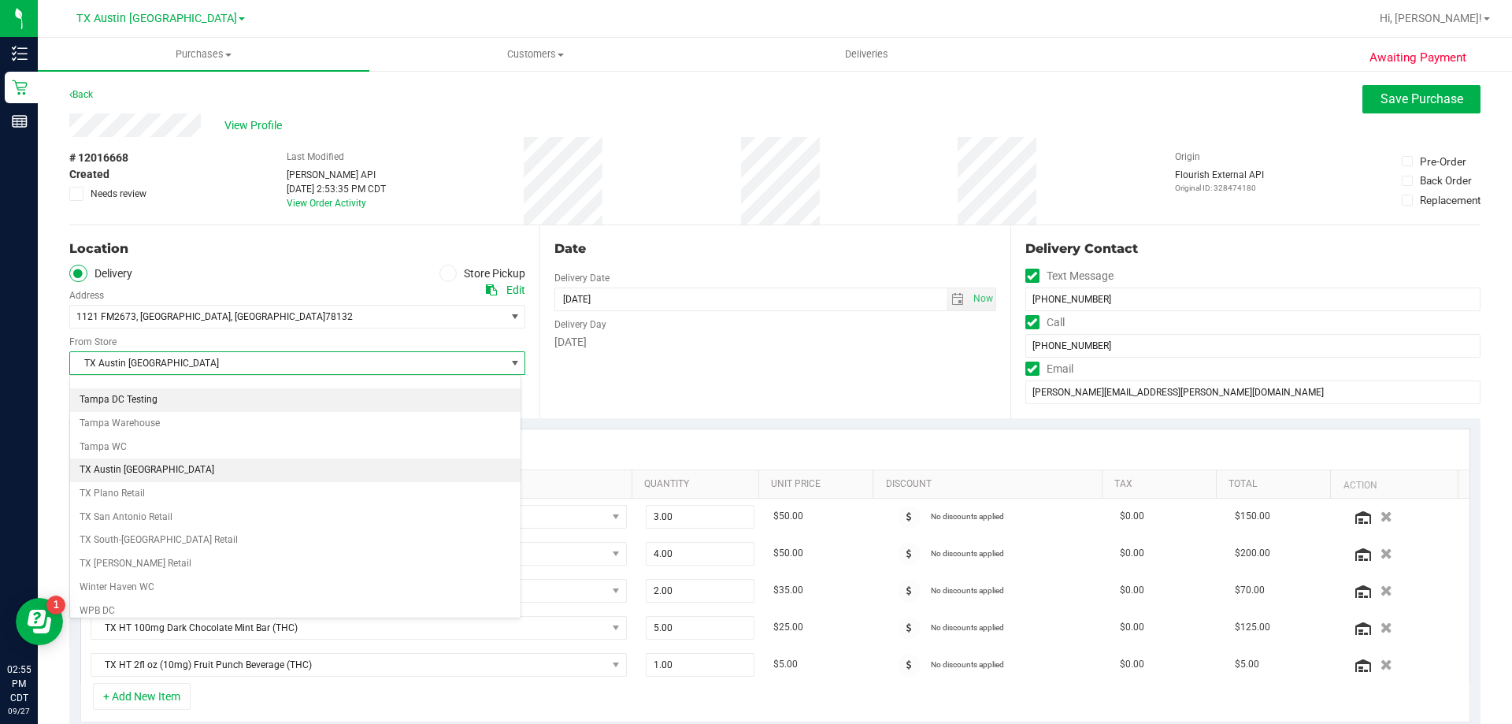
scroll to position [1139, 0]
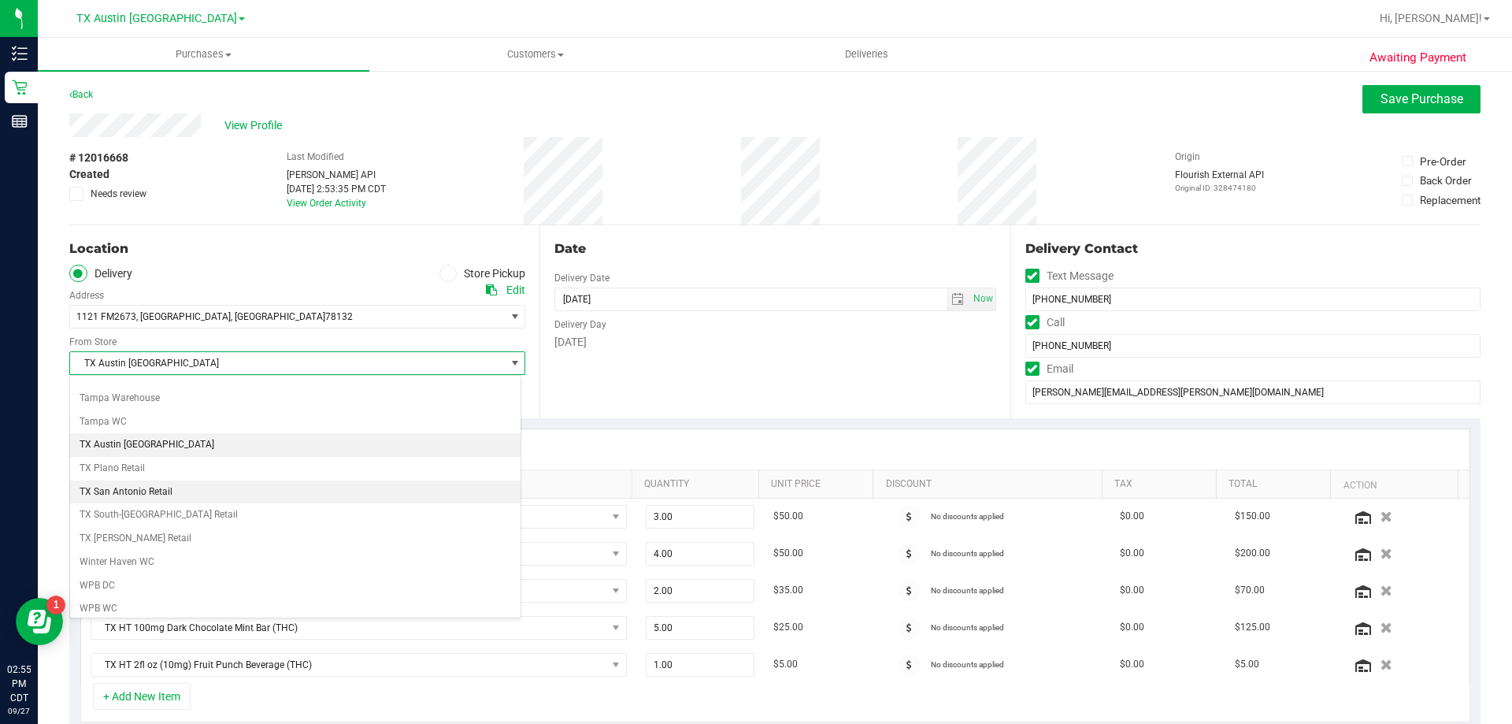
click at [154, 493] on li "TX San Antonio Retail" at bounding box center [295, 492] width 450 height 24
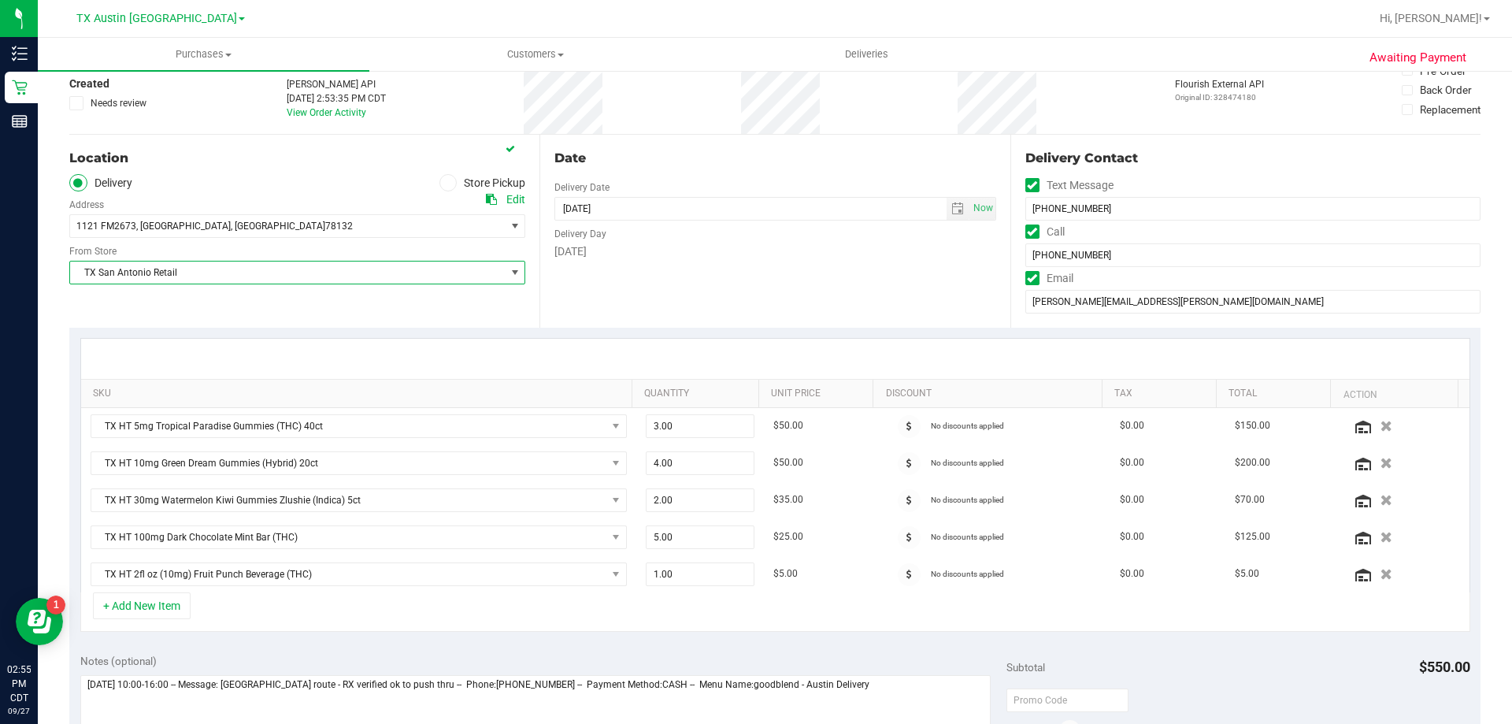
scroll to position [236, 0]
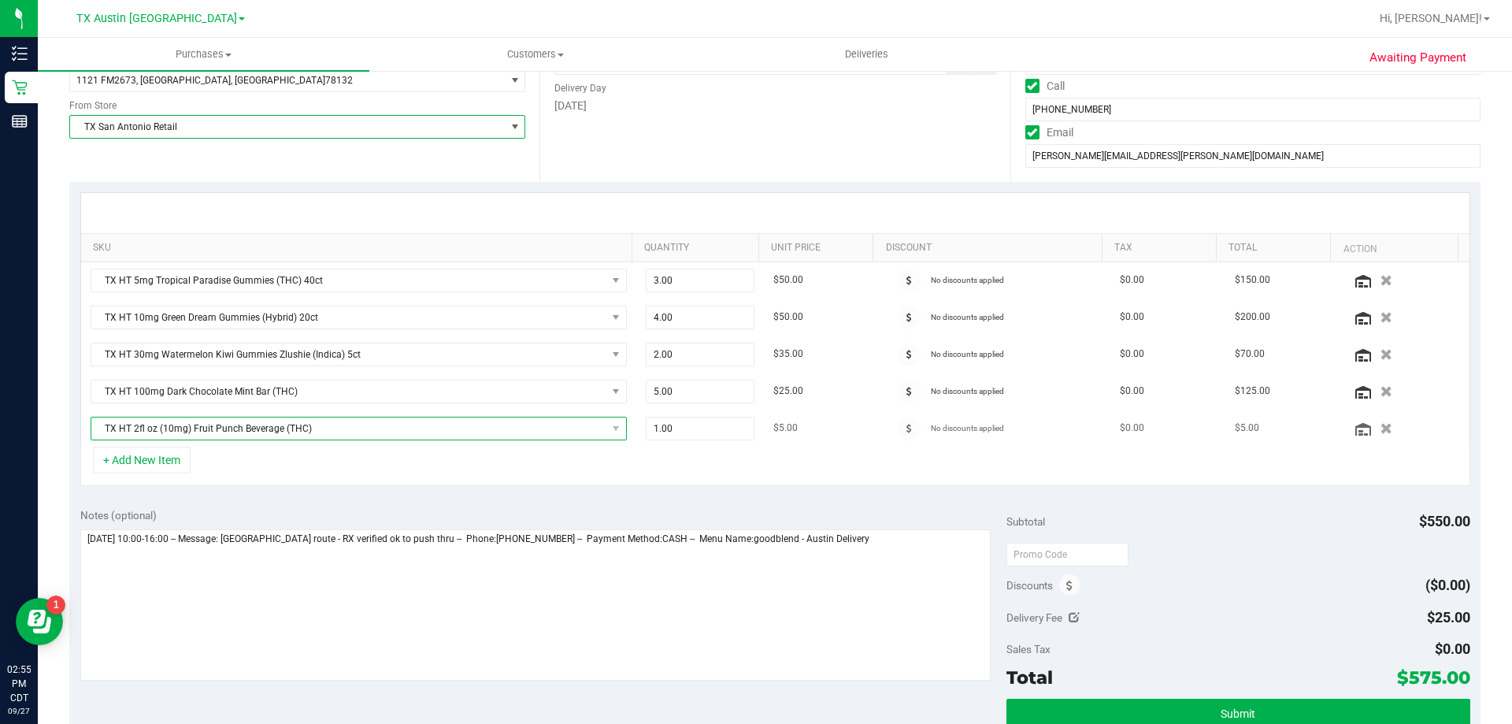
click at [469, 428] on span "TX HT 2fl oz (10mg) Fruit Punch Beverage (THC)" at bounding box center [348, 428] width 515 height 22
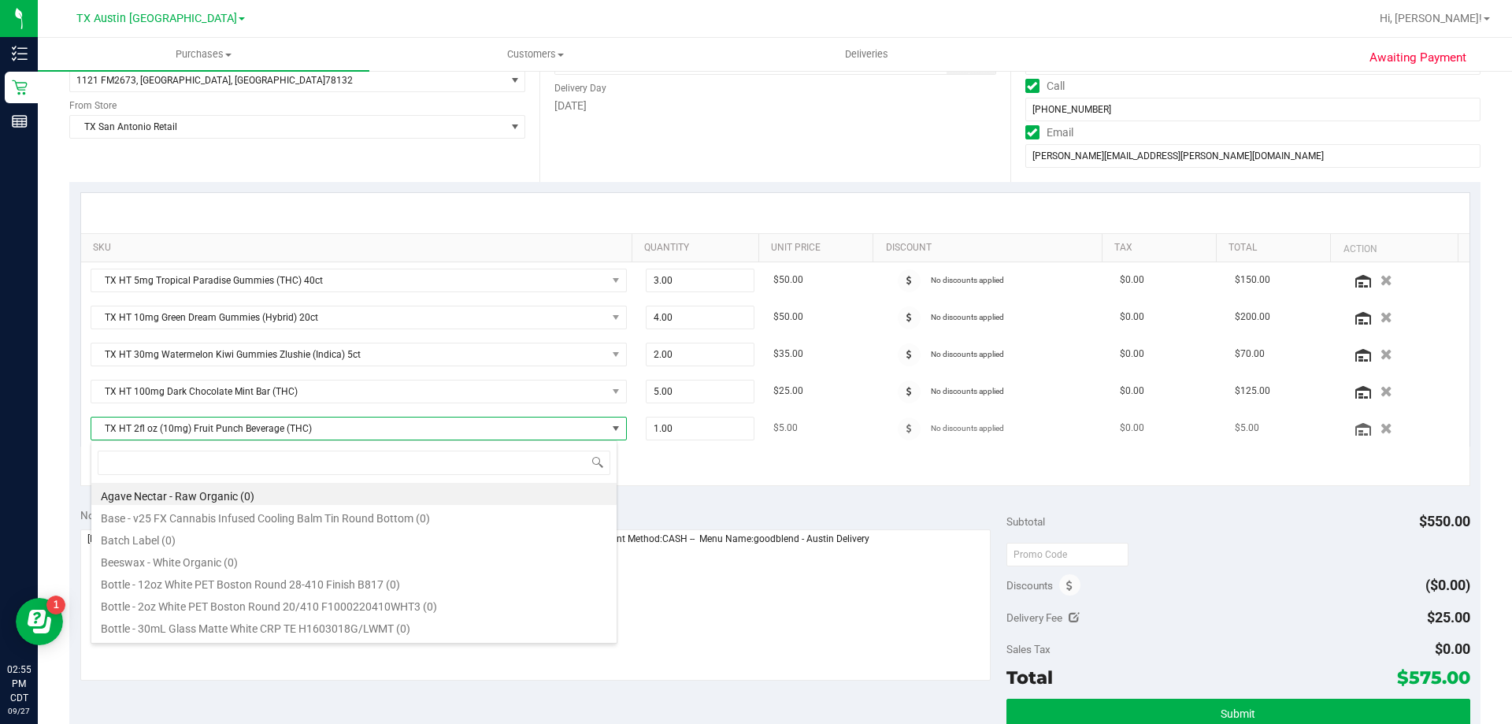
scroll to position [24, 522]
type input "fruit punch"
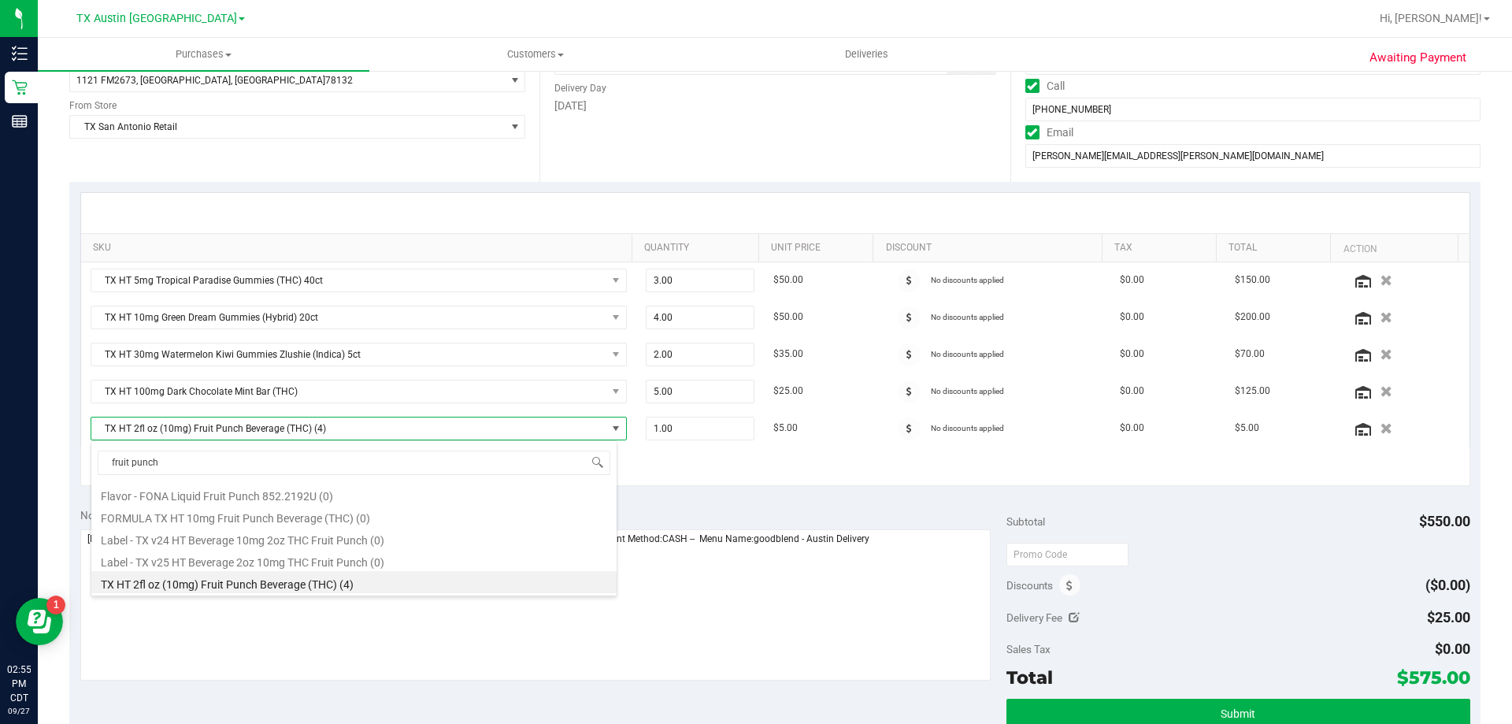
click at [799, 501] on div "Notes (optional) Subtotal $550.00 Discounts ($0.00) Delivery Fee $25.00 Sales T…" at bounding box center [774, 639] width 1411 height 284
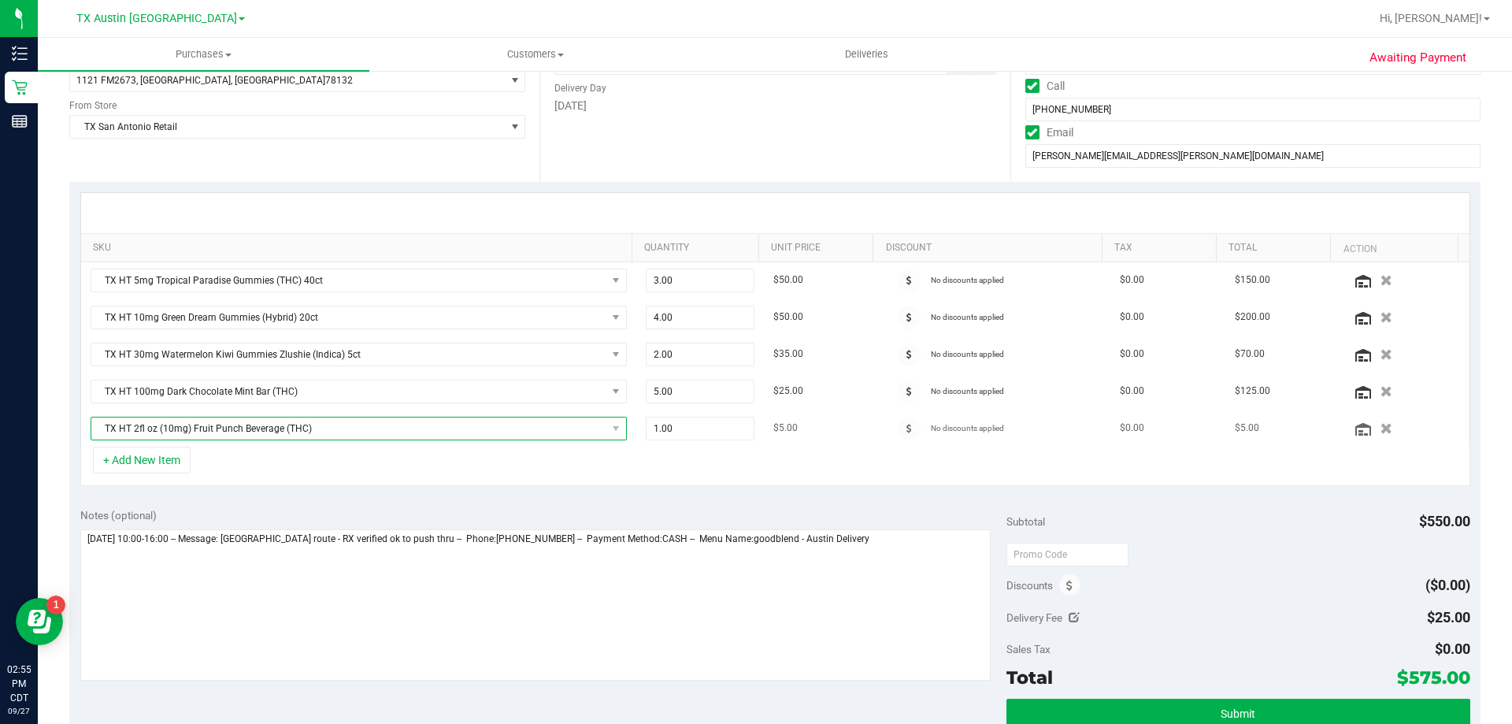
click at [268, 432] on span "TX HT 2fl oz (10mg) Fruit Punch Beverage (THC)" at bounding box center [348, 428] width 515 height 22
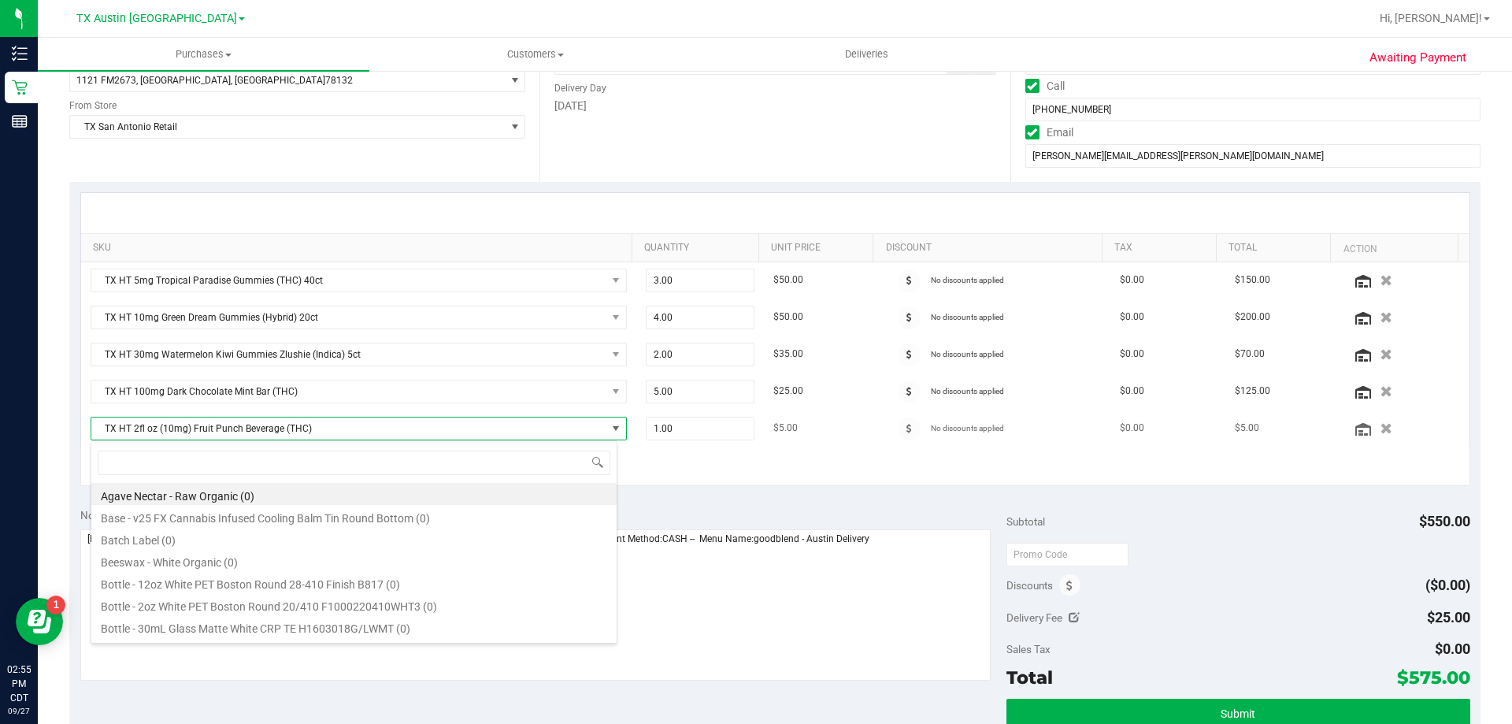
scroll to position [24, 527]
type input "lemonade"
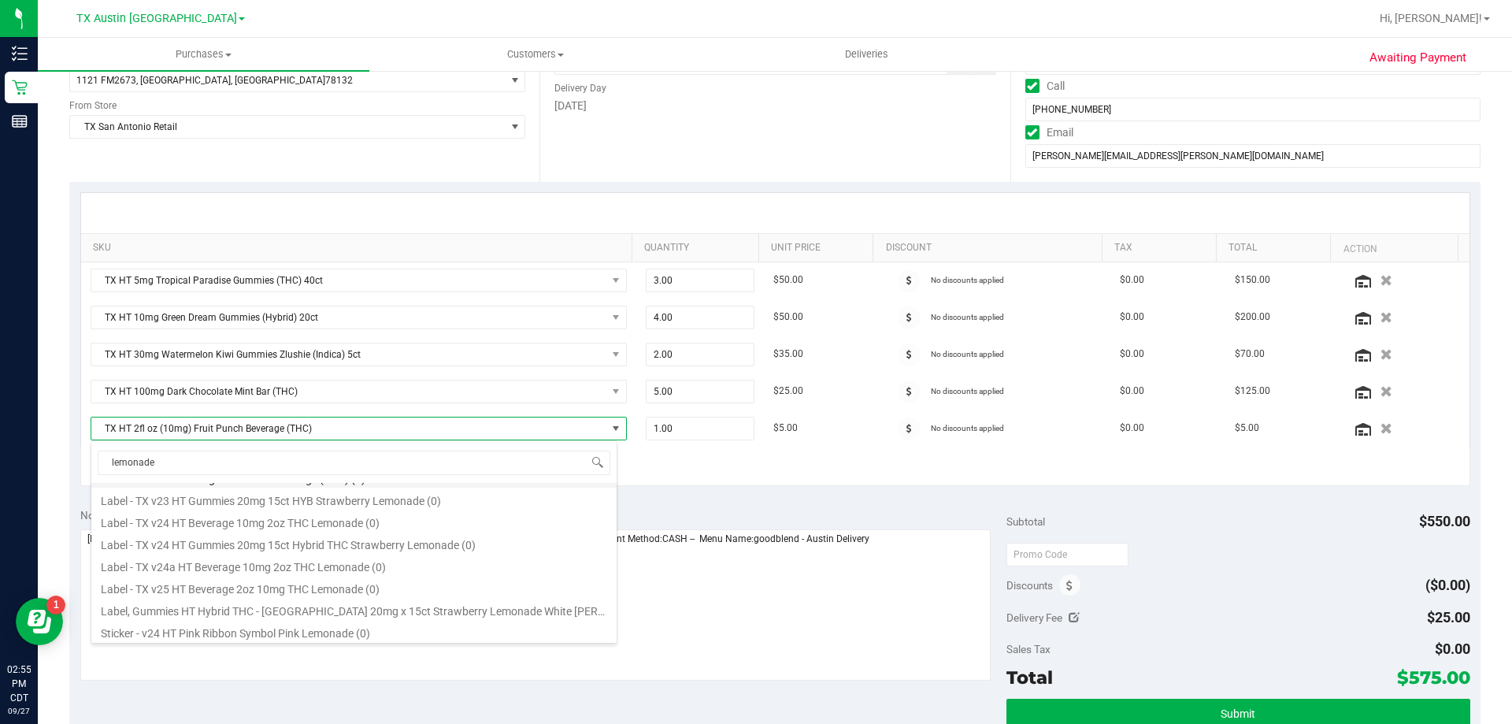
scroll to position [158, 0]
click at [269, 601] on li "TX HT 2fl oz (10mg) Lemonade Beverage (THC) (25)" at bounding box center [353, 601] width 525 height 22
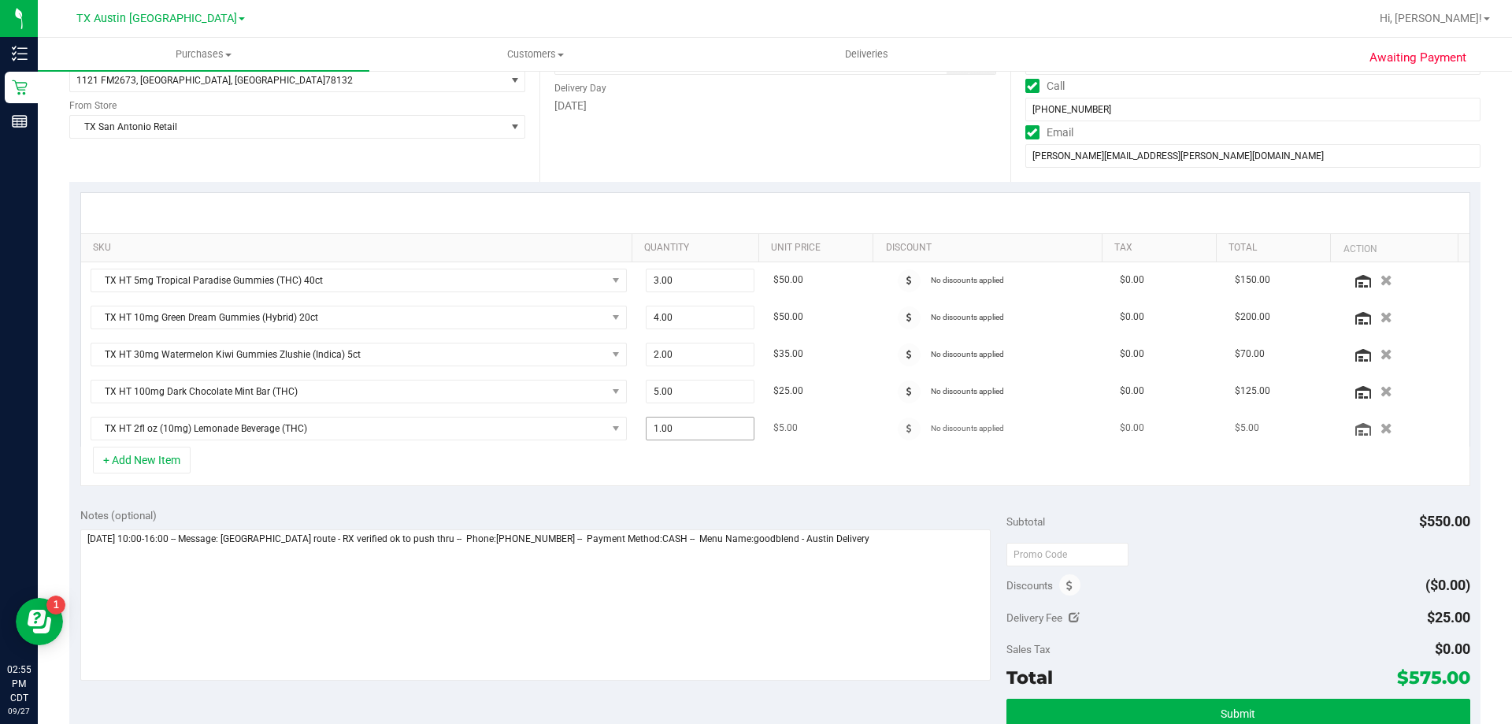
click at [683, 428] on span "1.00 1" at bounding box center [700, 429] width 109 height 24
type input "5"
type input "5.00"
click at [643, 491] on div "SKU Quantity Unit Price Discount Tax Total Action TX HT 5mg Tropical Paradise G…" at bounding box center [774, 339] width 1411 height 315
click at [140, 460] on button "+ Add New Item" at bounding box center [142, 460] width 98 height 27
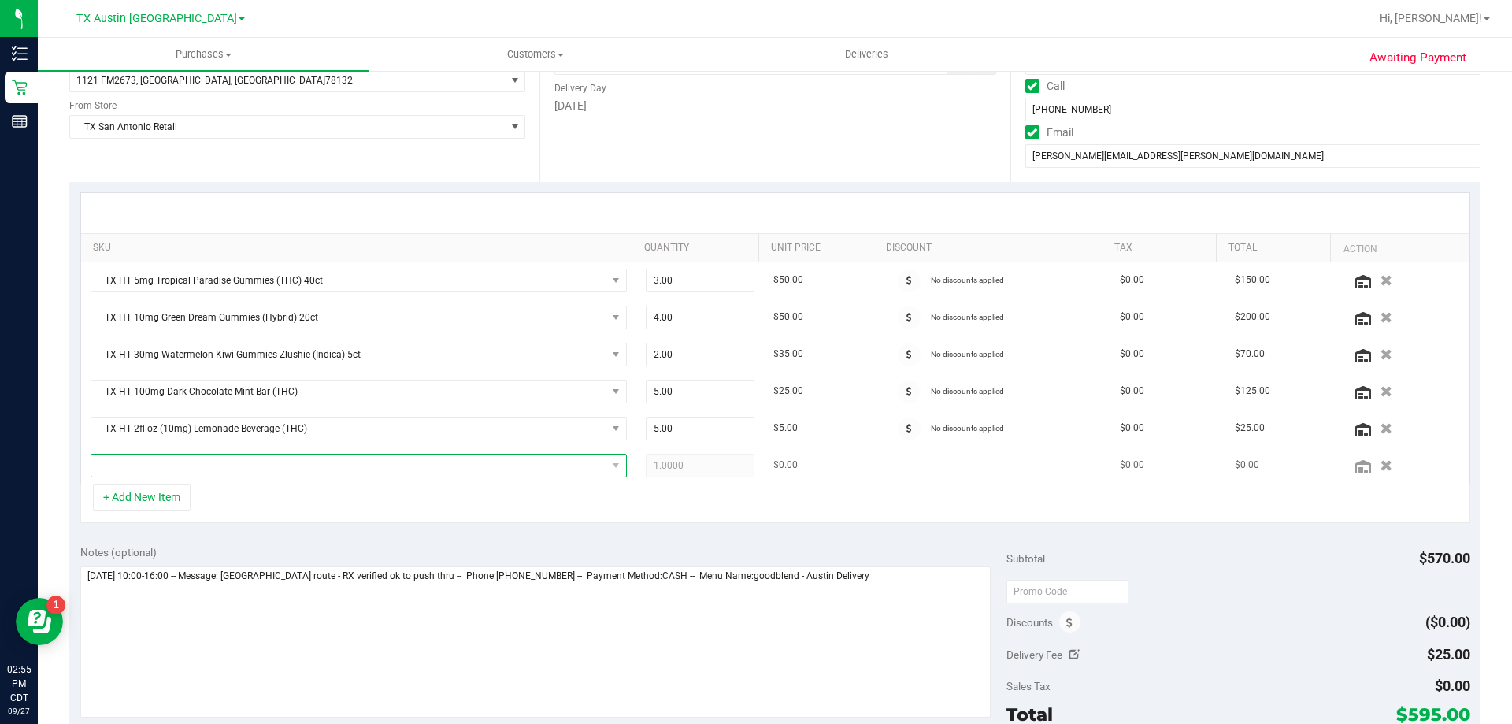
click at [180, 469] on span "NO DATA FOUND" at bounding box center [348, 465] width 515 height 22
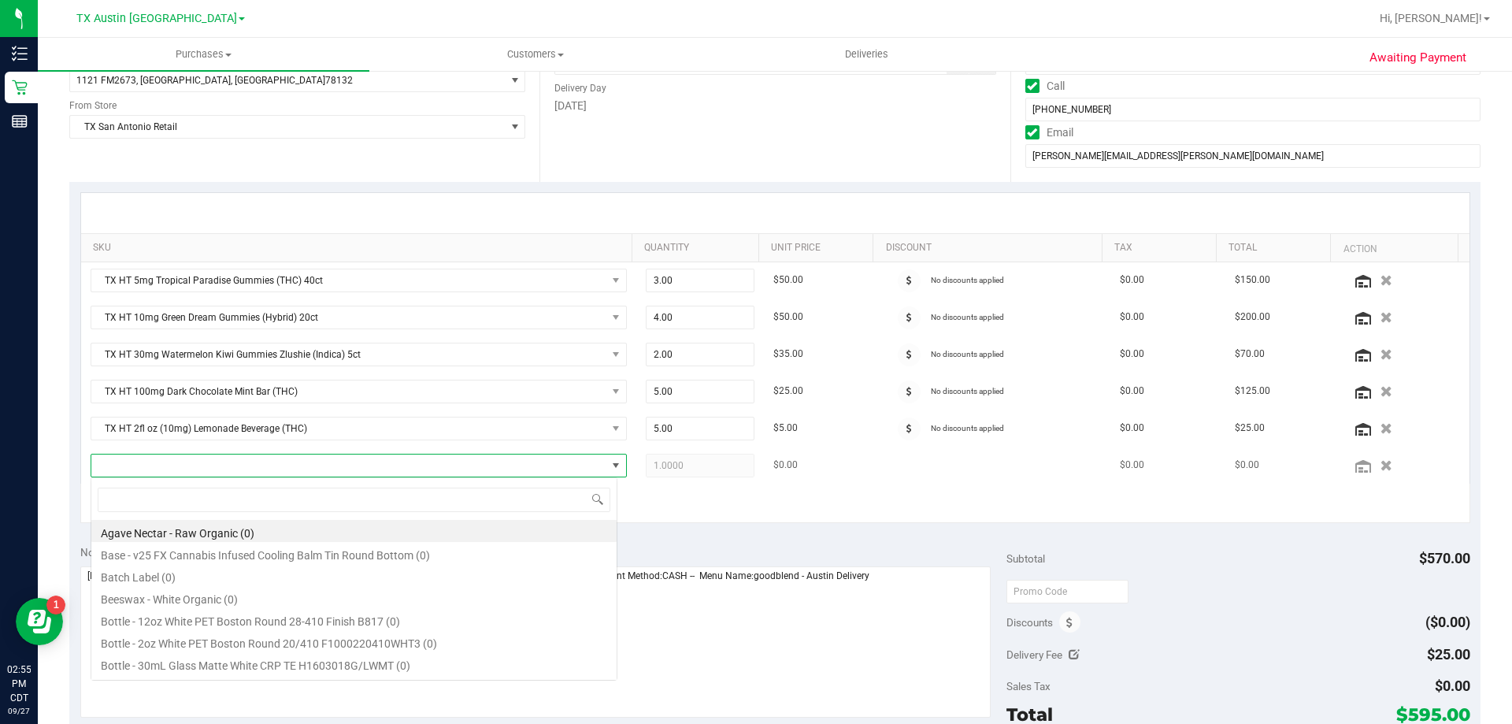
scroll to position [24, 522]
type input "agave"
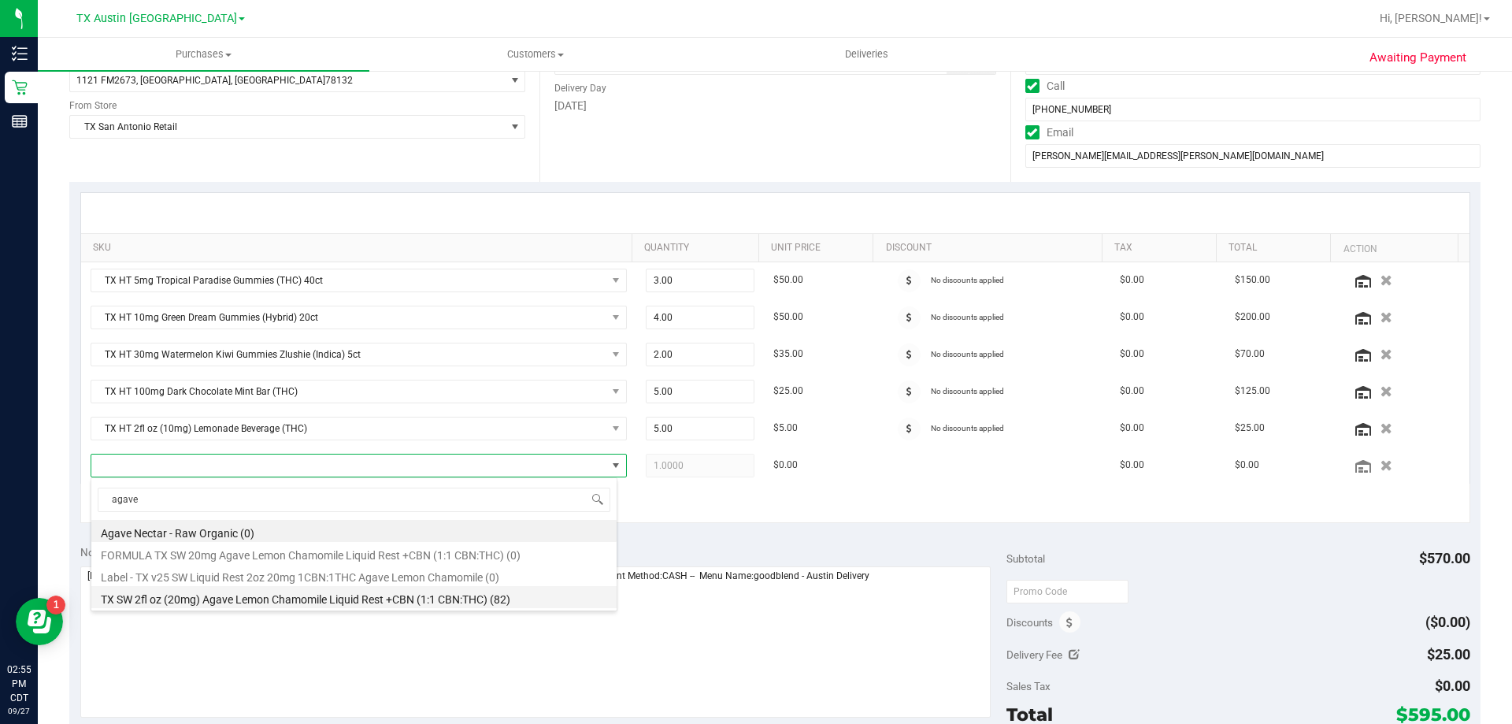
click at [213, 593] on li "TX SW 2fl oz (20mg) Agave Lemon Chamomile Liquid Rest +CBN (1:1 CBN:THC) (82)" at bounding box center [353, 597] width 525 height 22
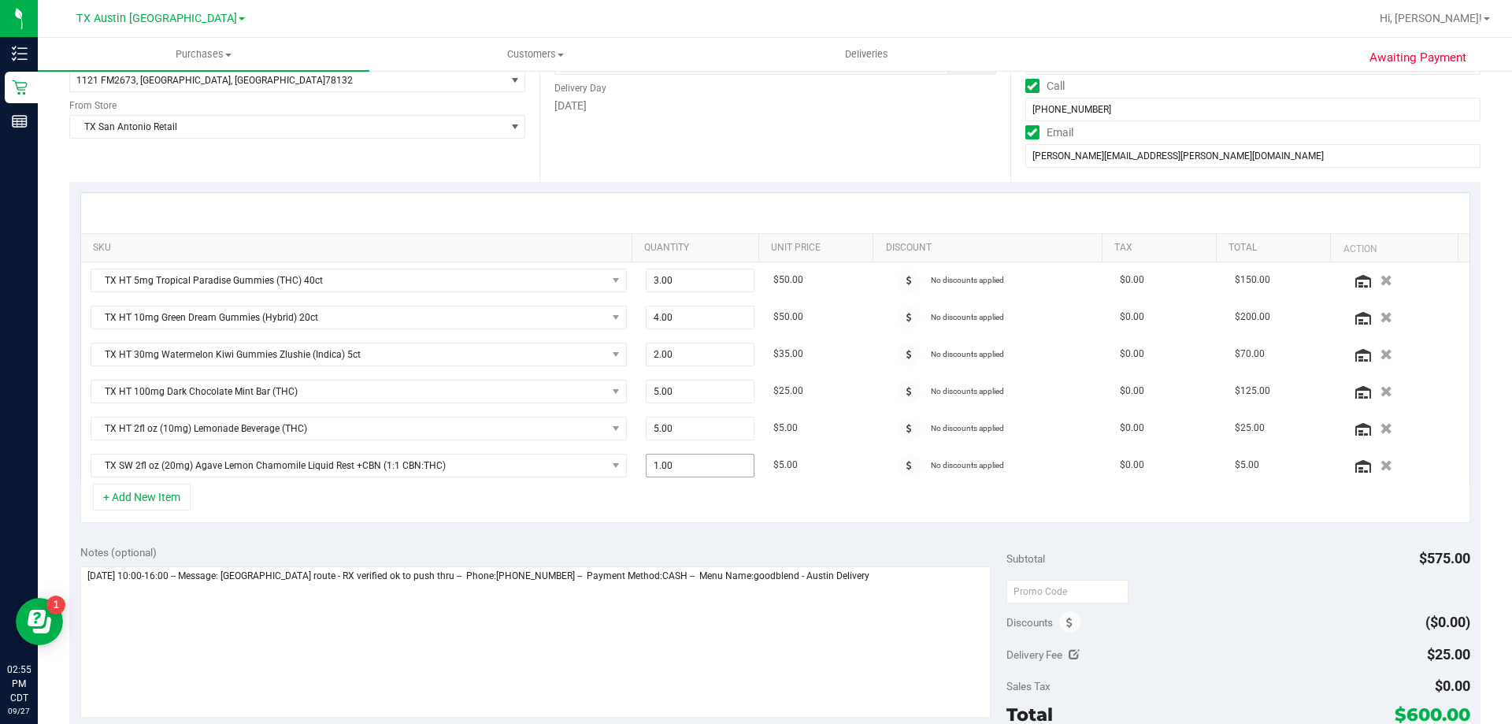
click at [669, 466] on span "1.00 1" at bounding box center [700, 466] width 109 height 24
type input "5"
type input "5.00"
click at [606, 545] on div "Notes (optional)" at bounding box center [543, 552] width 927 height 16
click at [376, 310] on span "TX HT 10mg Green Dream Gummies (Hybrid) 20ct" at bounding box center [348, 317] width 515 height 22
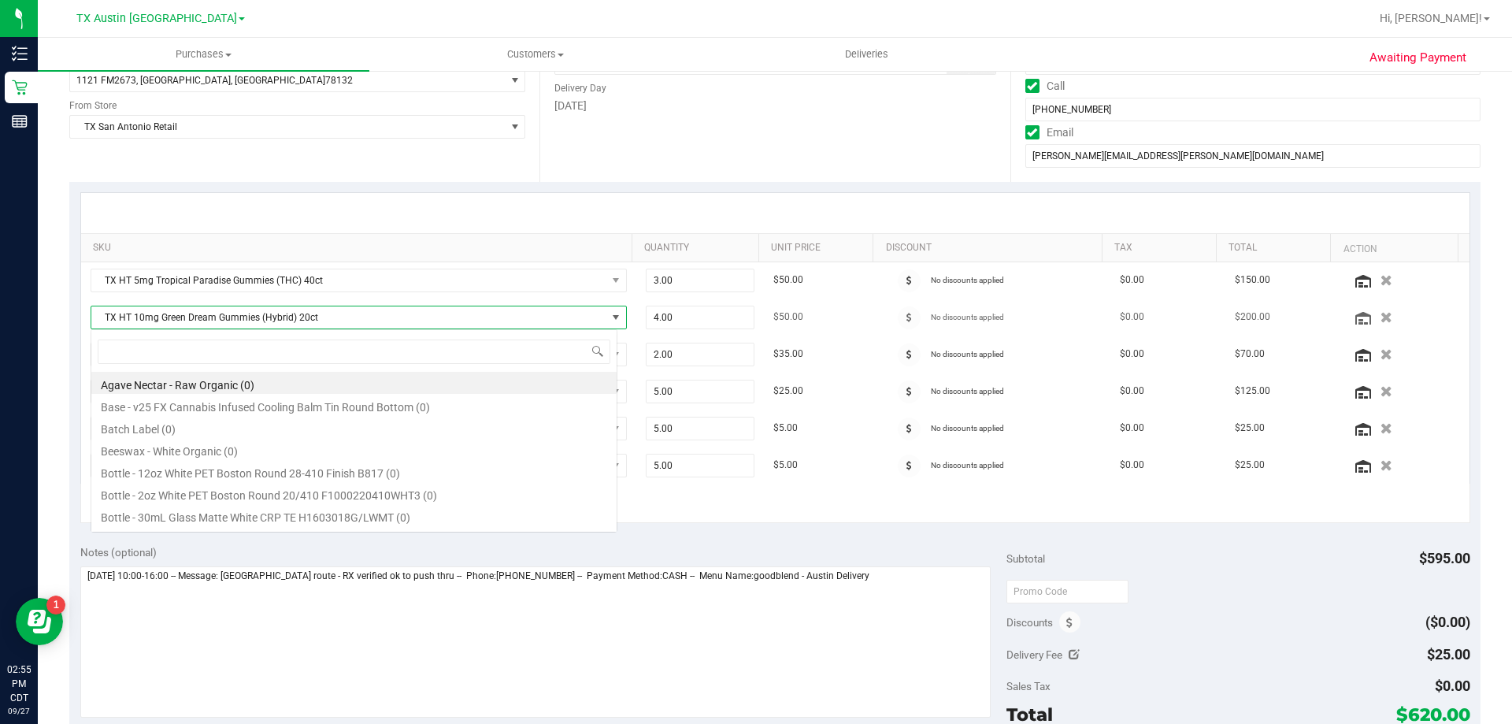
scroll to position [24, 527]
type input "green dream"
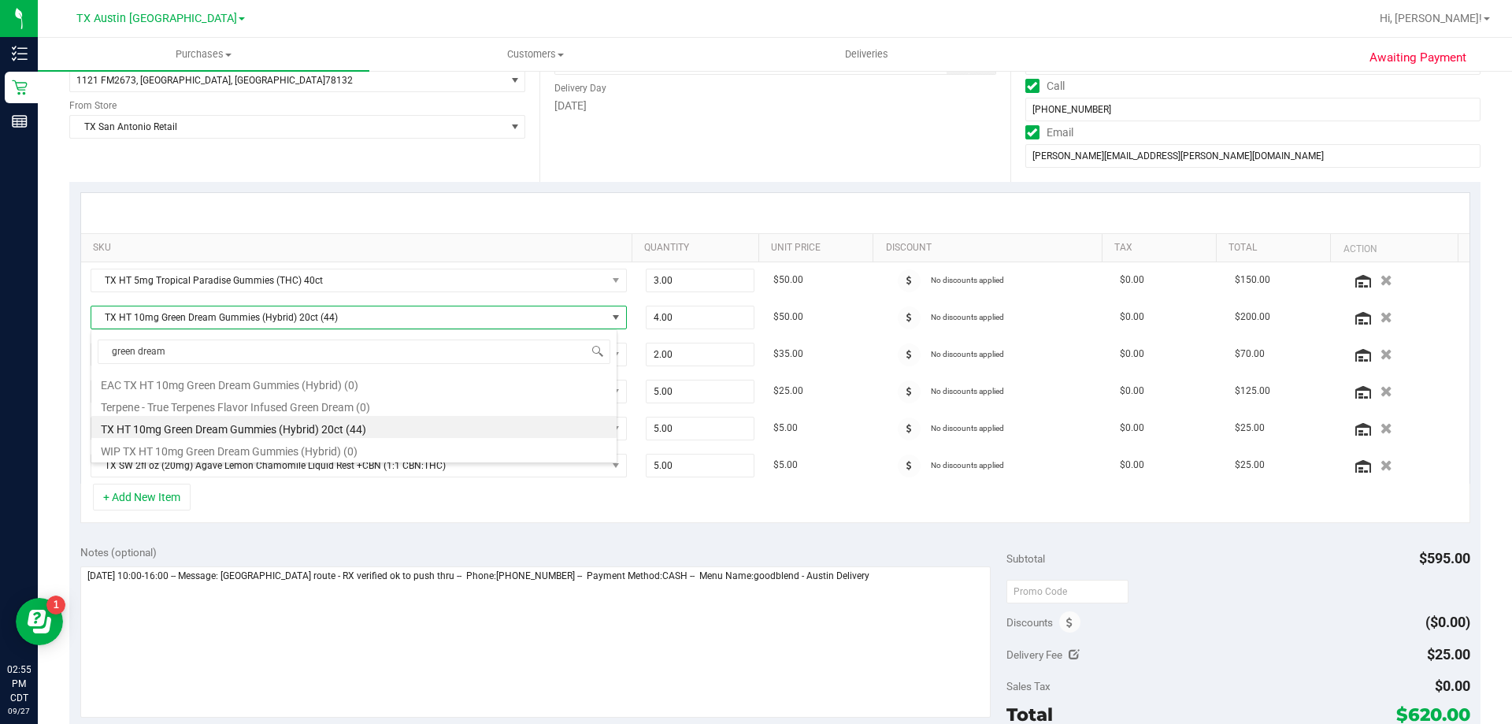
click at [291, 518] on div "+ Add New Item" at bounding box center [775, 503] width 1390 height 39
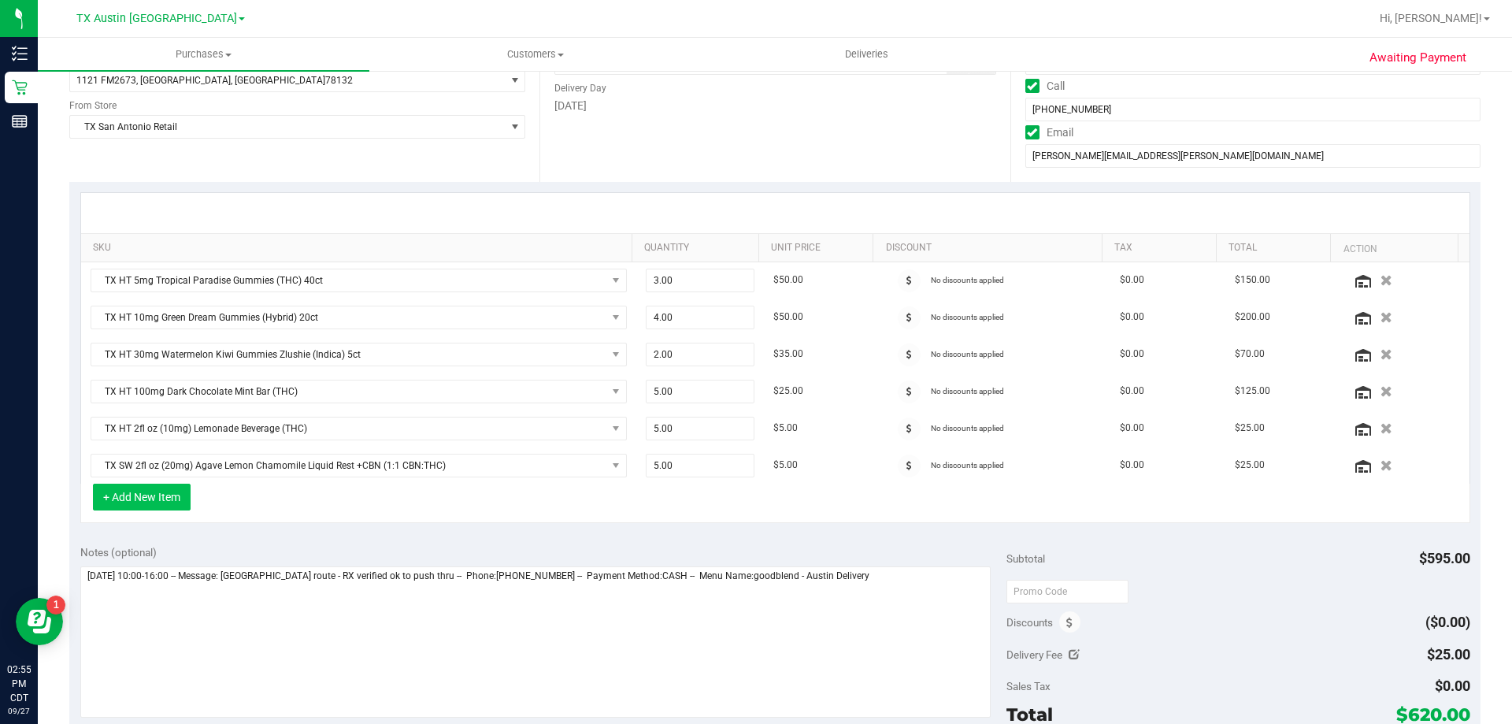
click at [158, 499] on button "+ Add New Item" at bounding box center [142, 497] width 98 height 27
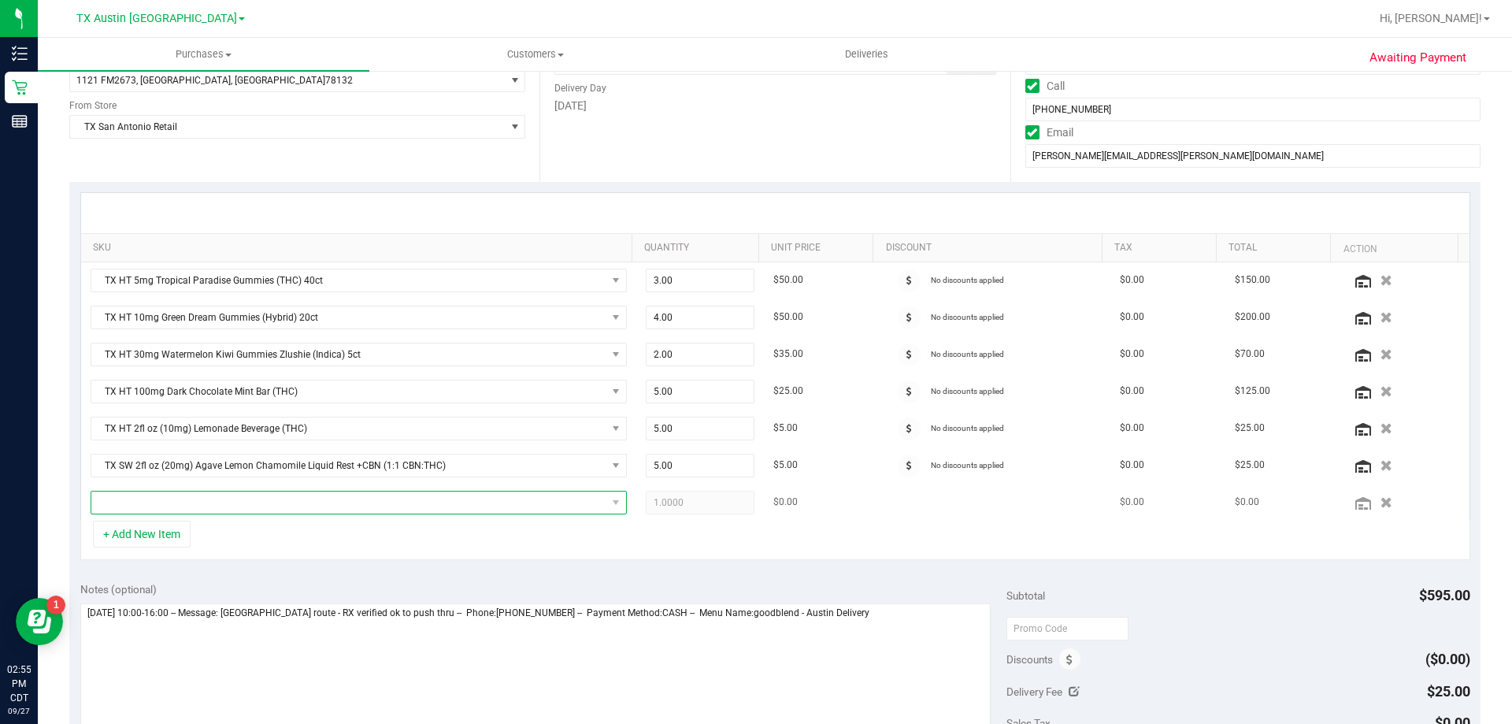
click at [186, 506] on span "NO DATA FOUND" at bounding box center [348, 502] width 515 height 22
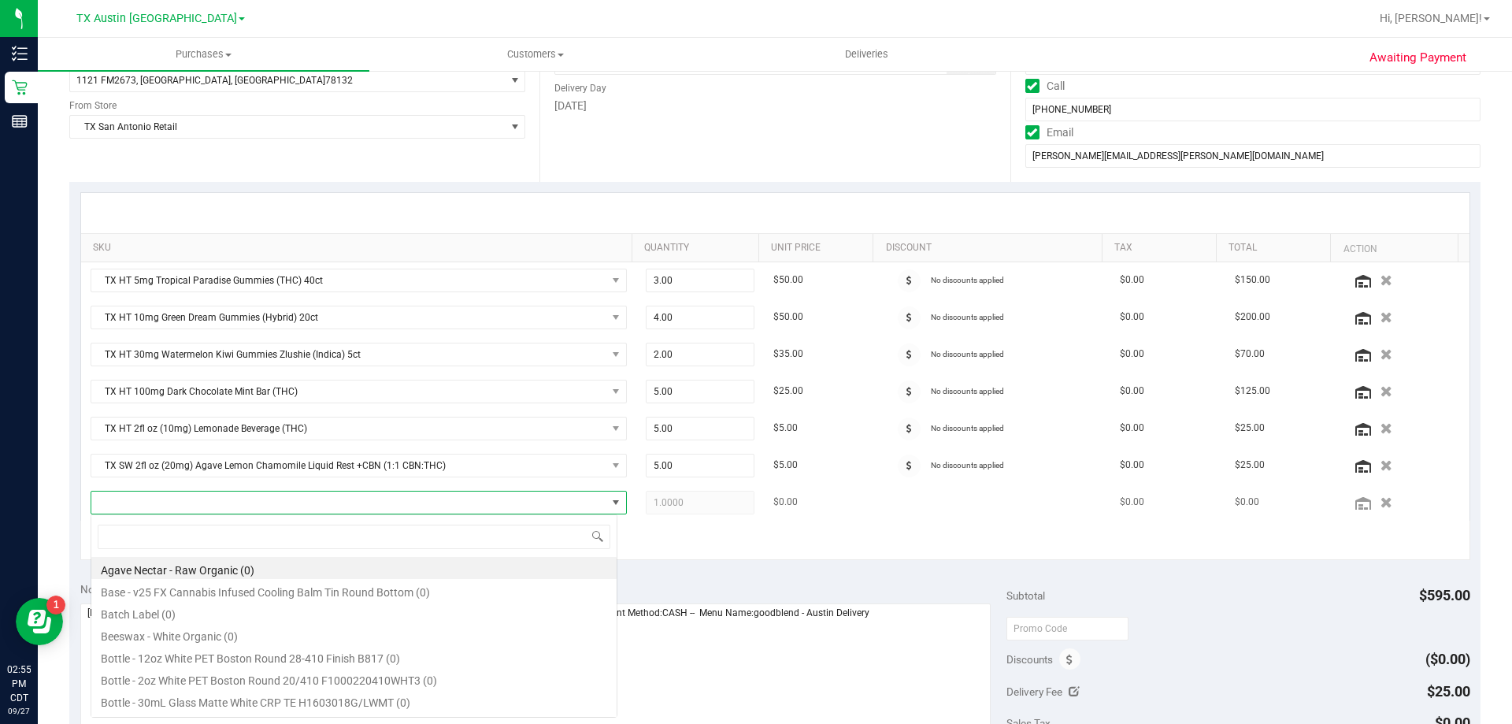
scroll to position [24, 522]
type input "balm"
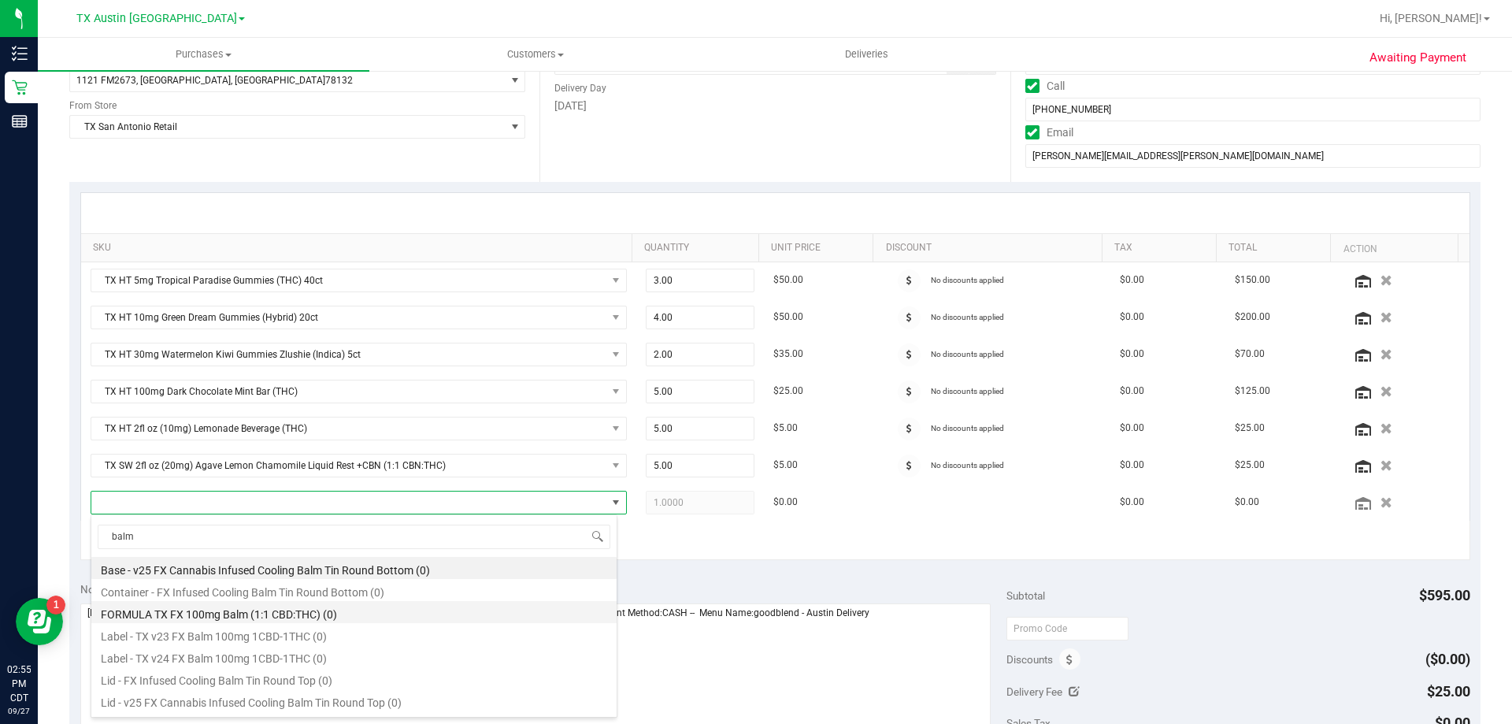
scroll to position [19, 0]
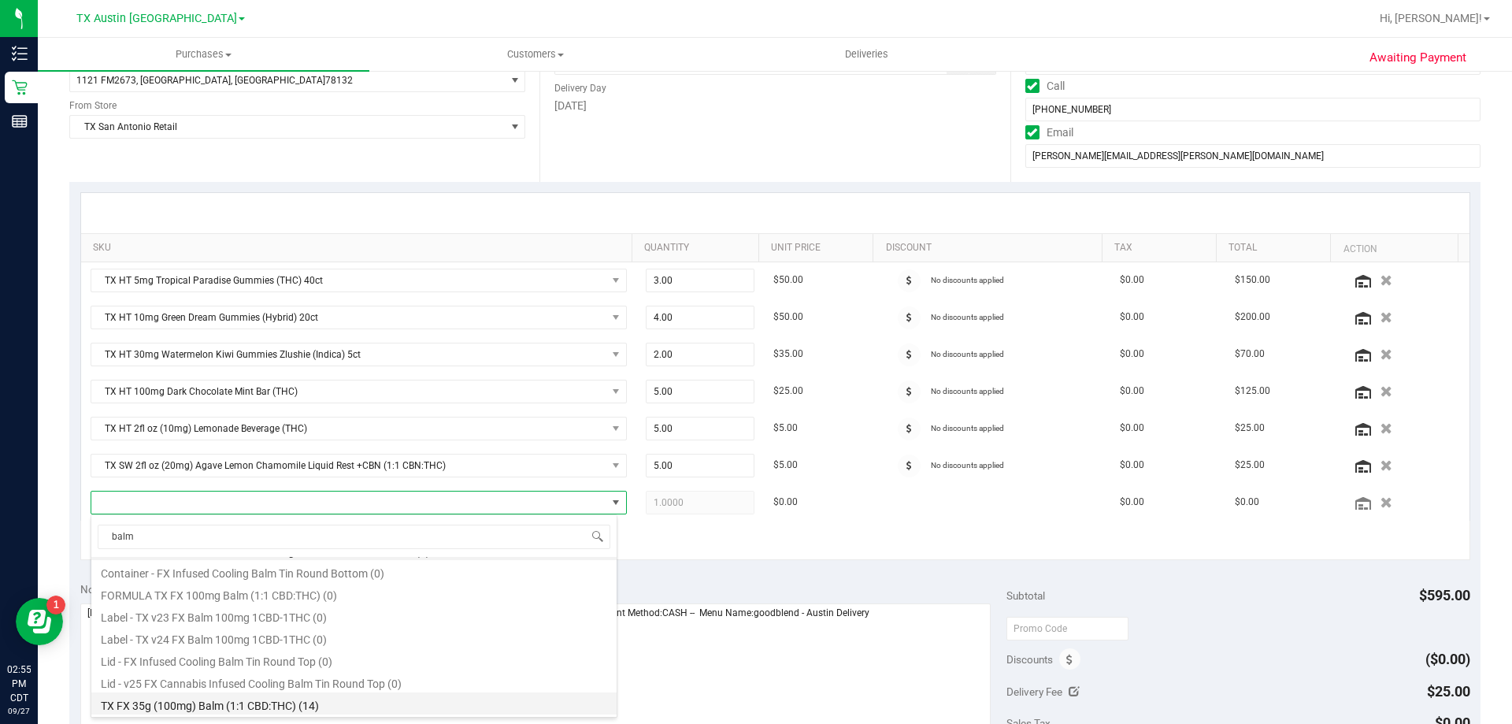
click at [219, 708] on li "TX FX 35g (100mg) Balm (1:1 CBD:THC) (14)" at bounding box center [353, 703] width 525 height 22
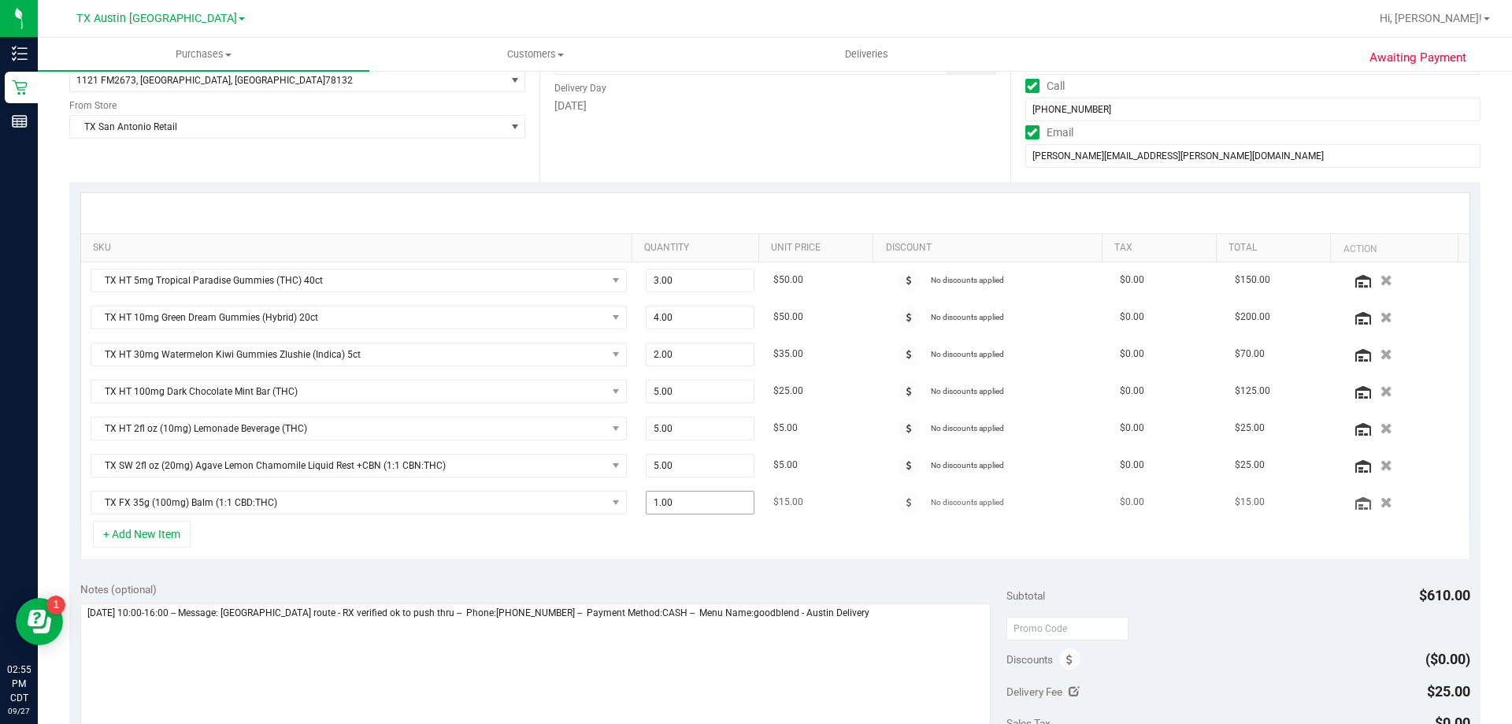
click at [674, 502] on span "1.00 1" at bounding box center [700, 503] width 109 height 24
type input "2"
type input "2.00"
click at [663, 165] on div "Date Delivery Date [DATE] Now [DATE] 08:00 AM Now Delivery Day [DATE]" at bounding box center [774, 85] width 470 height 193
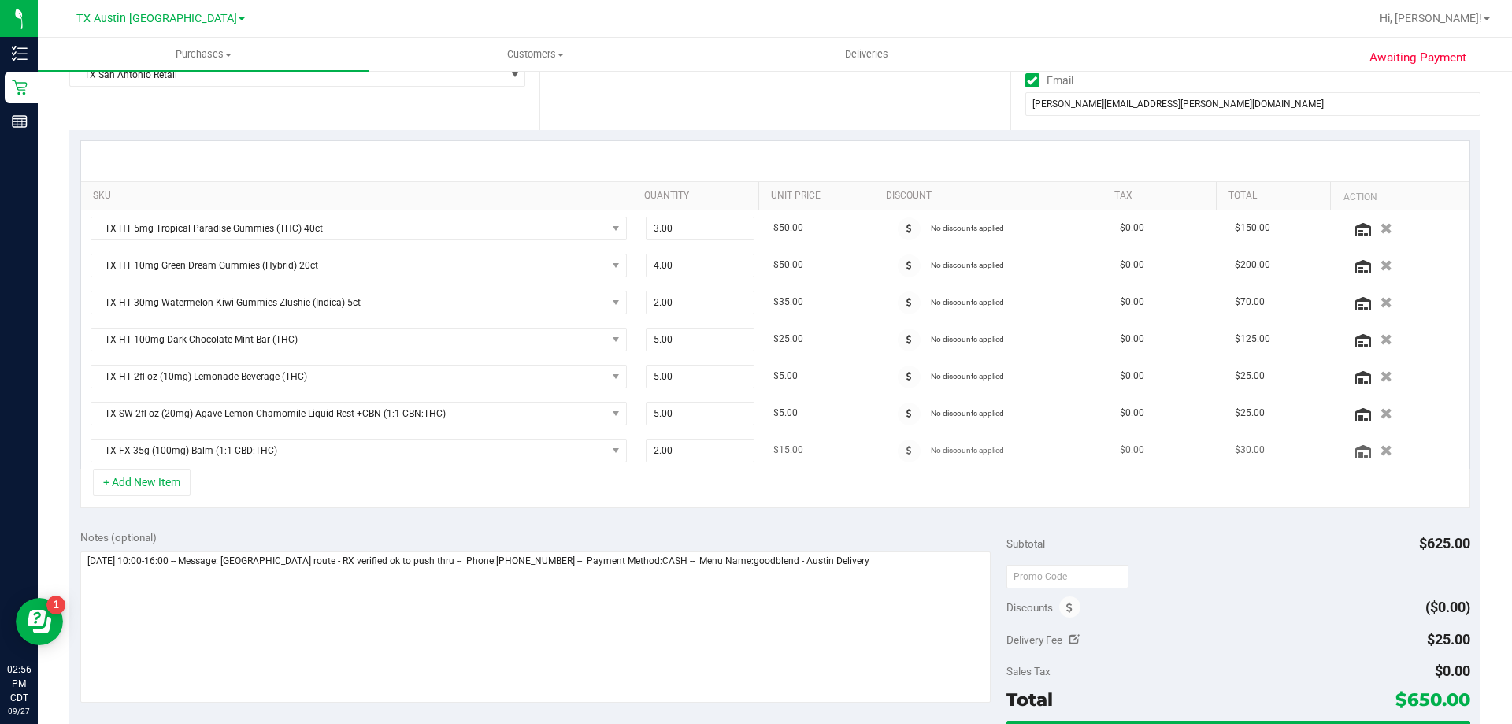
scroll to position [394, 0]
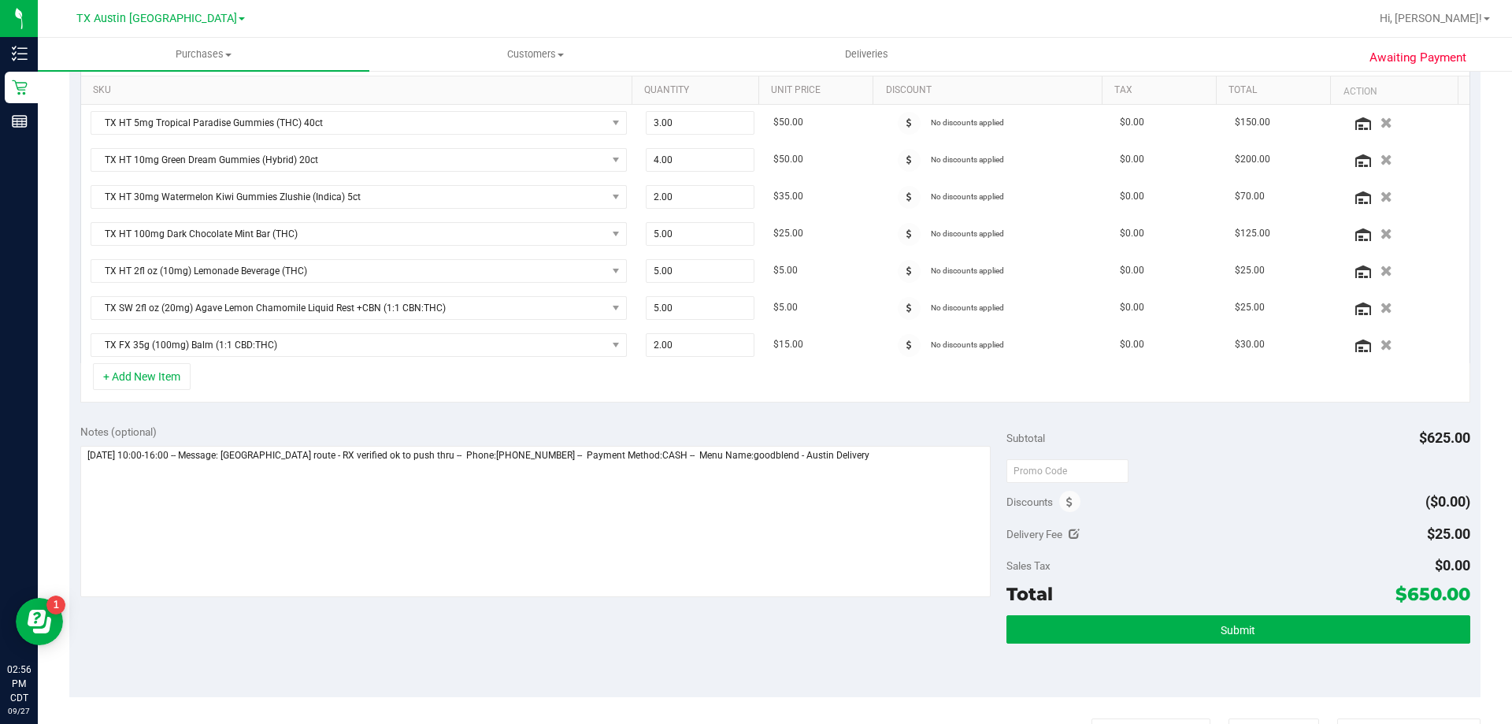
click at [1069, 533] on icon at bounding box center [1074, 533] width 11 height 11
type input "$25.00"
type input "25"
click at [1391, 547] on span "$25.00 25" at bounding box center [1411, 537] width 117 height 28
click at [1391, 547] on input "25" at bounding box center [1412, 539] width 116 height 22
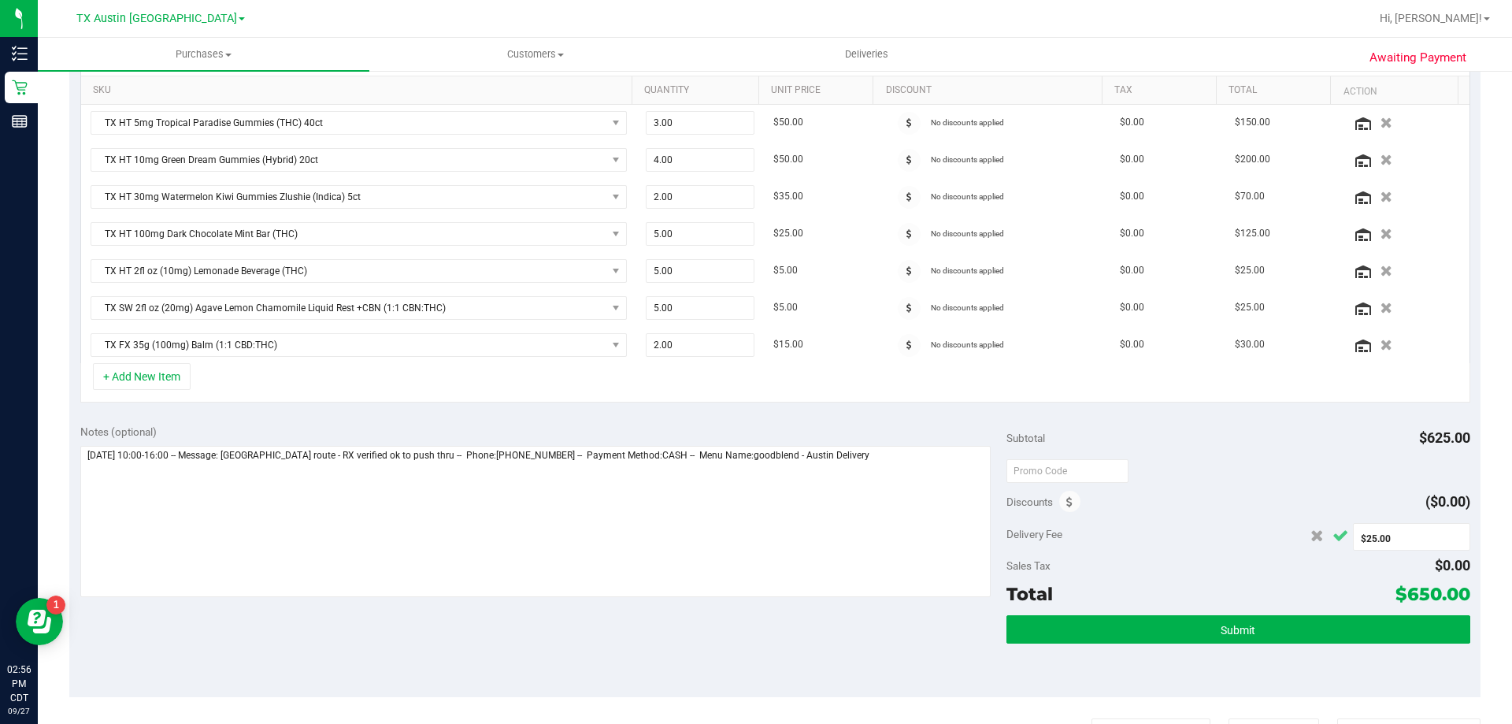
type input "$0.00"
click at [1328, 536] on button "Cancel button" at bounding box center [1340, 535] width 25 height 27
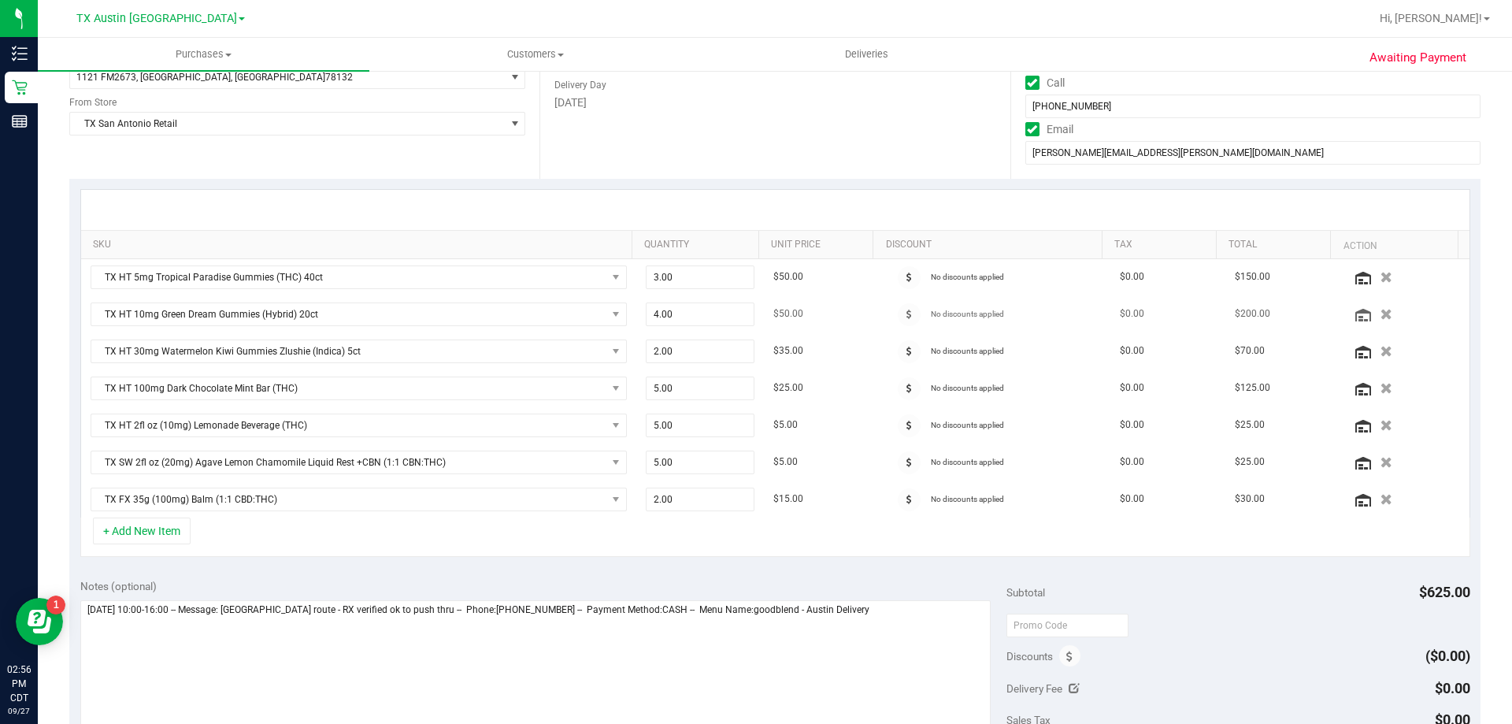
scroll to position [0, 0]
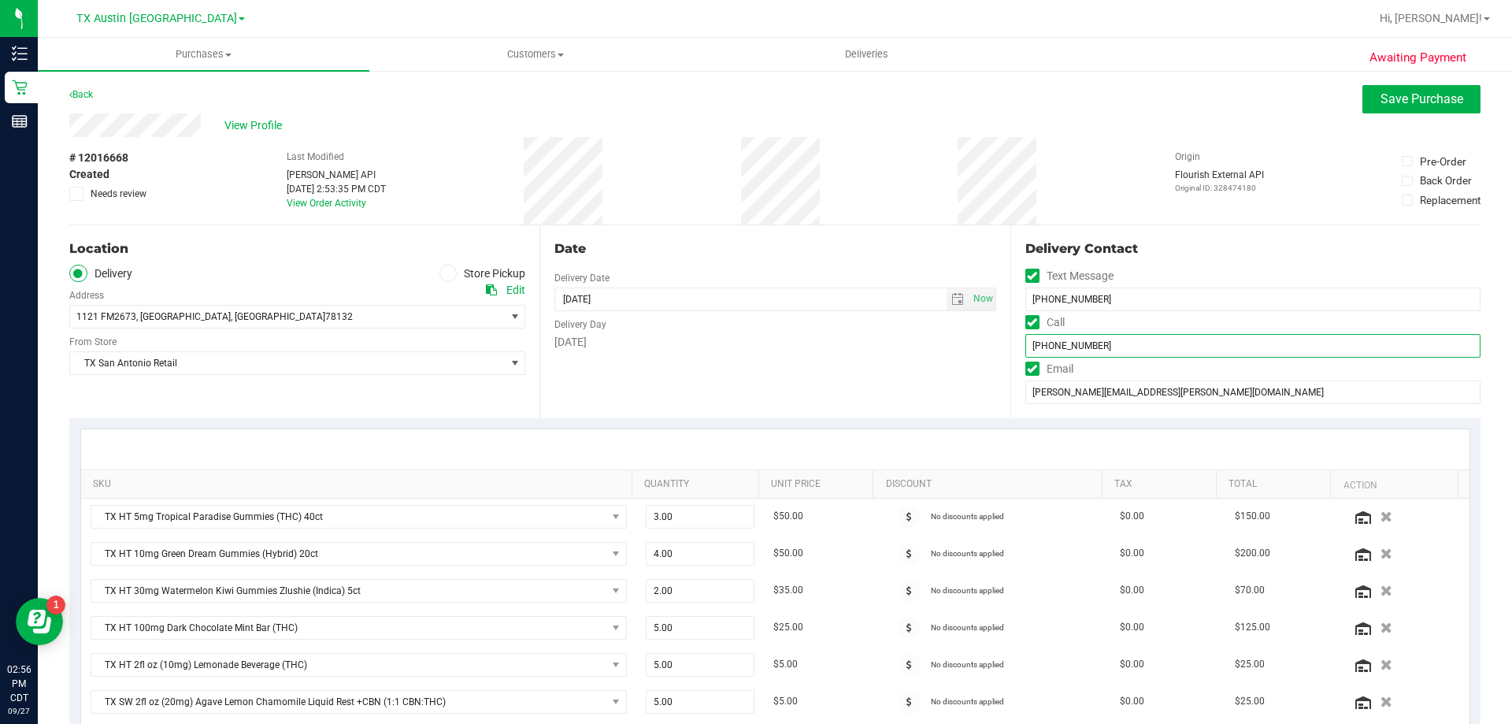
click at [1058, 345] on input "[PHONE_NUMBER]" at bounding box center [1252, 346] width 455 height 24
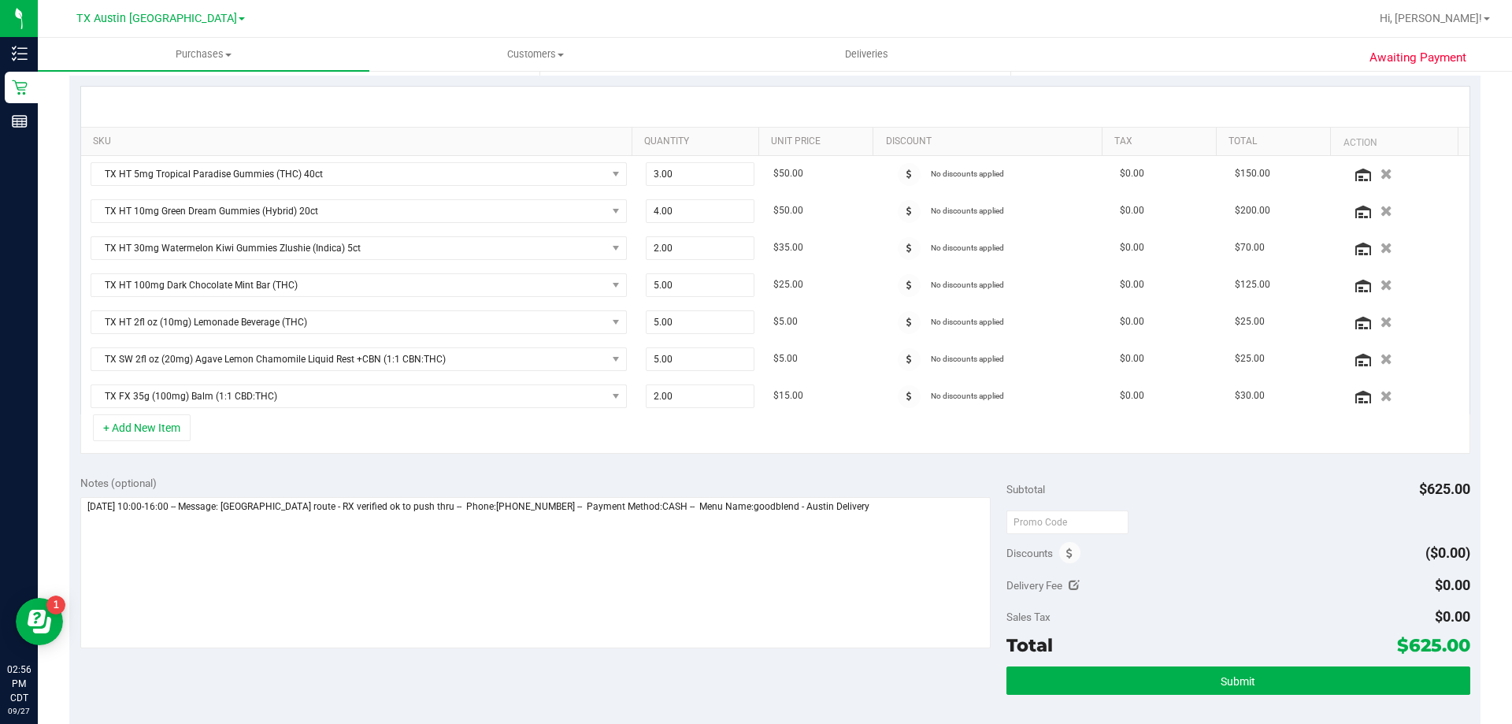
scroll to position [315, 0]
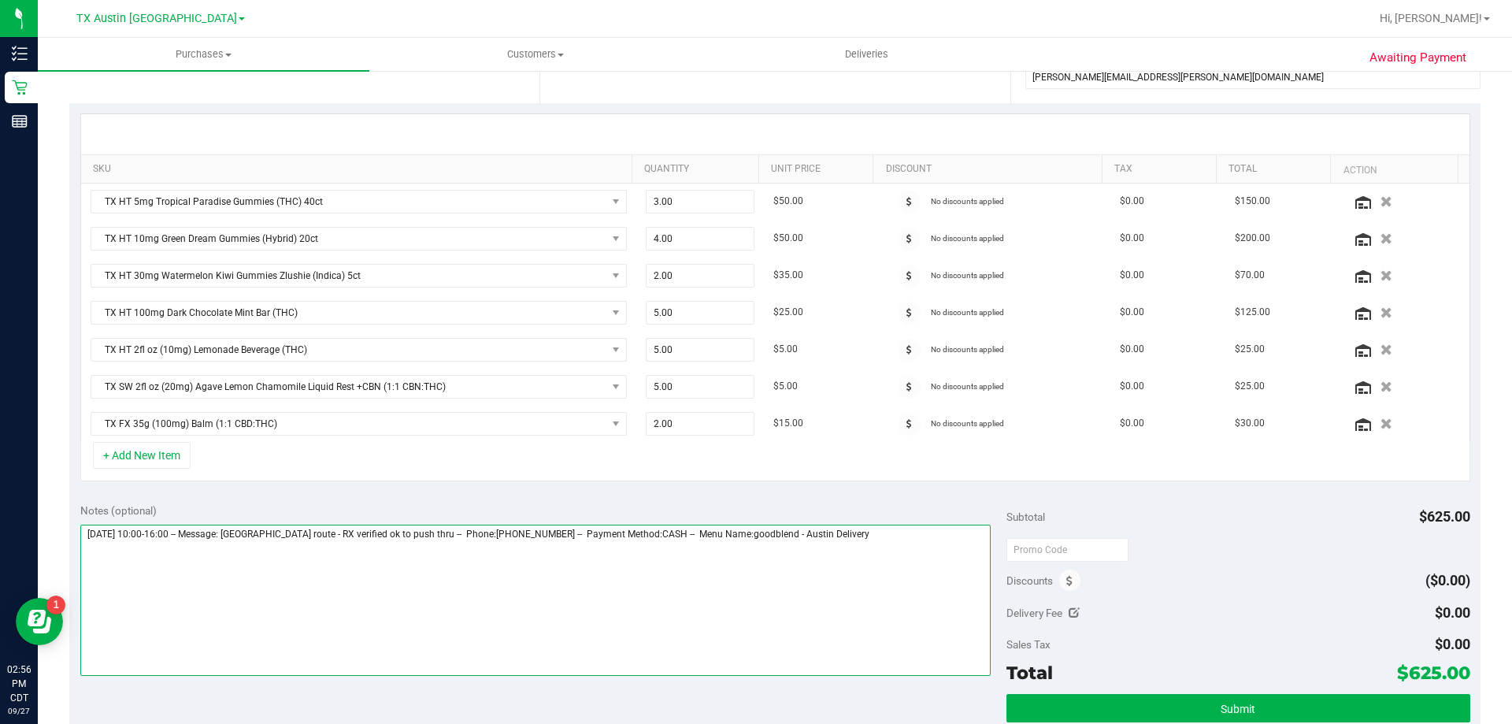
click at [914, 537] on textarea at bounding box center [535, 599] width 911 height 151
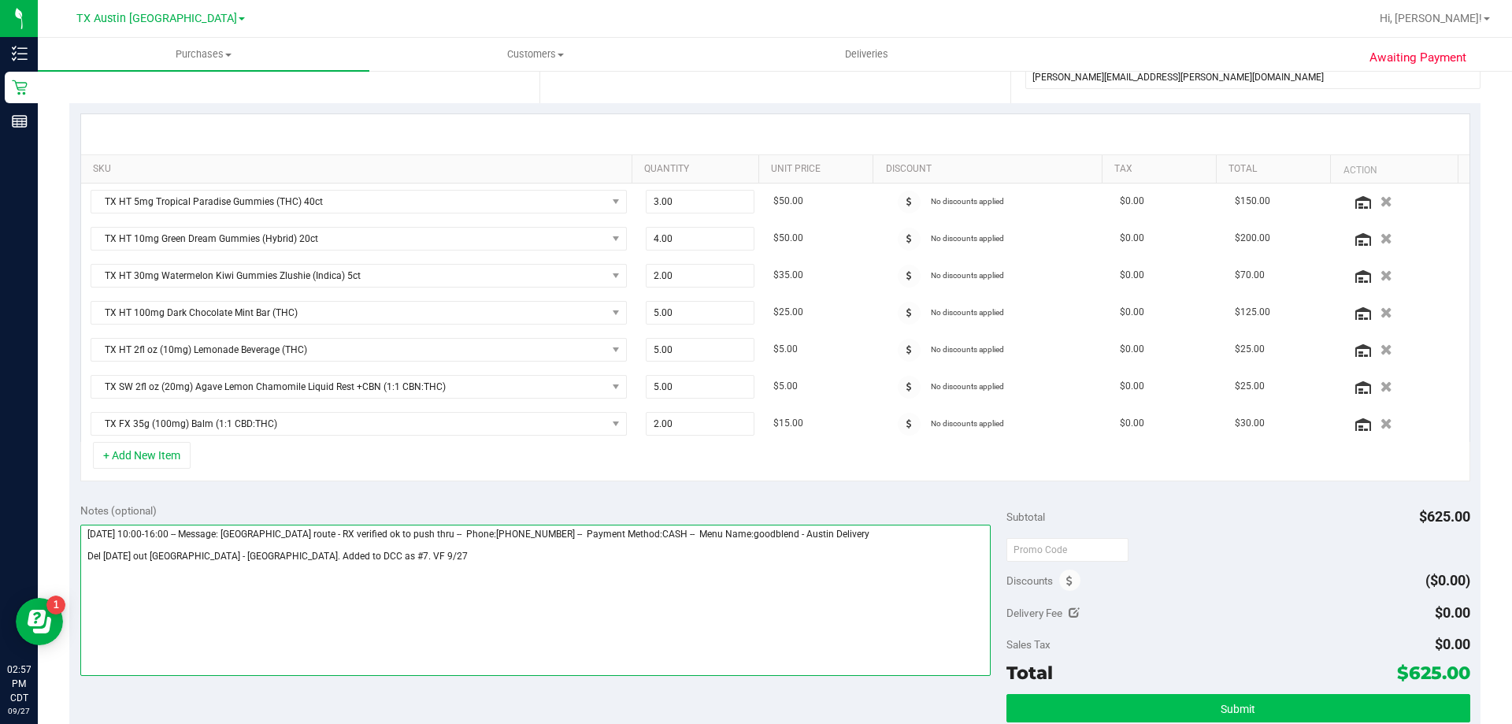
type textarea "[DATE] 10:00-16:00 -- Message: [GEOGRAPHIC_DATA] route - RX verified ok to push…"
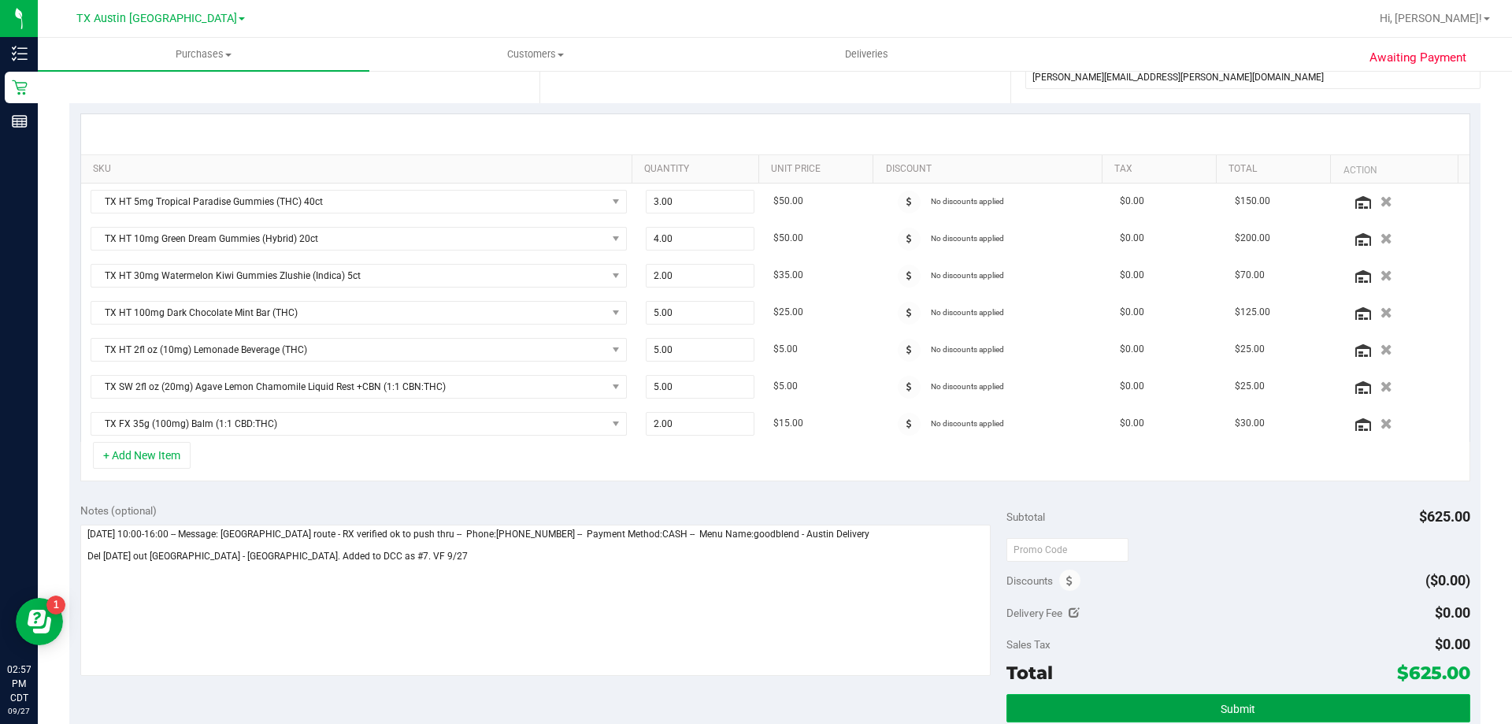
click at [1066, 714] on button "Submit" at bounding box center [1237, 708] width 463 height 28
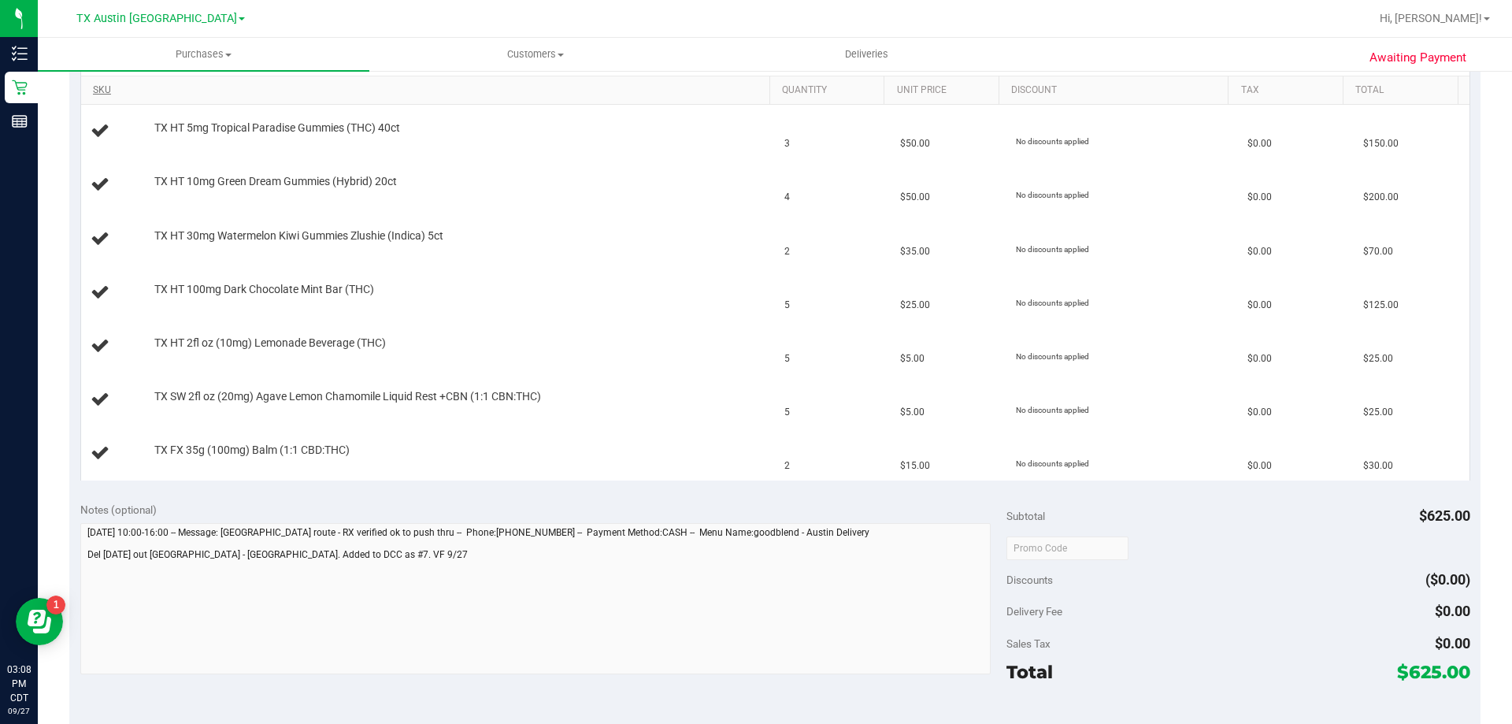
scroll to position [630, 0]
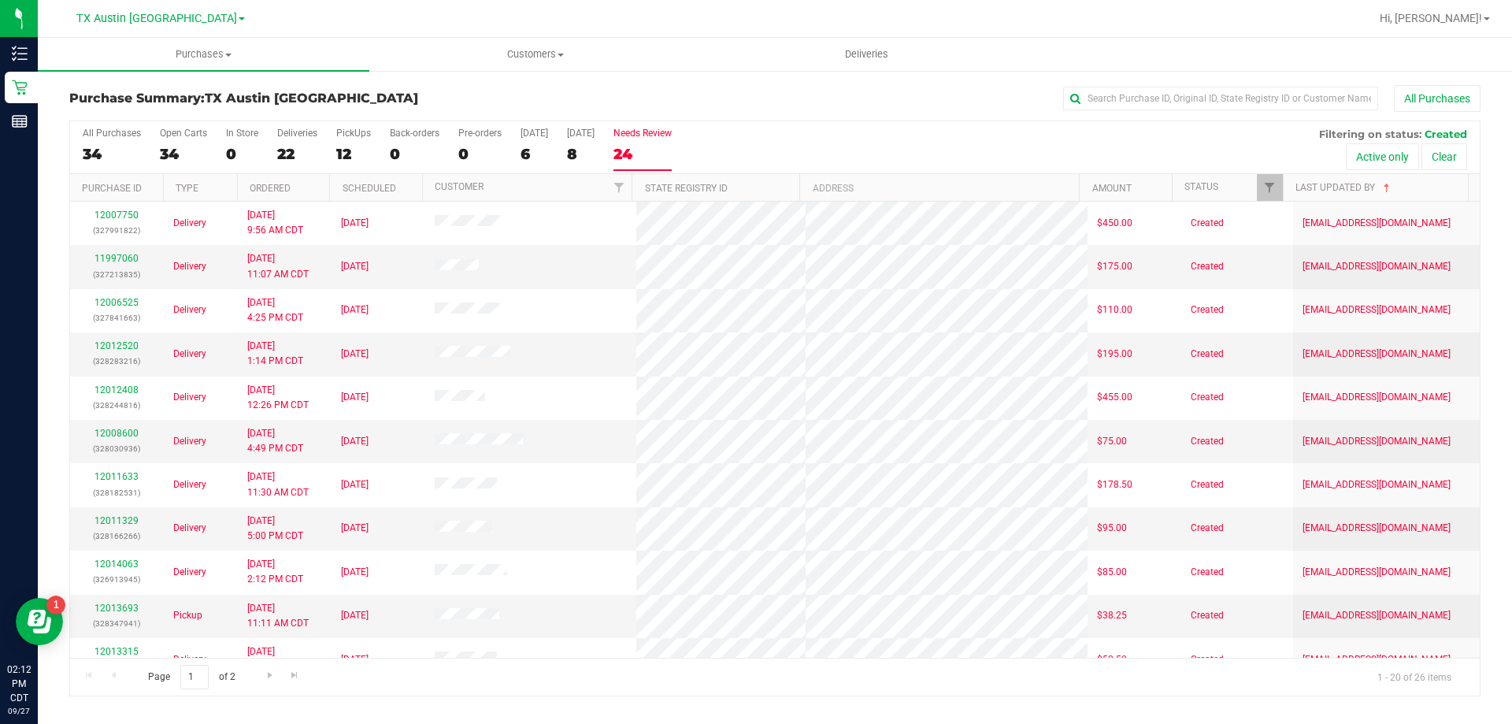
click at [625, 147] on div "All Purchases 34 Open Carts 34 In Store 0 Deliveries 22 PickUps 12 Back-orders …" at bounding box center [775, 147] width 1410 height 53
click at [634, 150] on div "24" at bounding box center [642, 154] width 58 height 18
click at [0, 0] on input "Needs Review 24" at bounding box center [0, 0] width 0 height 0
